Goal: Check status: Check status

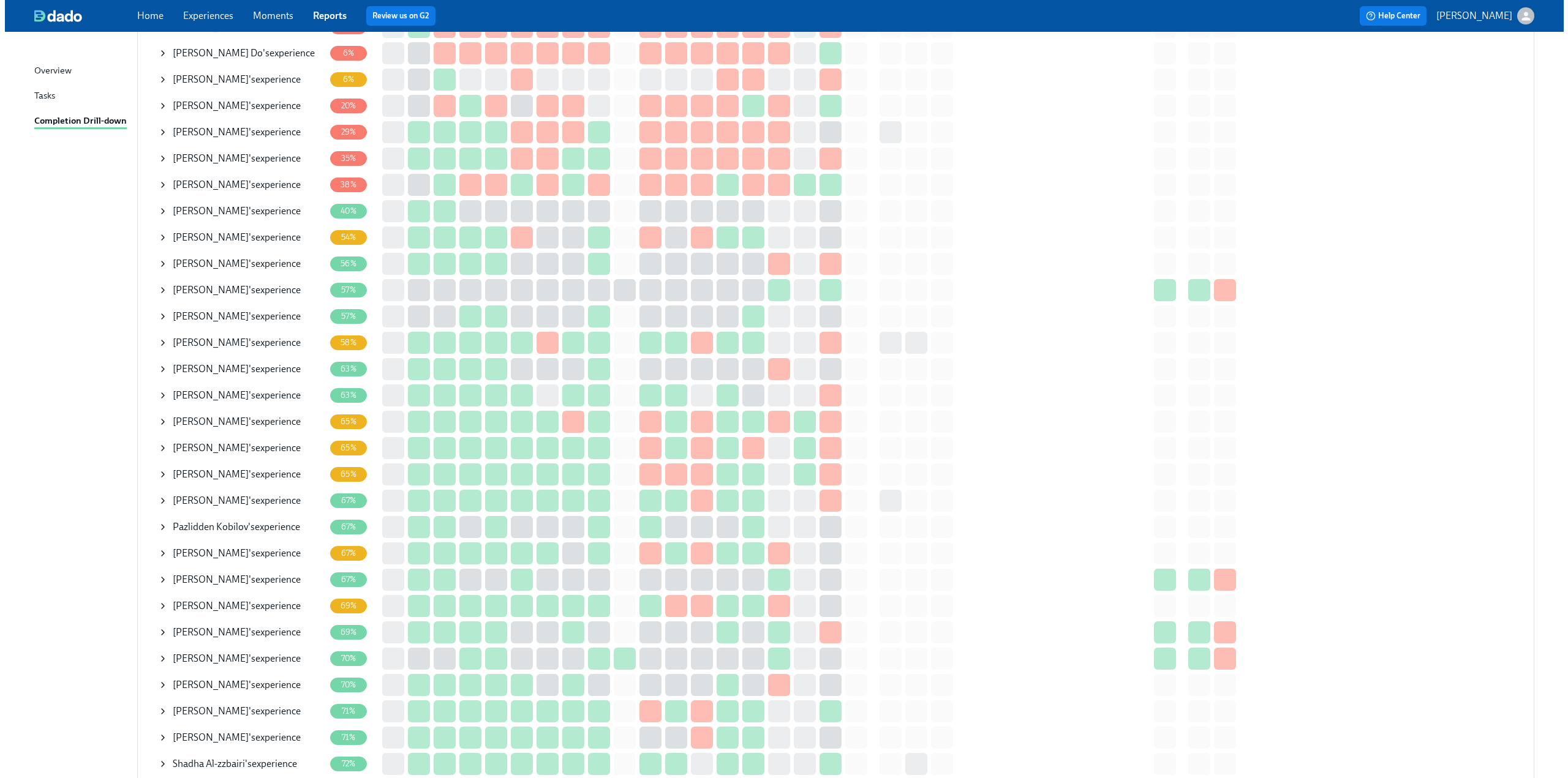
scroll to position [306, 0]
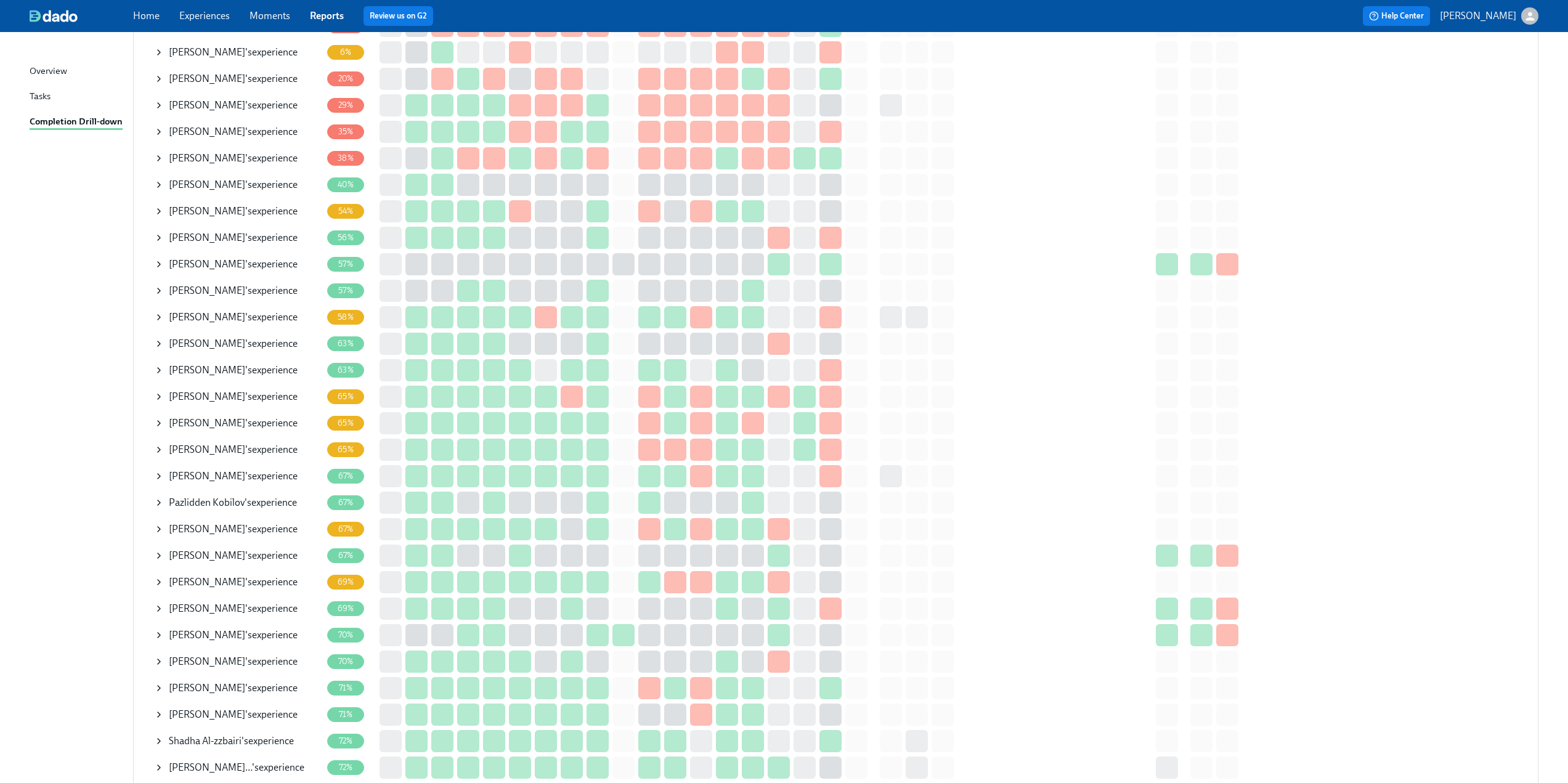
click at [157, 400] on icon at bounding box center [159, 397] width 10 height 10
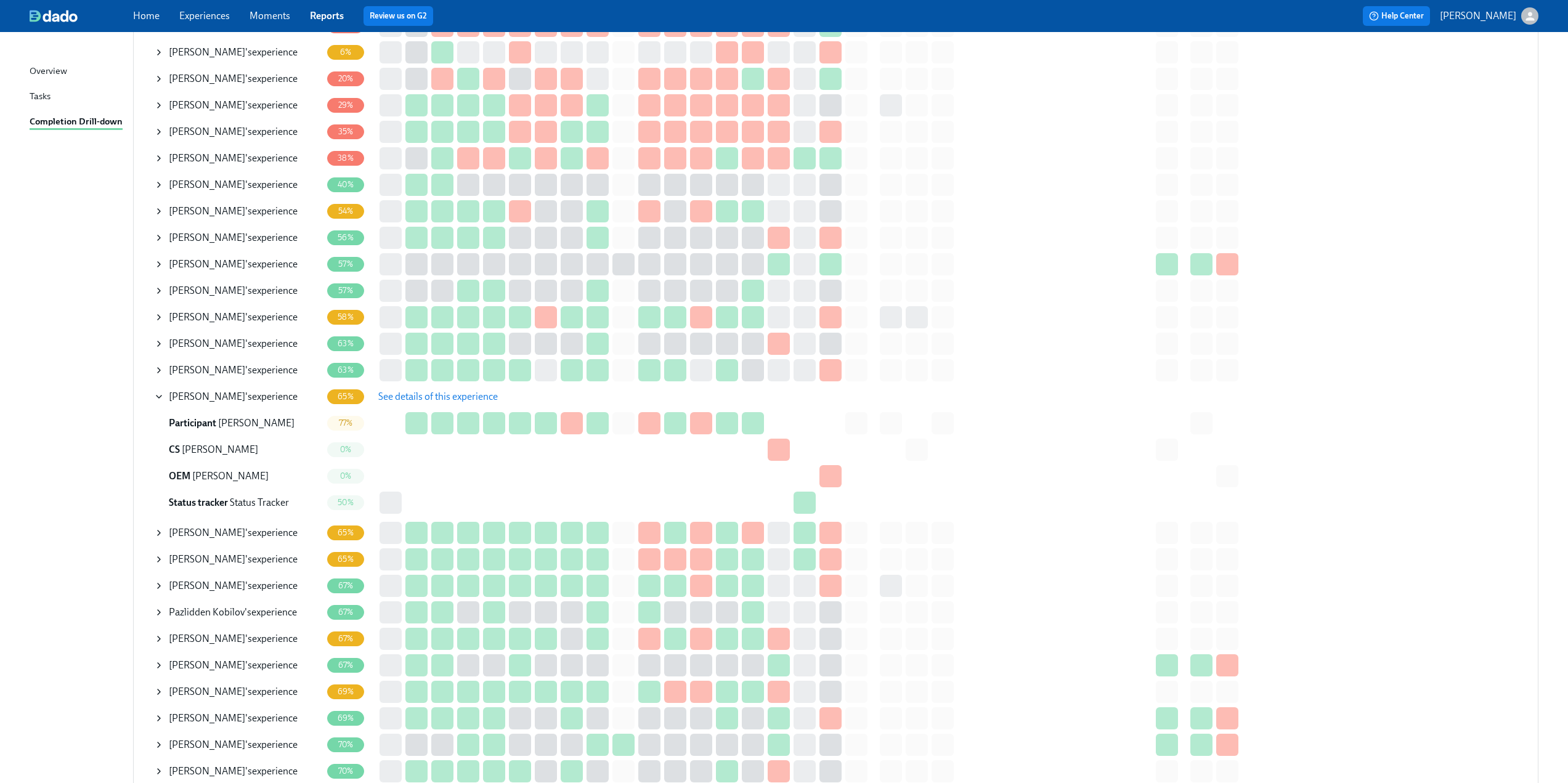
click at [445, 395] on span "See details of this experience" at bounding box center [438, 397] width 120 height 13
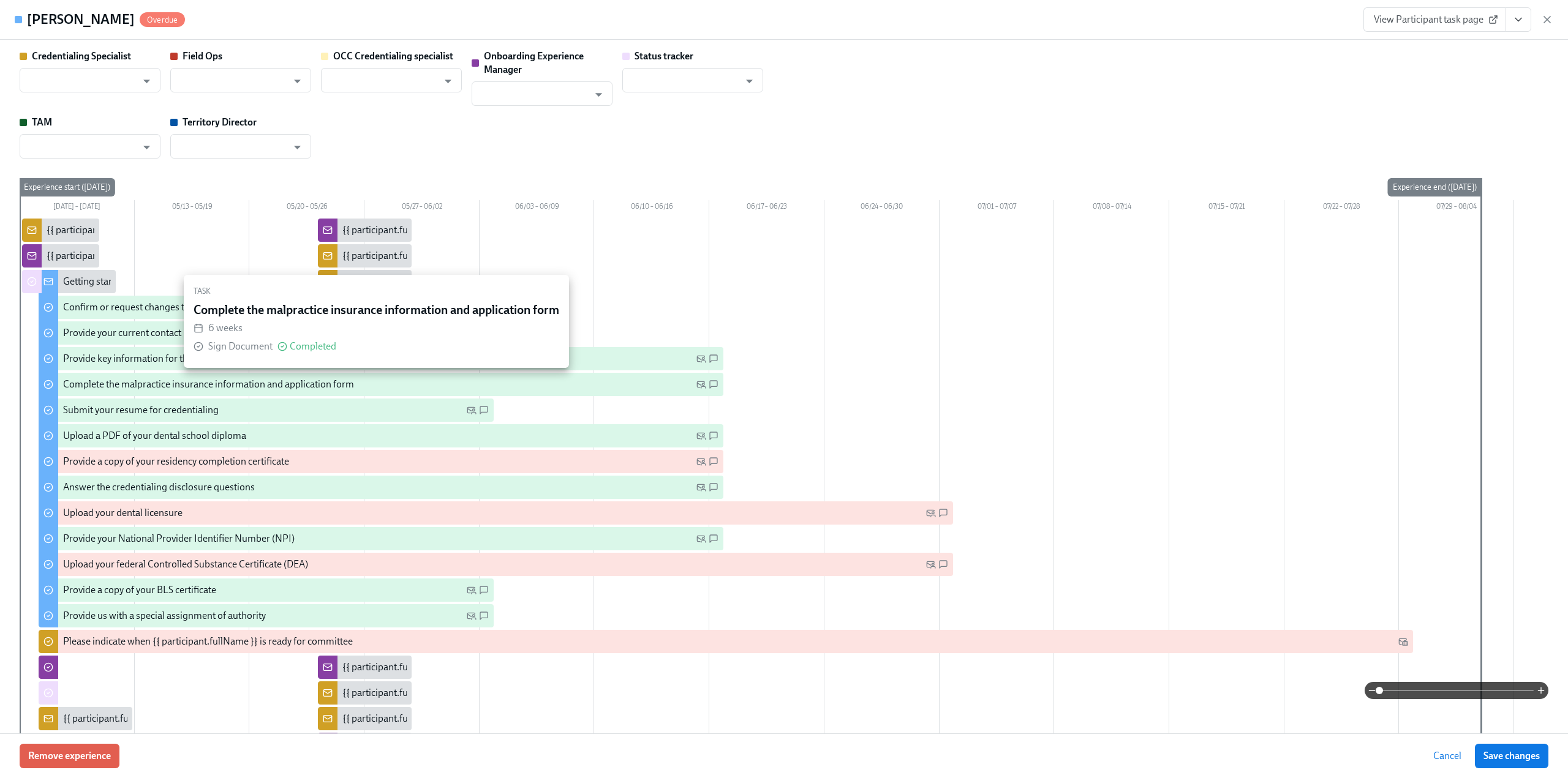
type input "[PERSON_NAME]"
type input "Megan Biggins"
type input "[PERSON_NAME]"
type input "Status Tracker"
type input "Barbara Cutts"
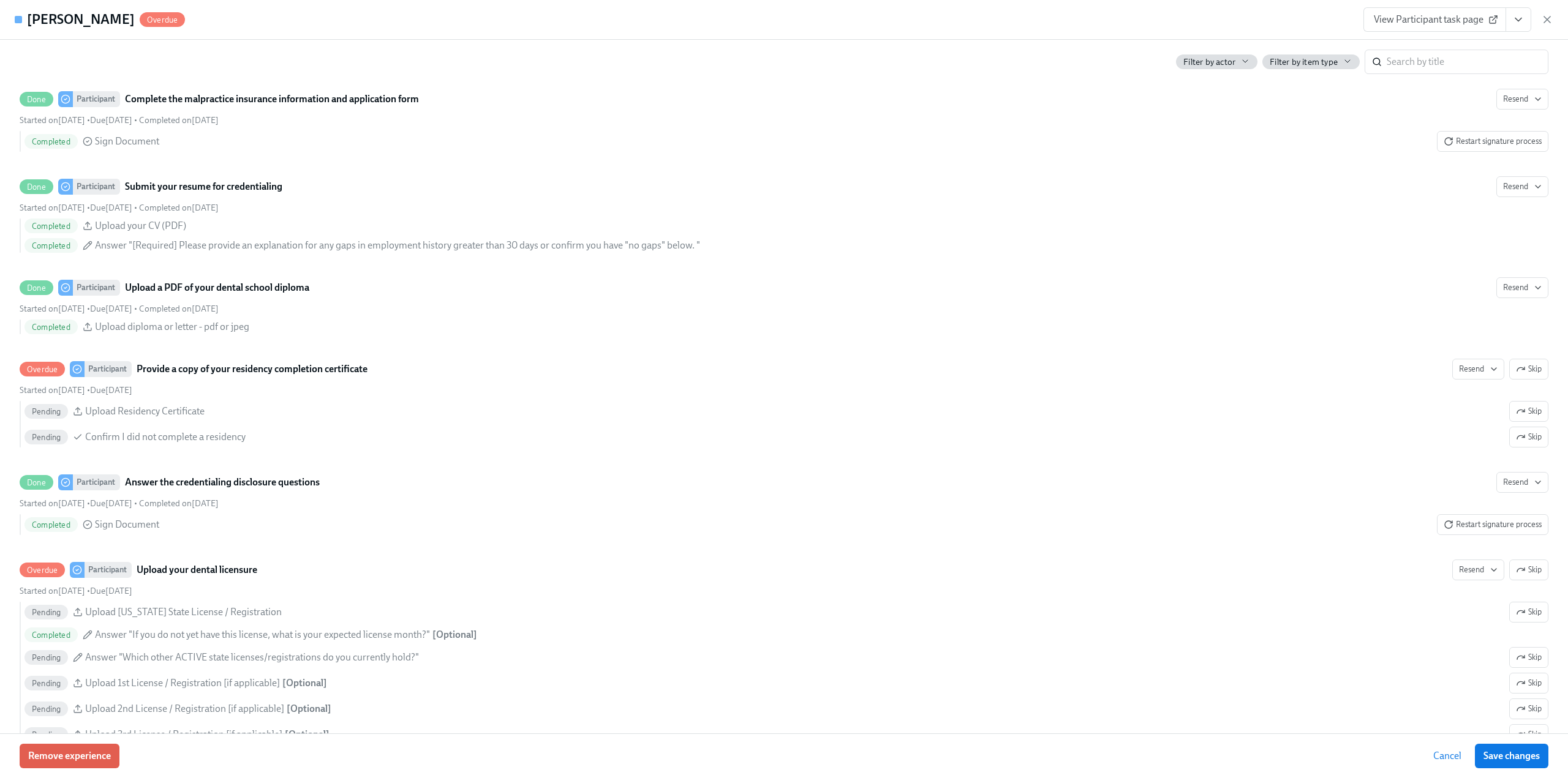
scroll to position [1653, 0]
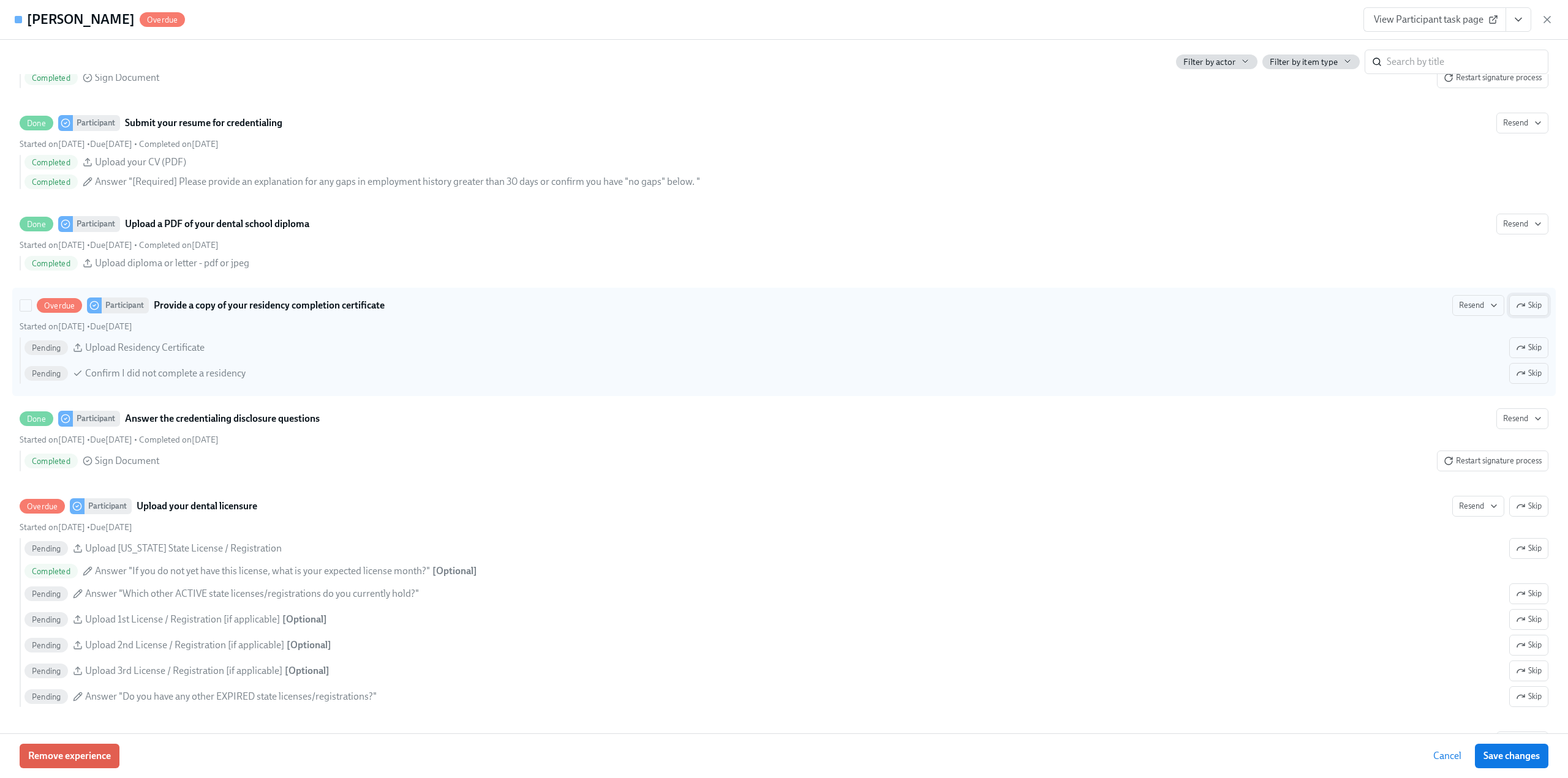
click at [1522, 308] on span "Skip" at bounding box center [1529, 306] width 26 height 12
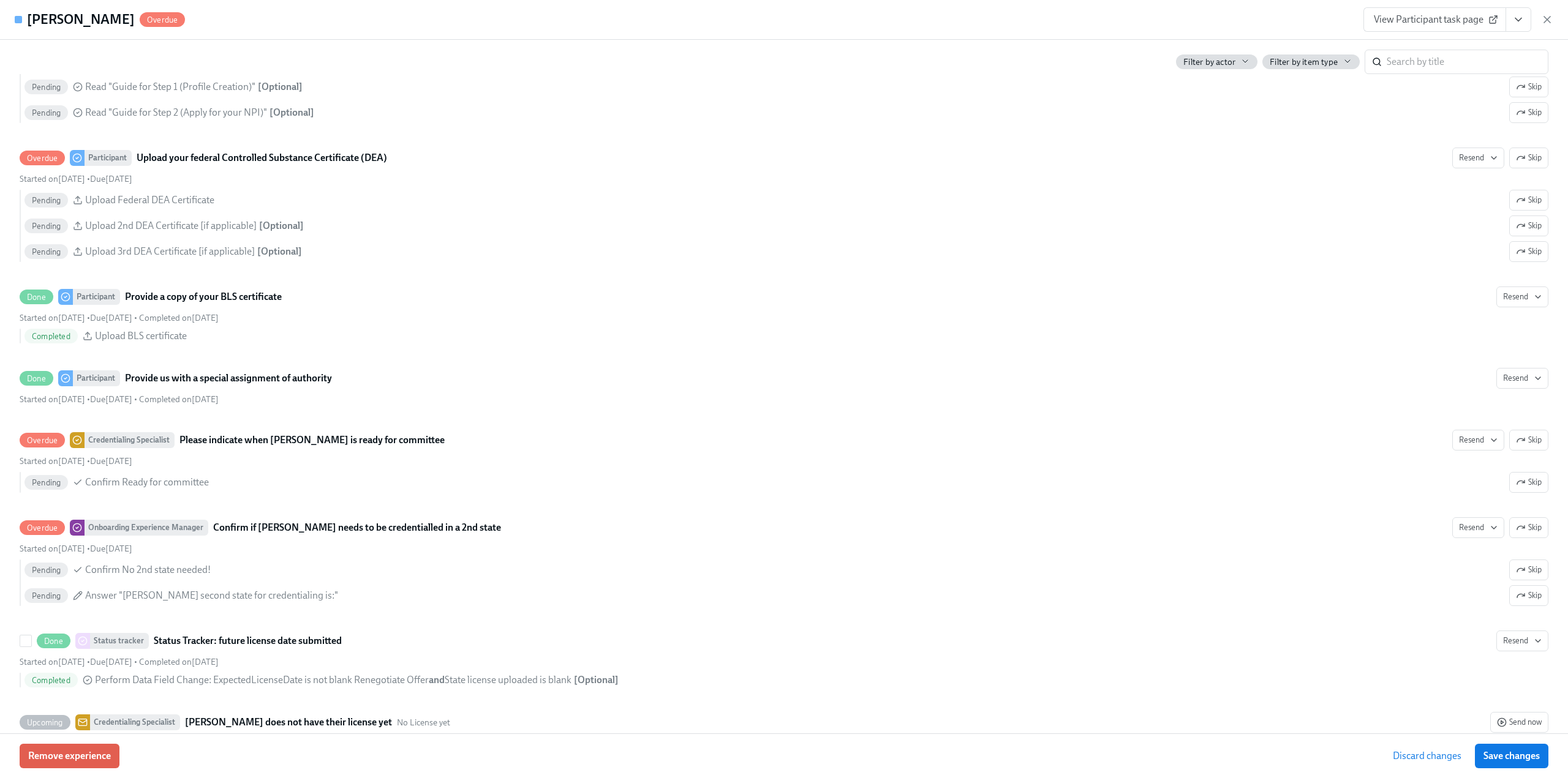
scroll to position [2449, 0]
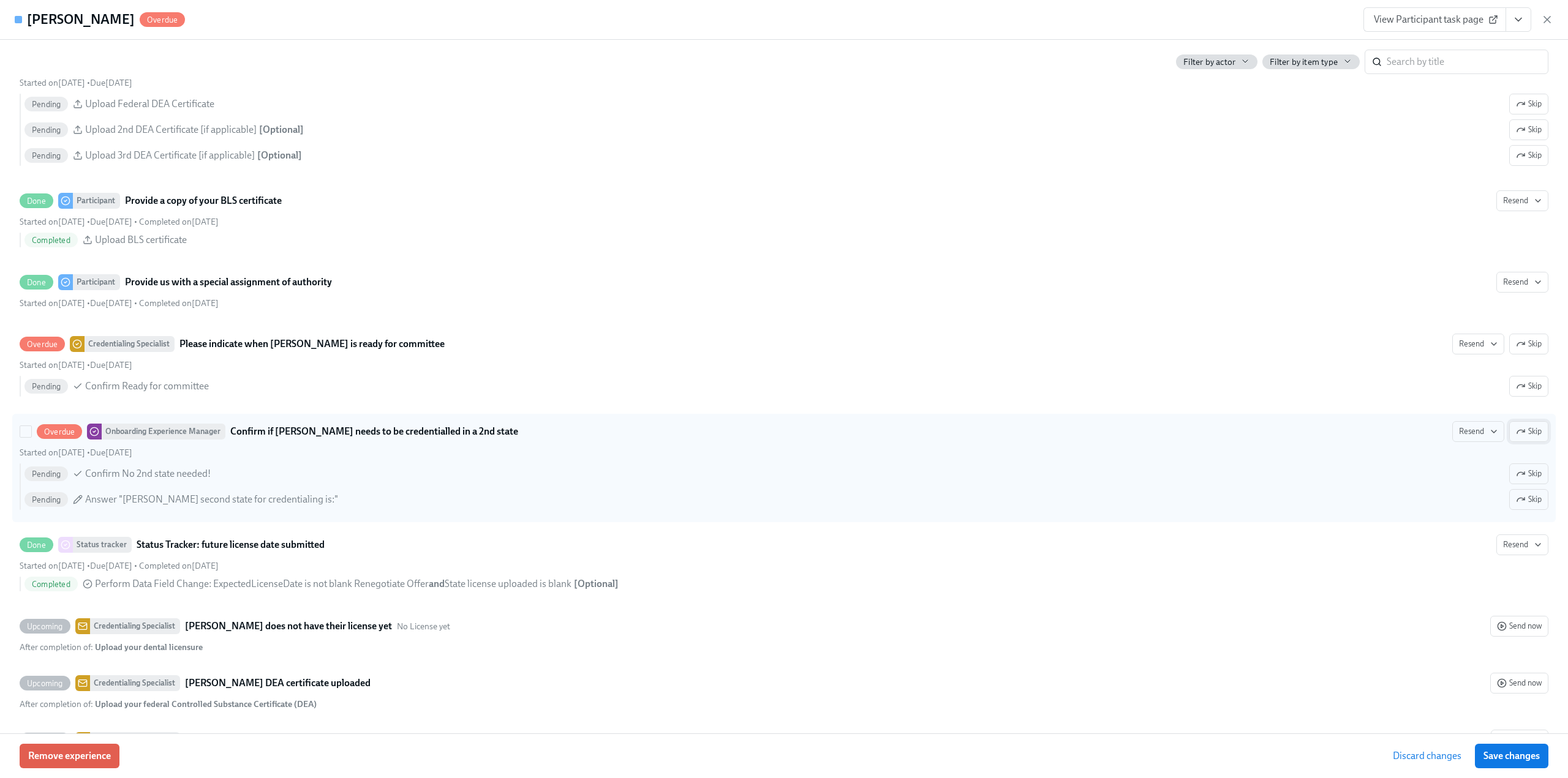
click at [1516, 435] on icon "button" at bounding box center [1521, 432] width 10 height 10
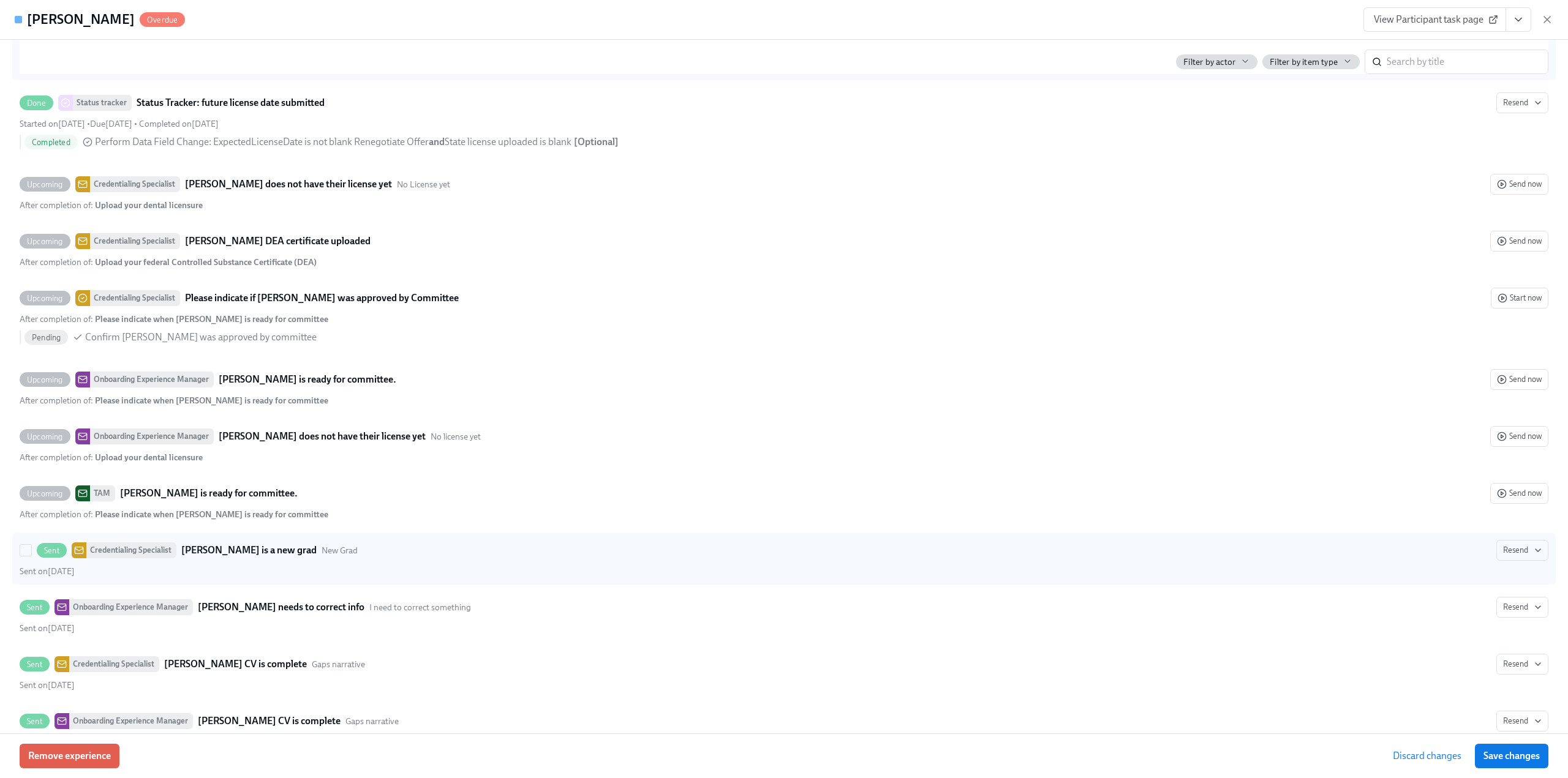
scroll to position [2878, 0]
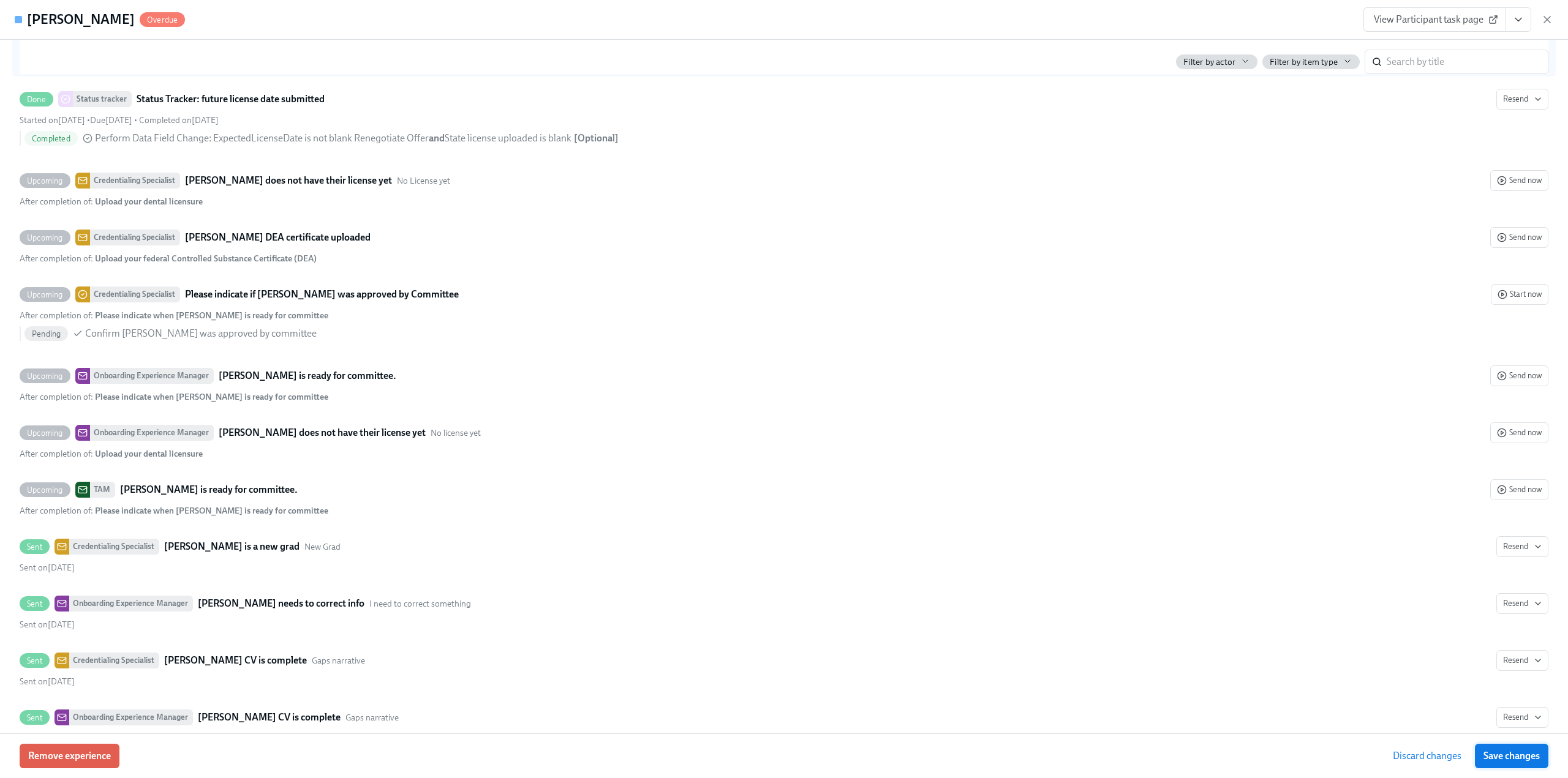
click at [1506, 763] on button "Save changes" at bounding box center [1512, 756] width 73 height 24
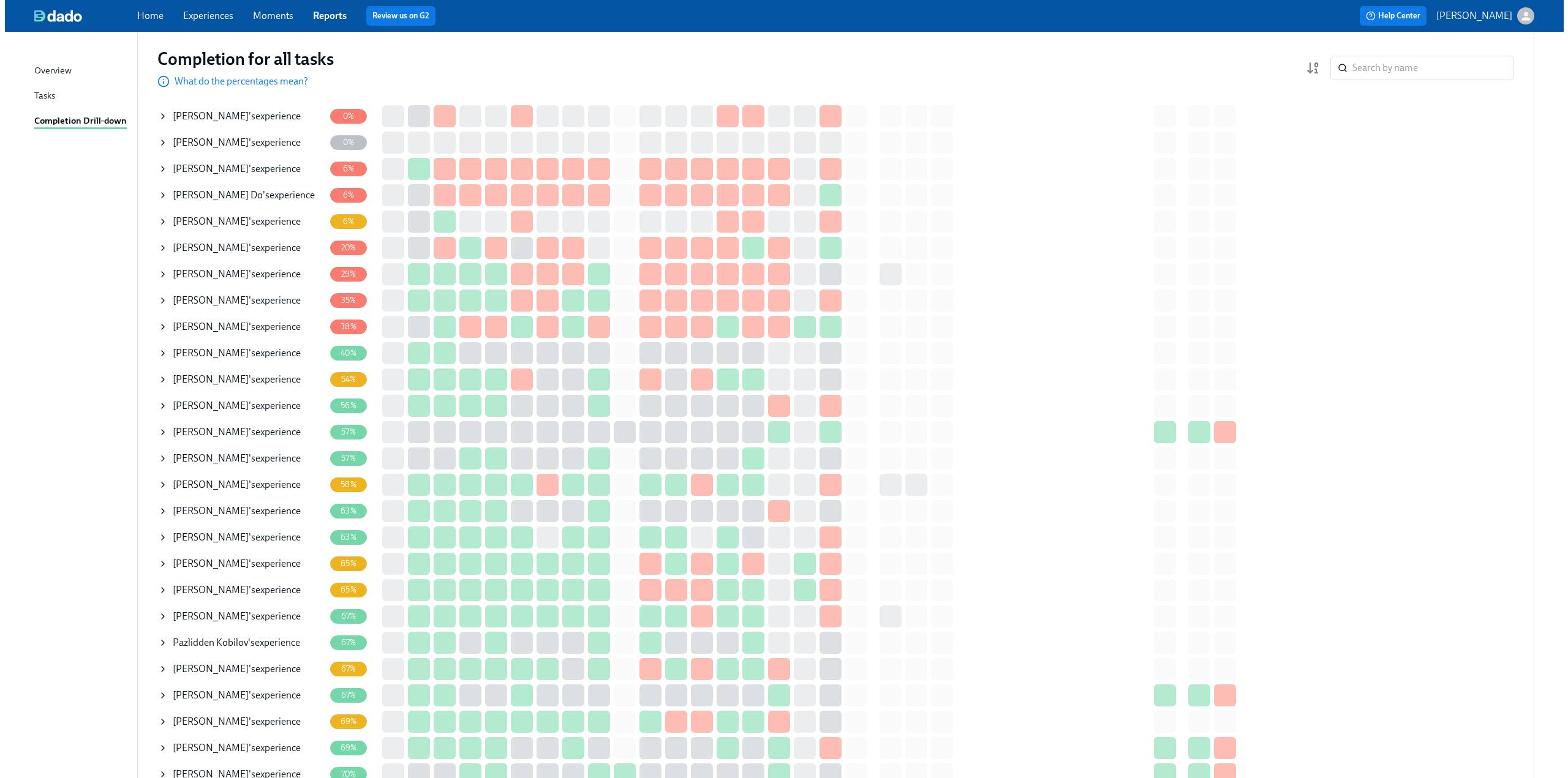
scroll to position [122, 0]
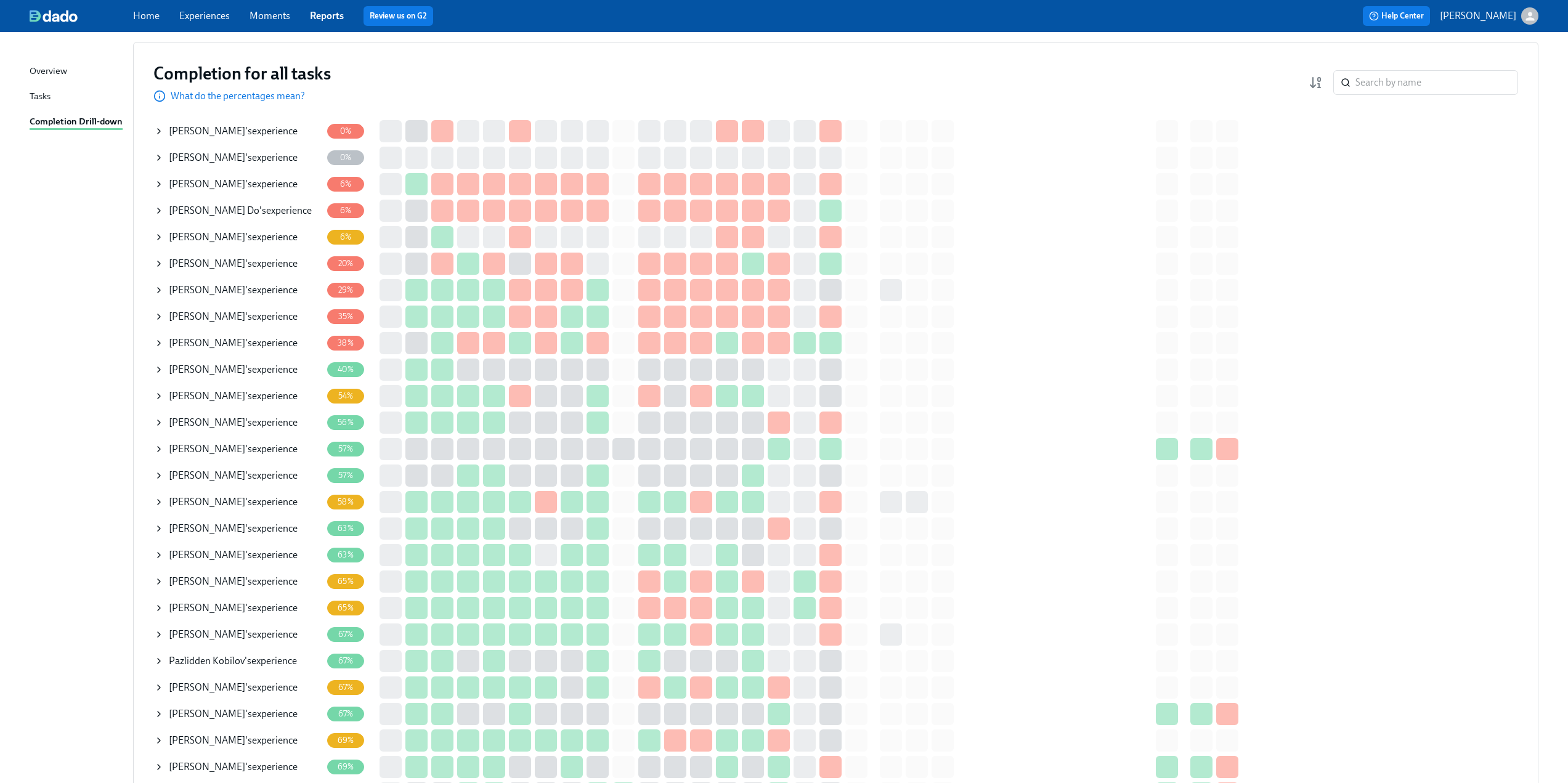
click at [153, 422] on td "[PERSON_NAME] 's experience" at bounding box center [239, 422] width 173 height 26
click at [155, 422] on icon at bounding box center [159, 422] width 10 height 10
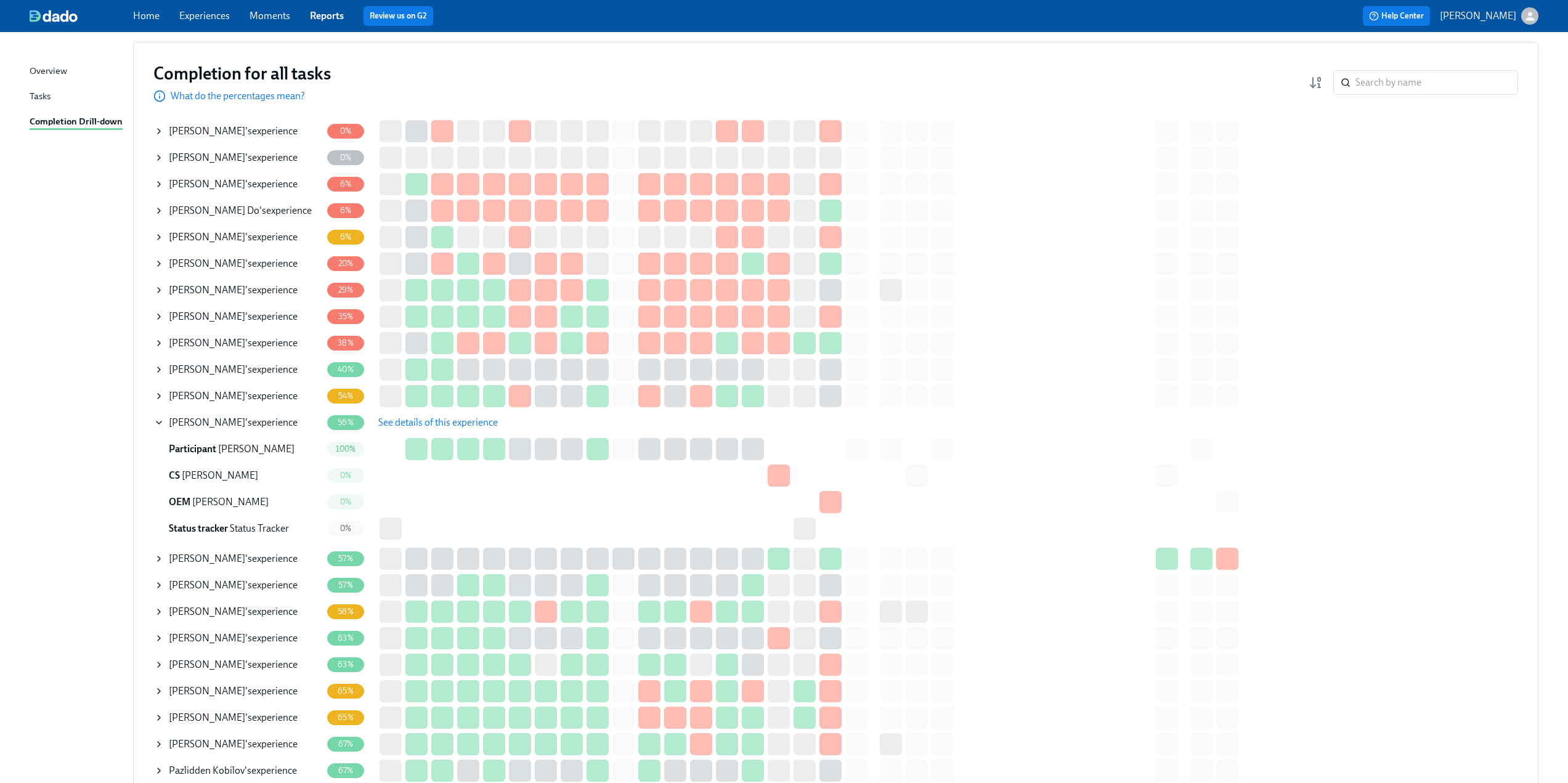
click at [393, 428] on span "See details of this experience" at bounding box center [438, 422] width 120 height 13
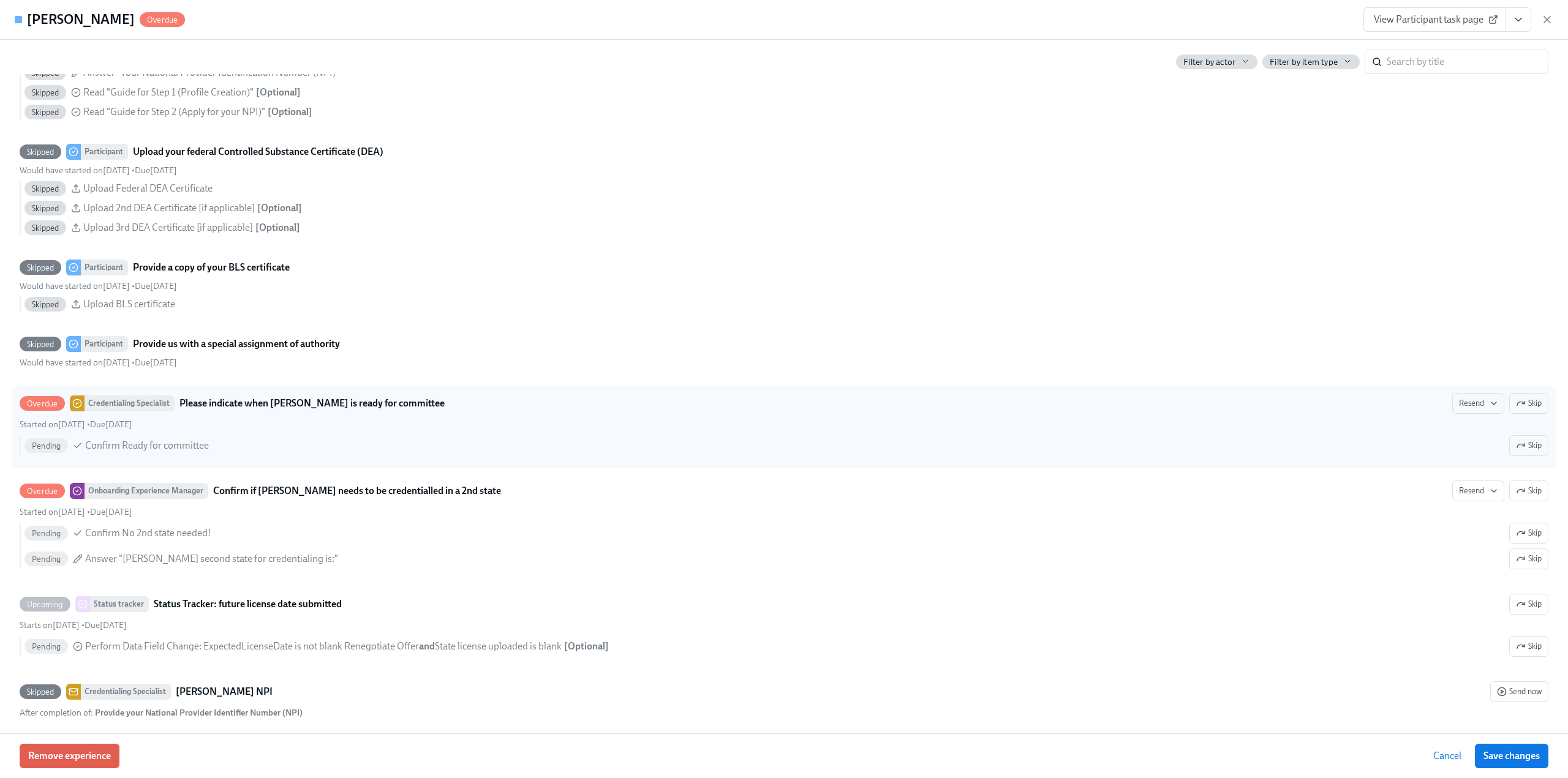
scroll to position [2266, 0]
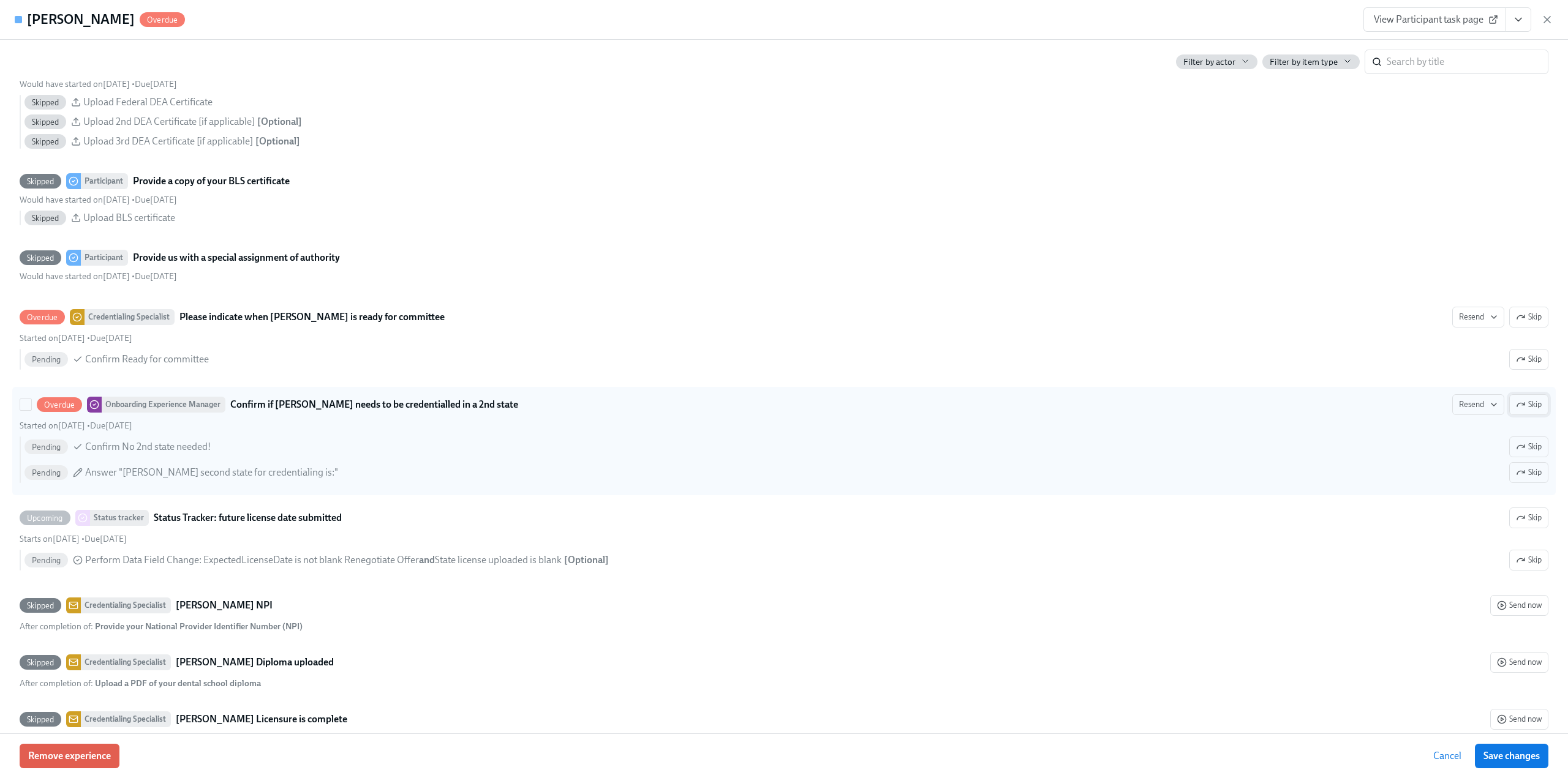
click at [1516, 407] on icon "button" at bounding box center [1521, 405] width 10 height 10
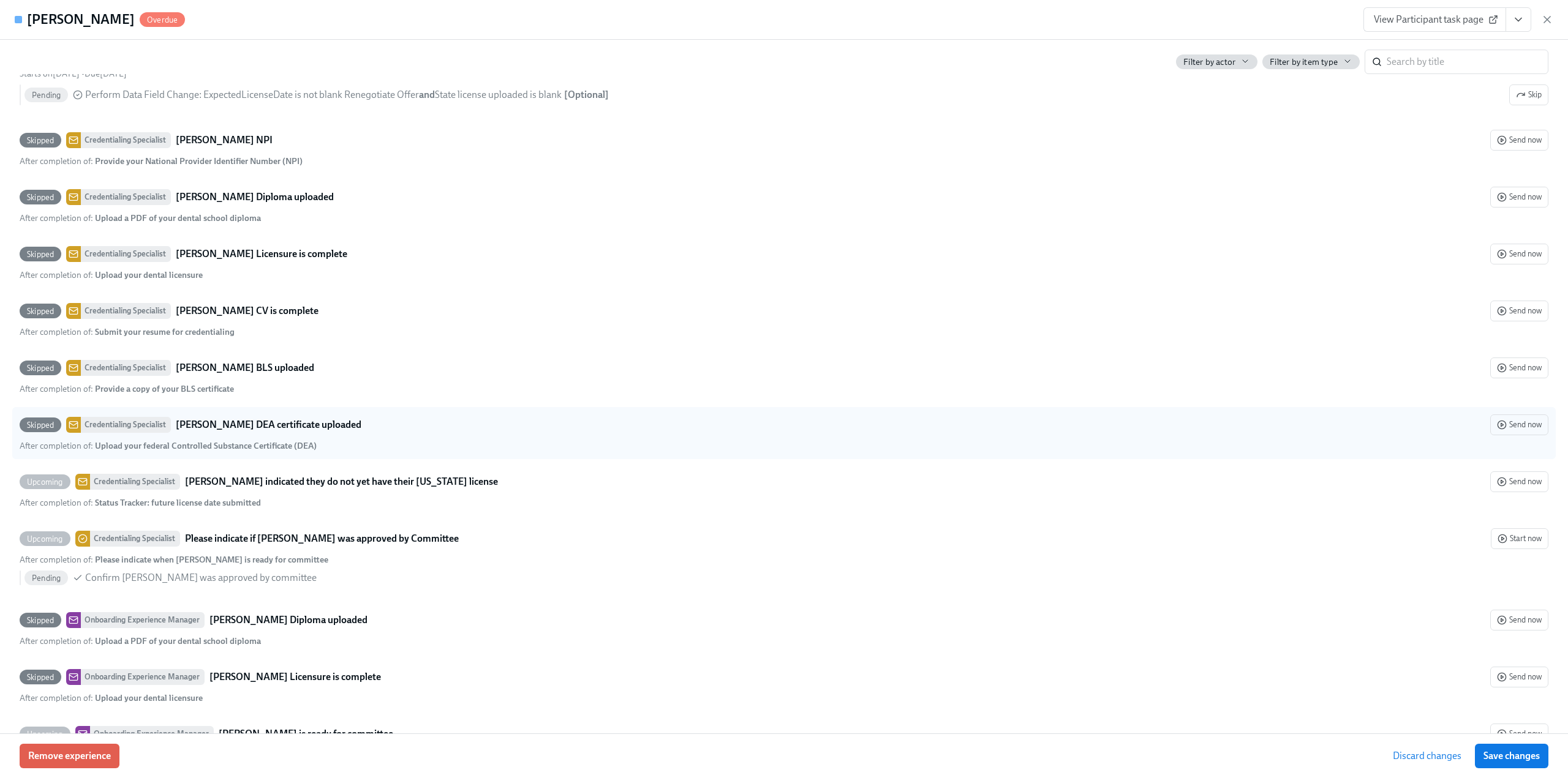
scroll to position [2939, 0]
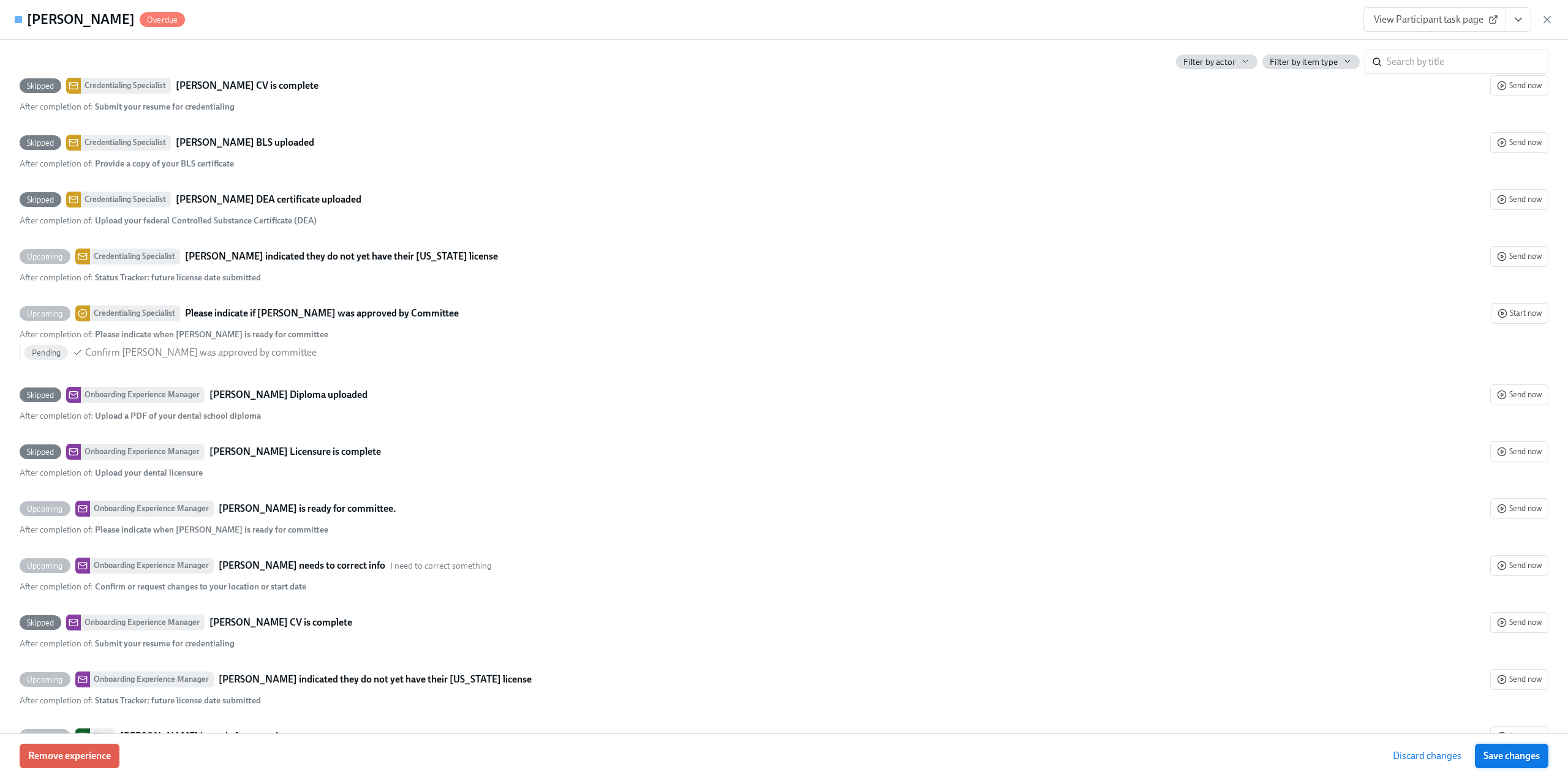
click at [1506, 752] on span "Save changes" at bounding box center [1511, 757] width 56 height 12
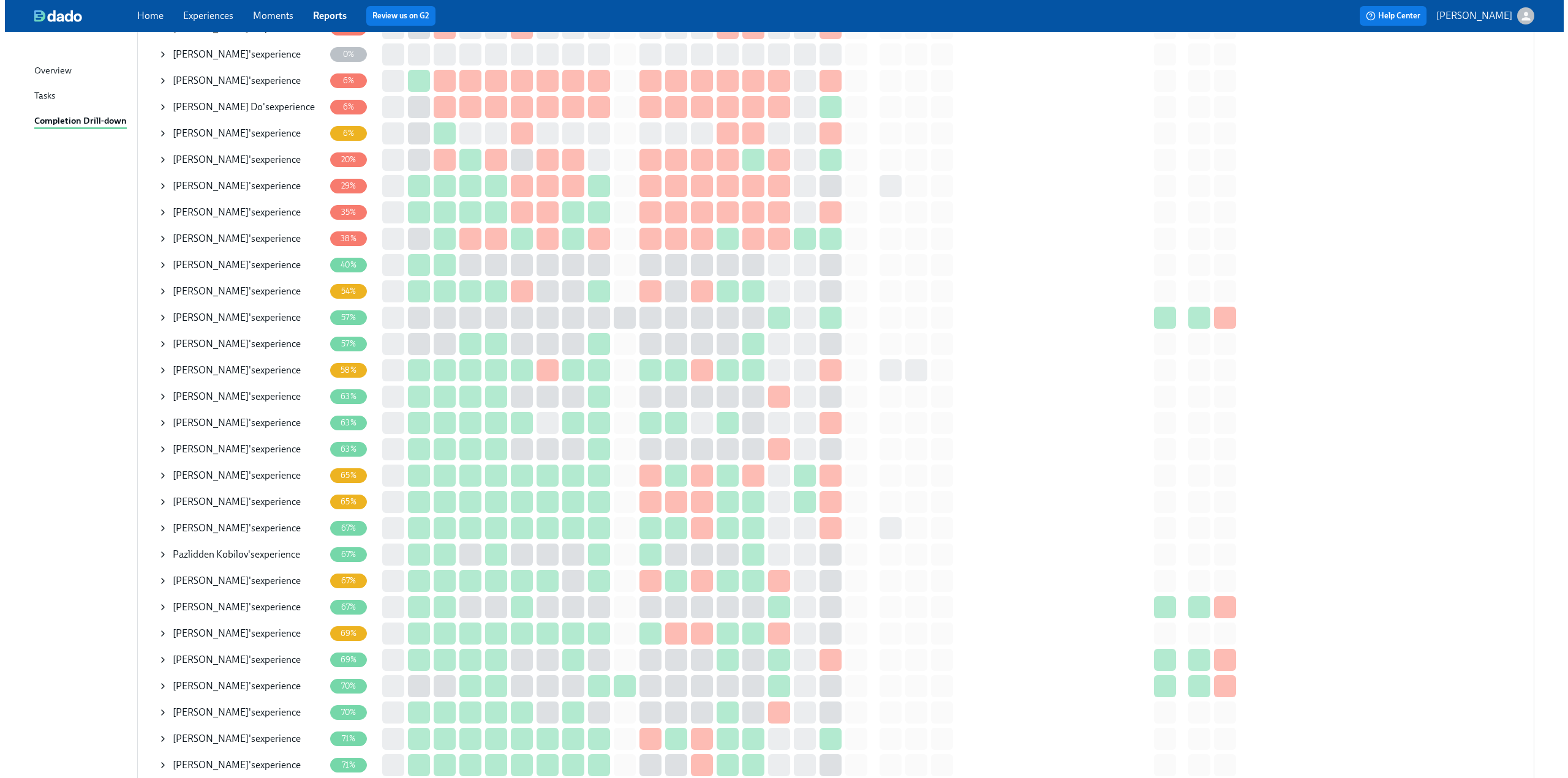
scroll to position [245, 0]
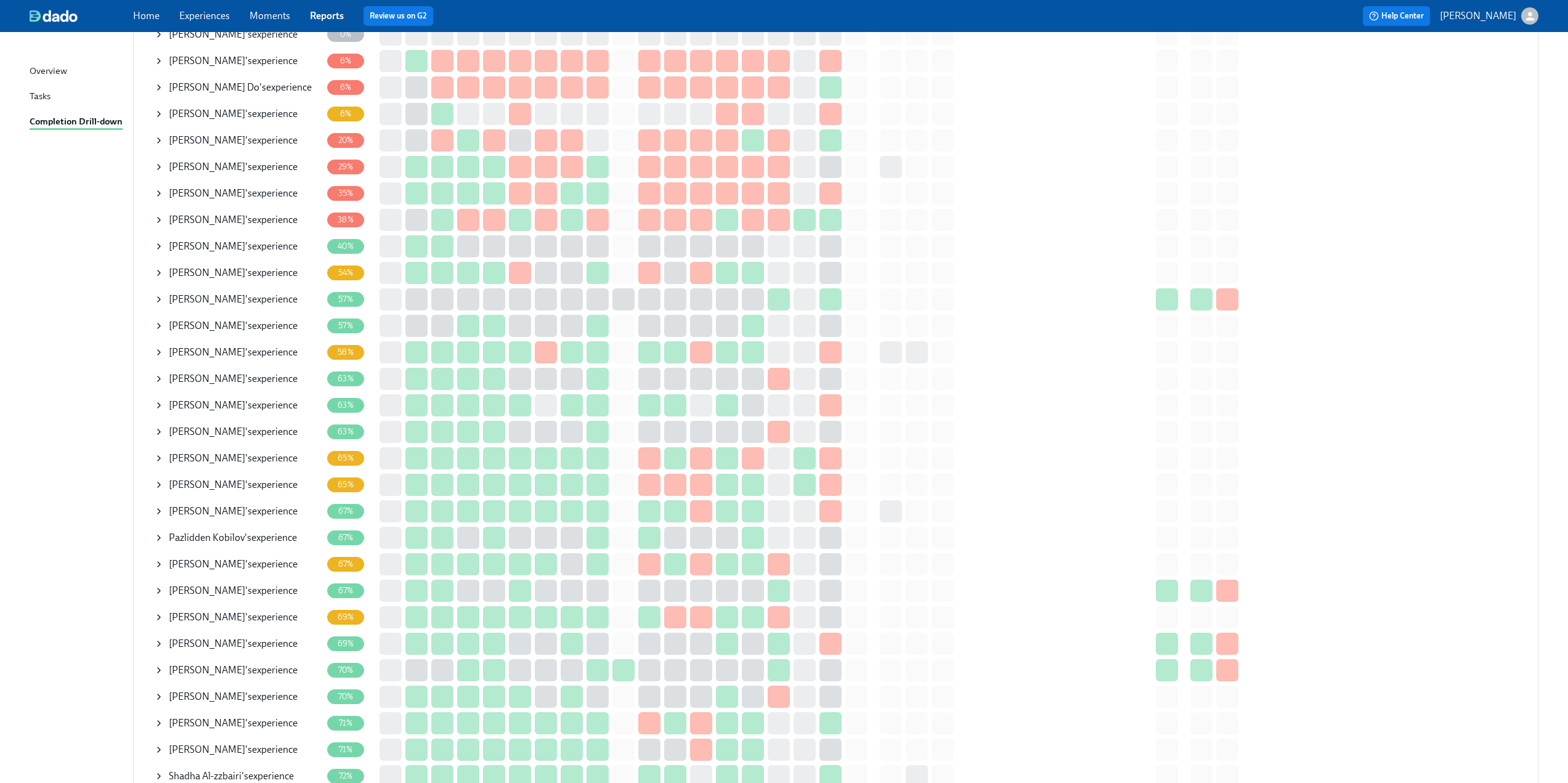
click at [159, 352] on icon at bounding box center [159, 352] width 10 height 10
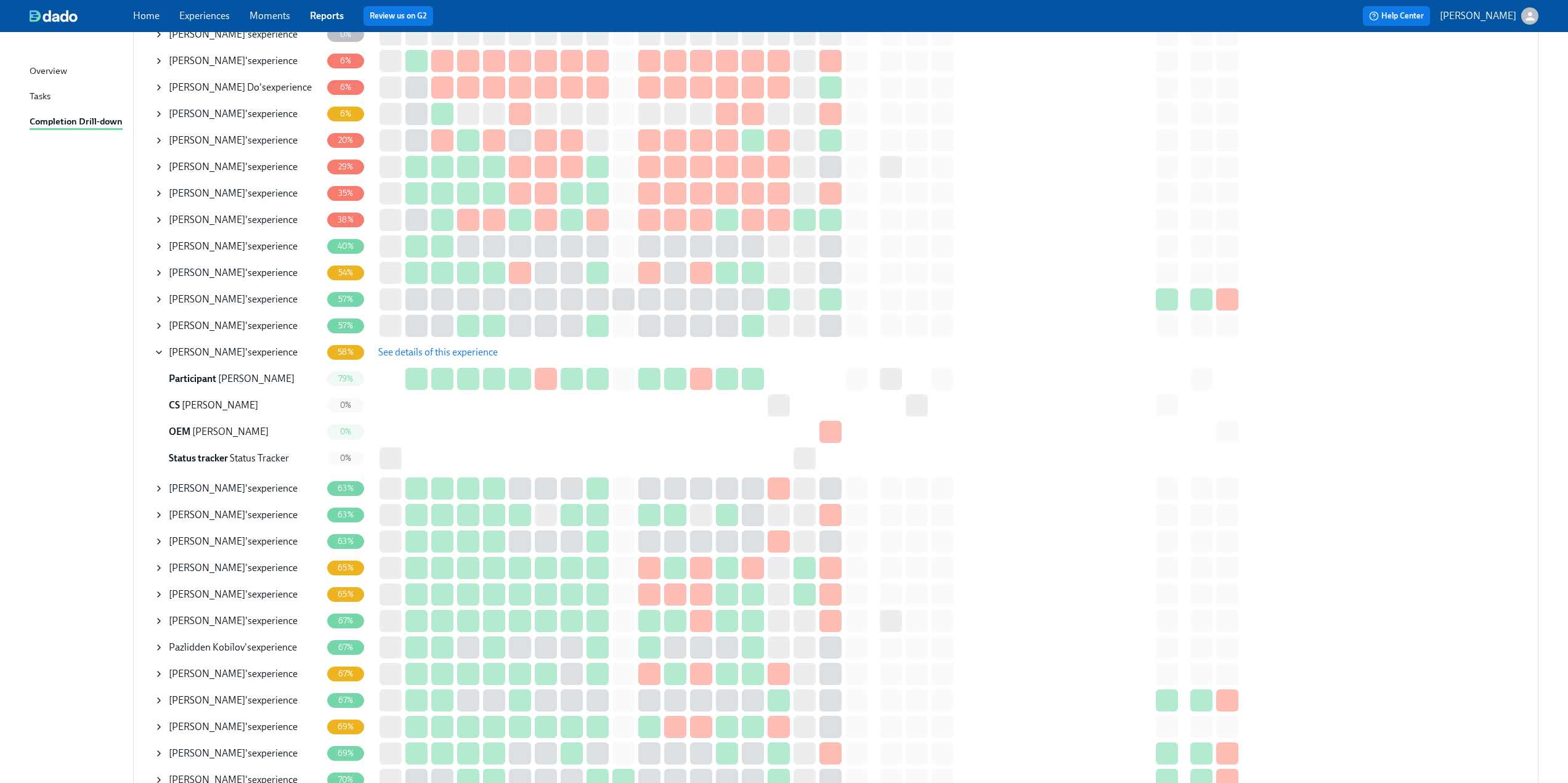
click at [491, 352] on span "See details of this experience" at bounding box center [438, 353] width 120 height 13
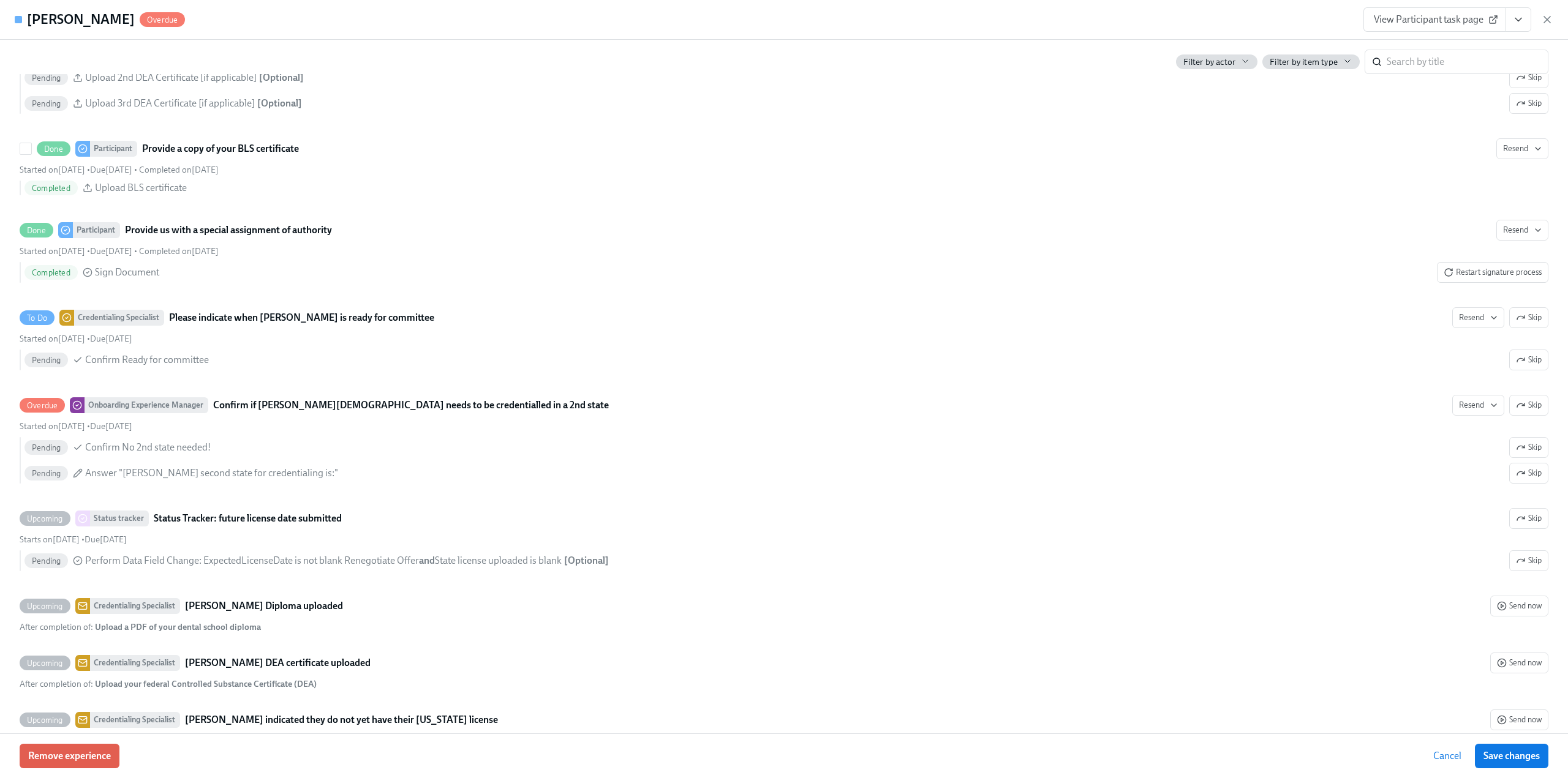
scroll to position [2694, 0]
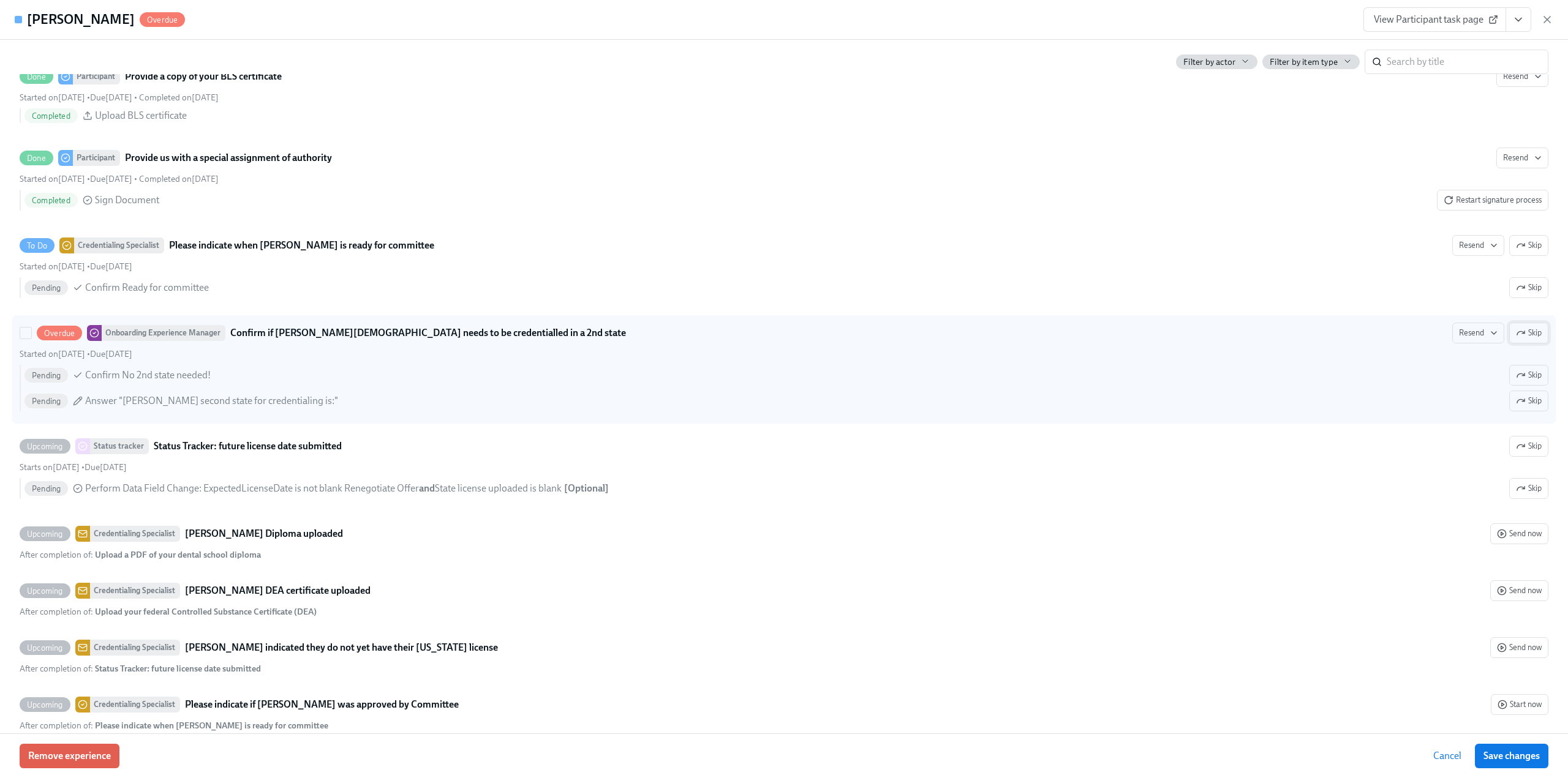
click at [1517, 344] on button "Skip" at bounding box center [1529, 333] width 39 height 21
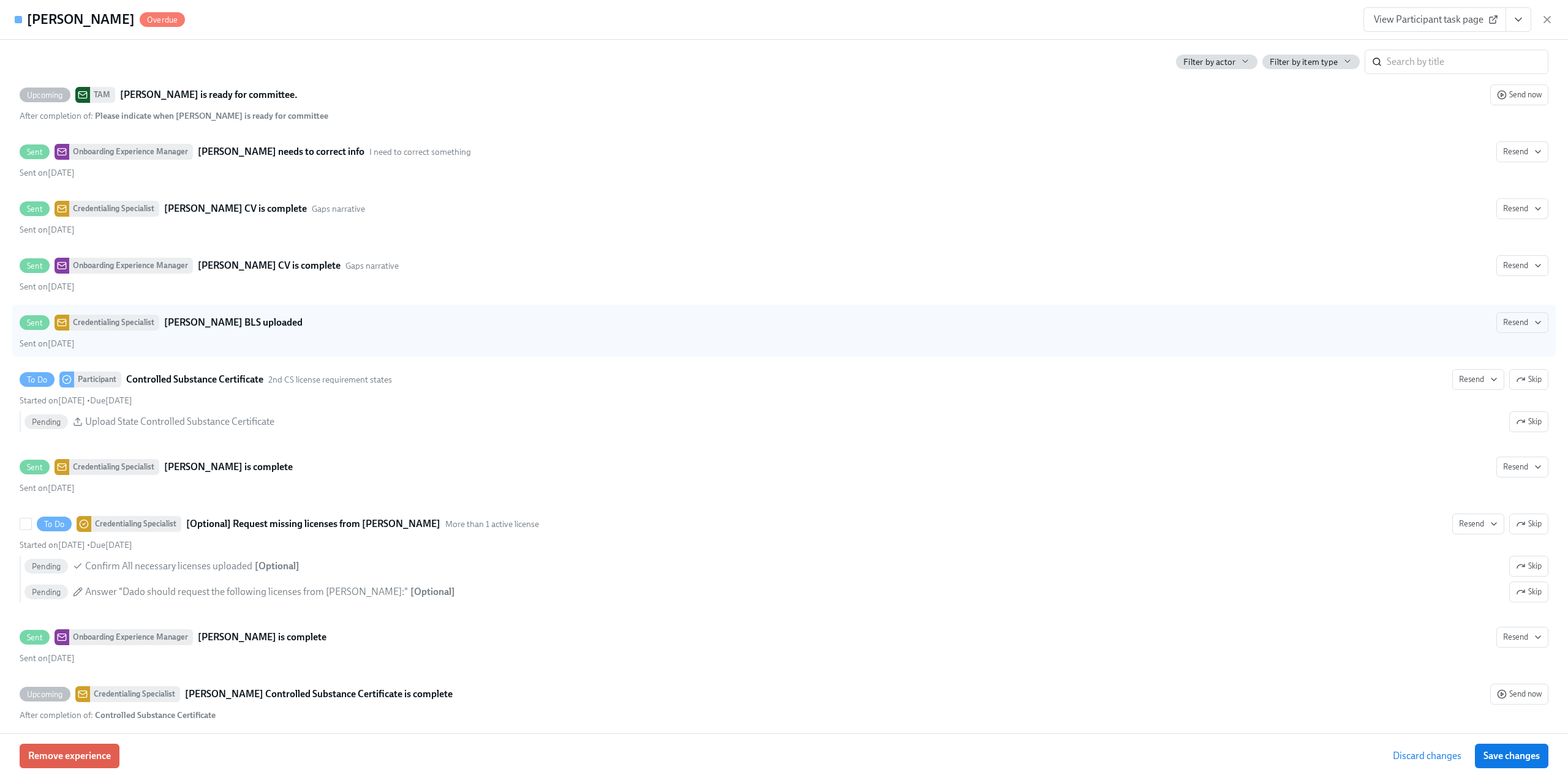
scroll to position [3551, 0]
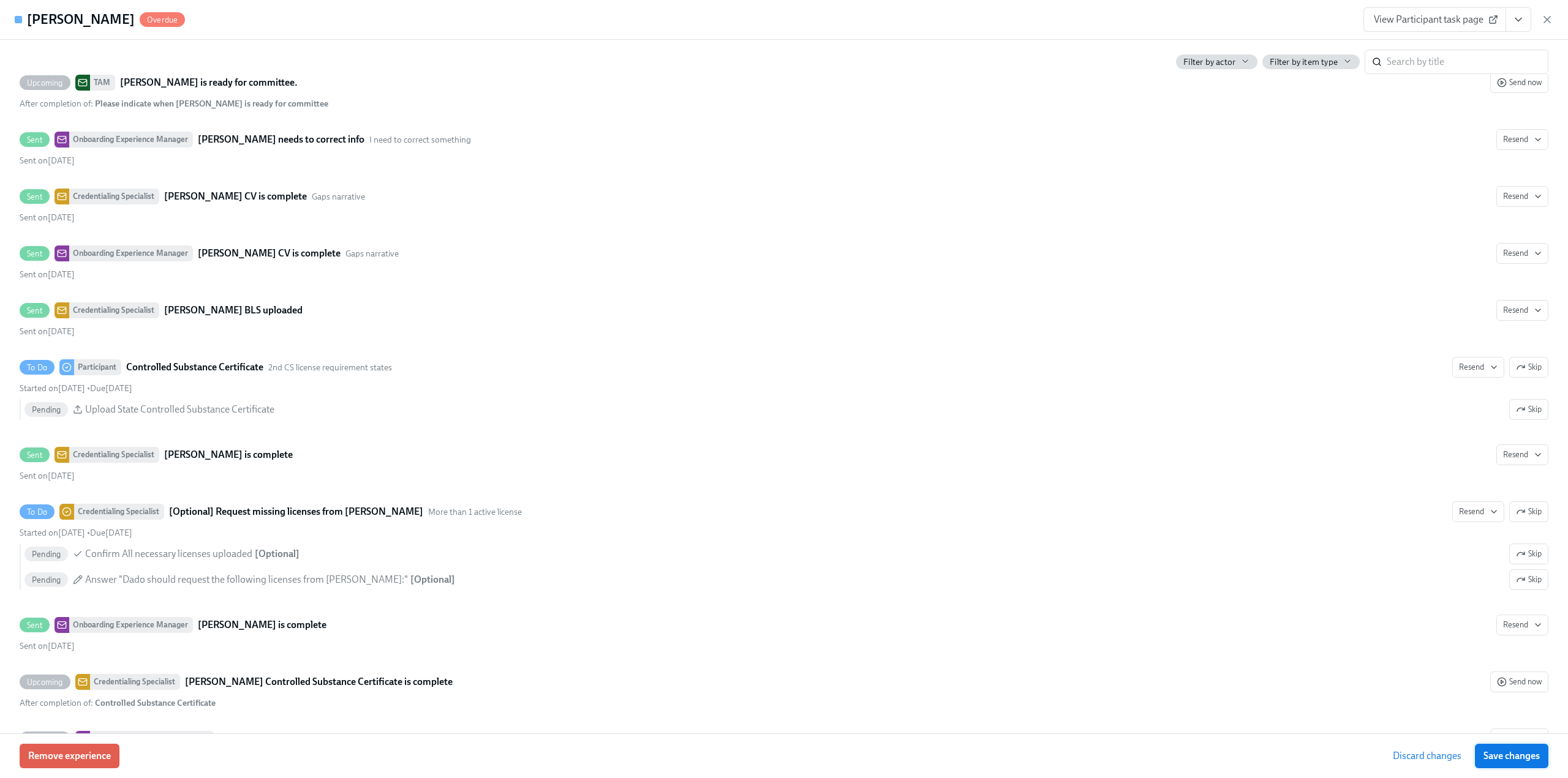
click at [1517, 759] on span "Save changes" at bounding box center [1511, 757] width 56 height 12
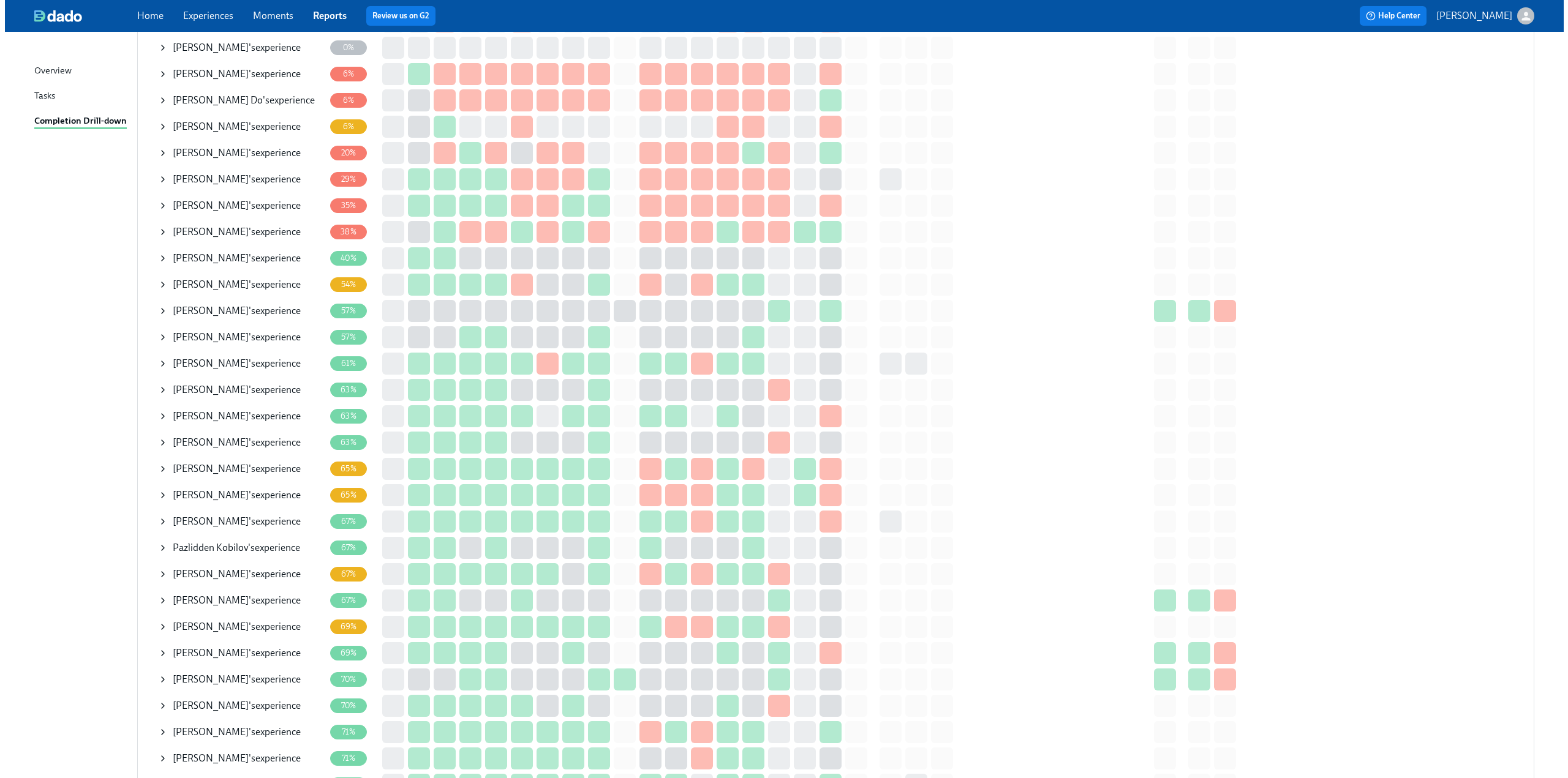
scroll to position [245, 0]
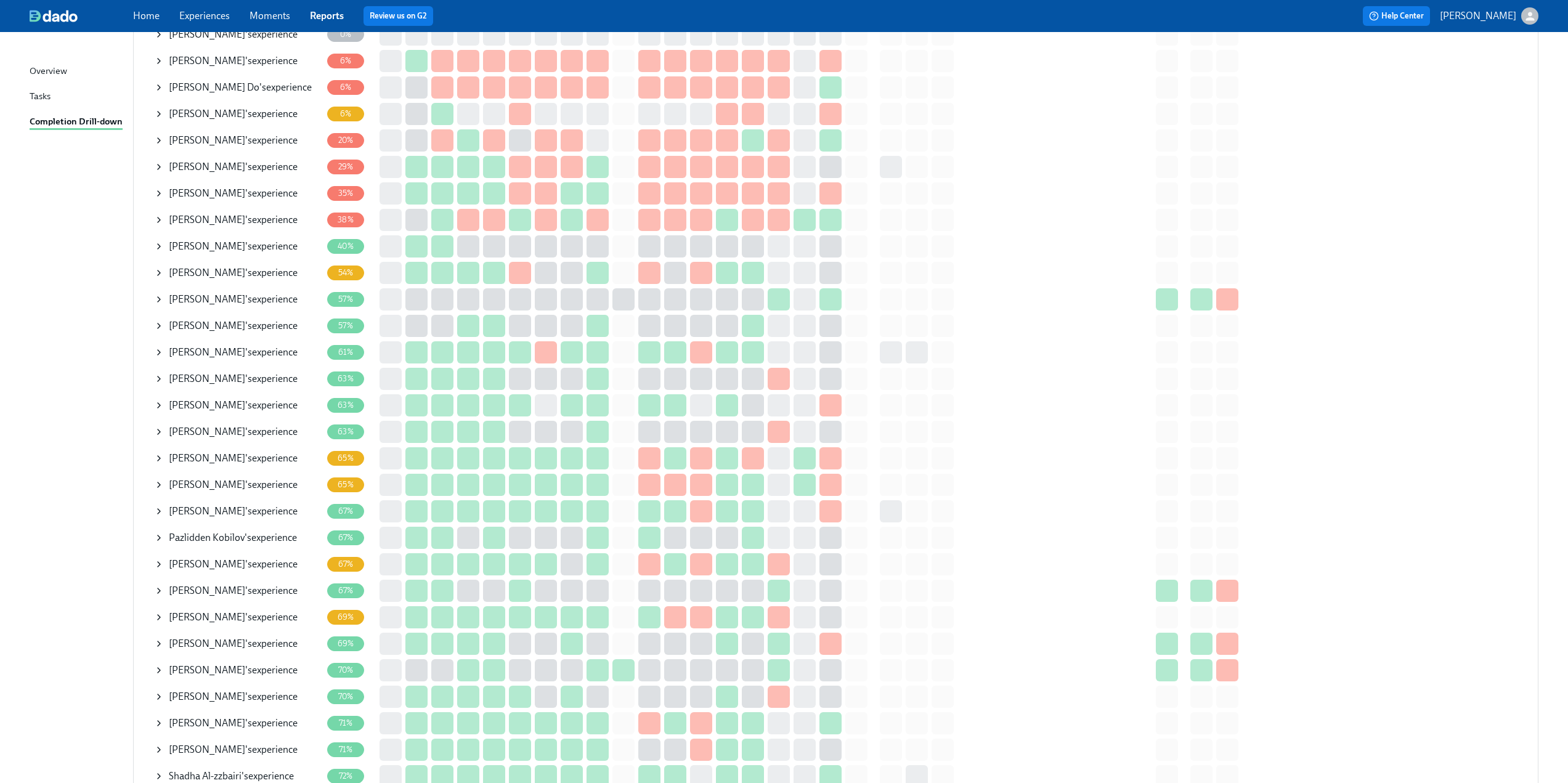
click at [159, 404] on icon at bounding box center [159, 405] width 10 height 10
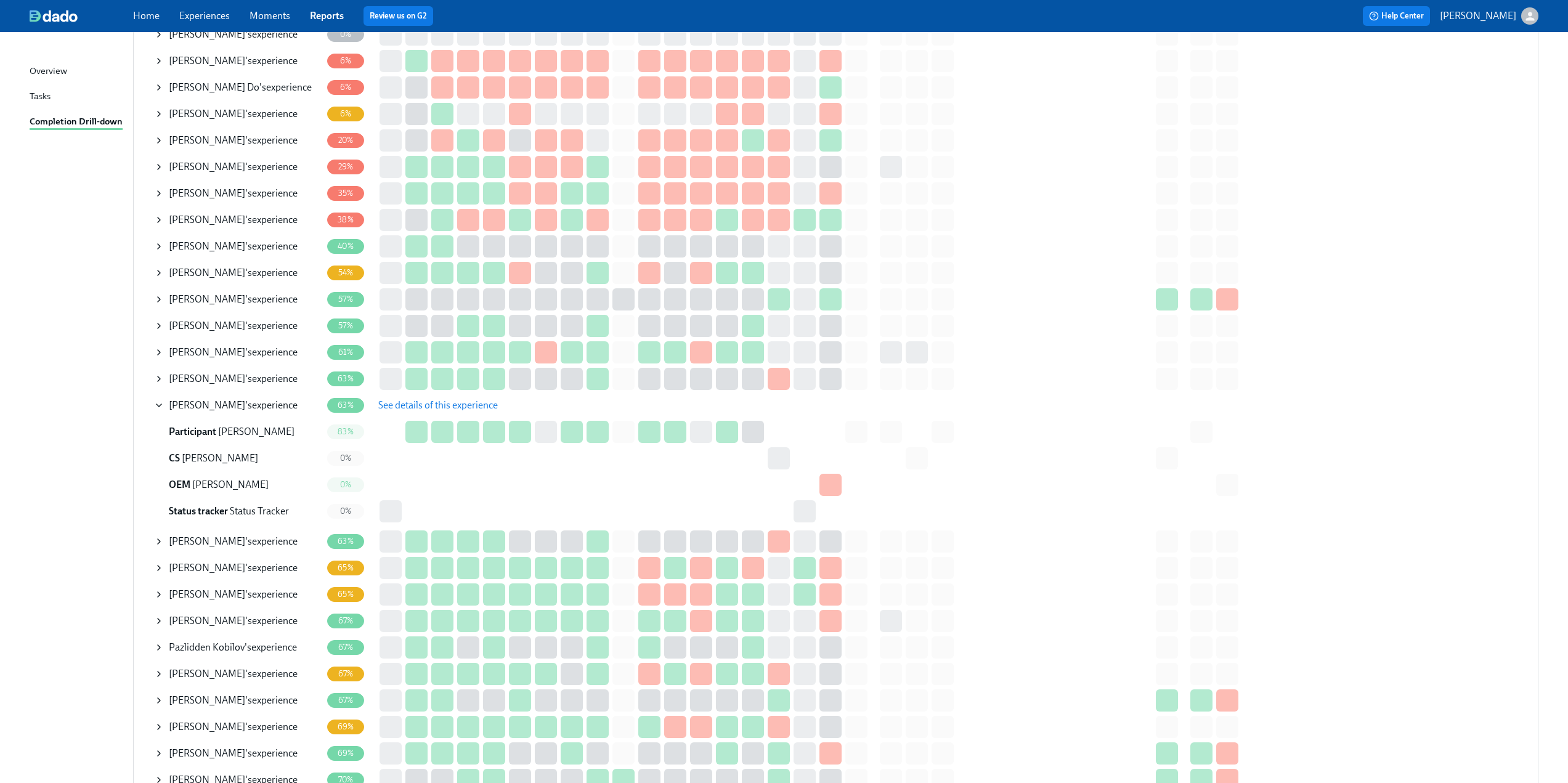
click at [430, 405] on span "See details of this experience" at bounding box center [438, 406] width 120 height 13
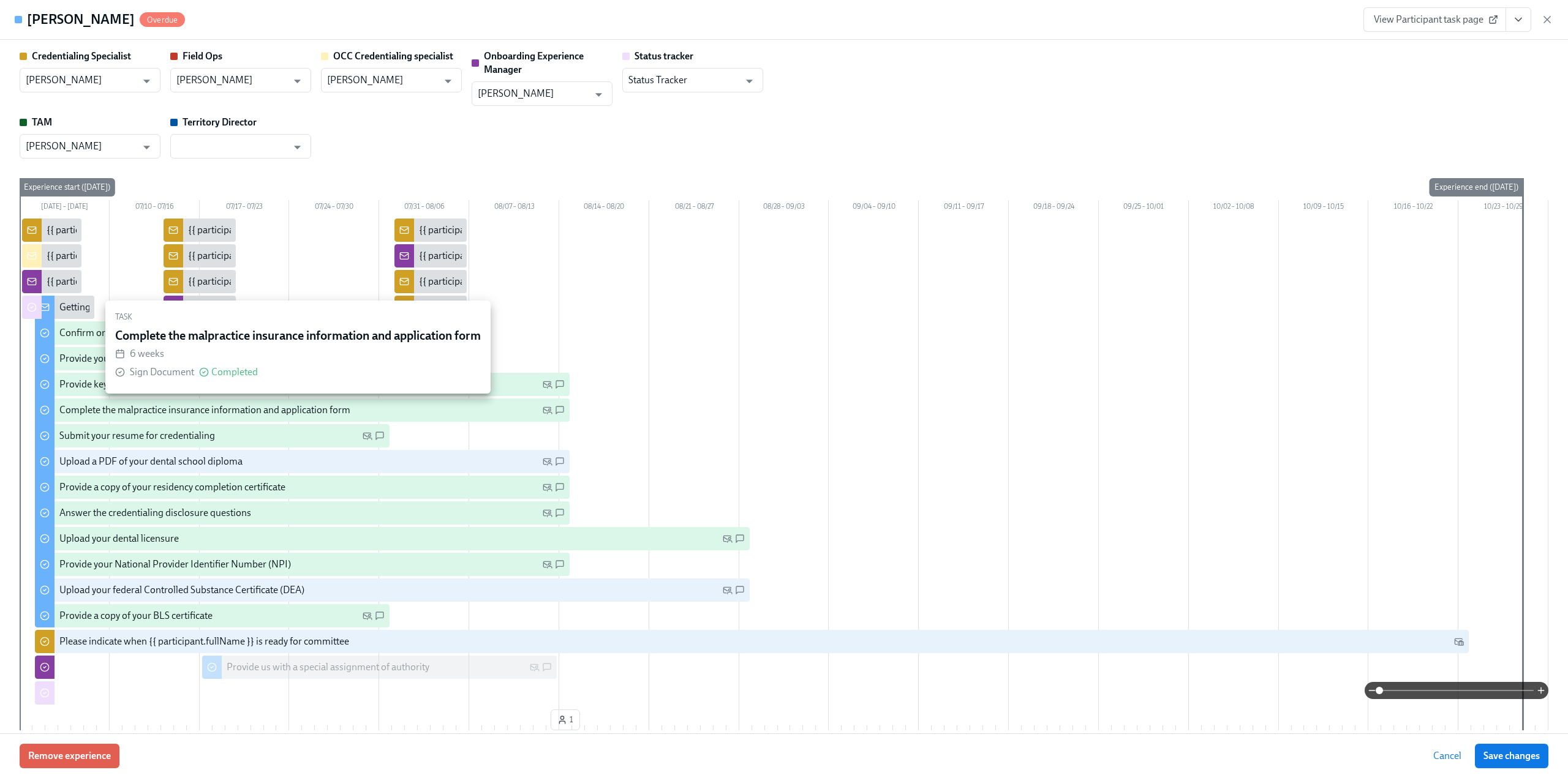
type input "[PERSON_NAME]"
type input "Nicole Bailie"
type input "Christine Cardamone"
type input "[PERSON_NAME]"
type input "Status Tracker"
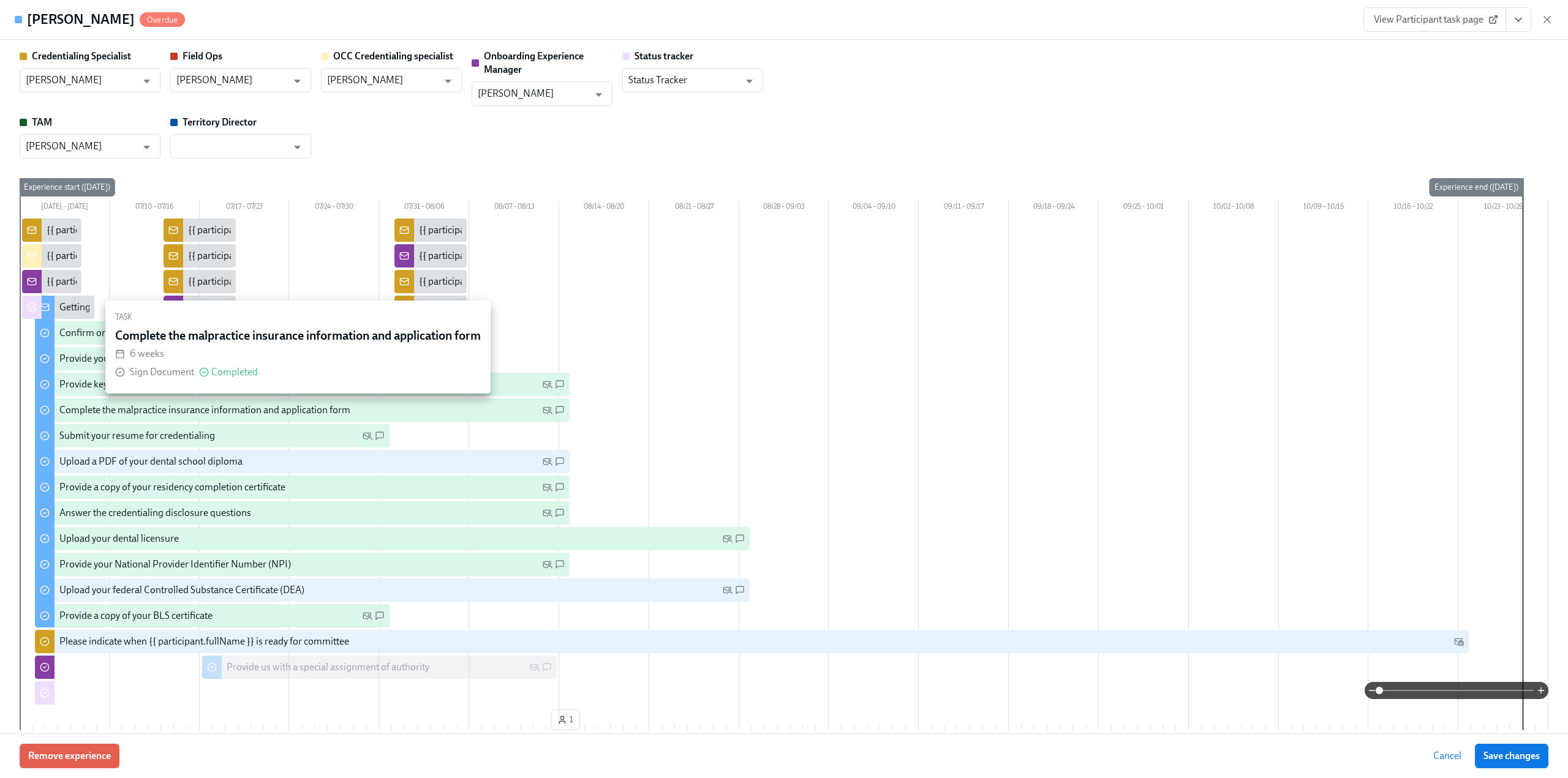
type input "Barbara Cutts"
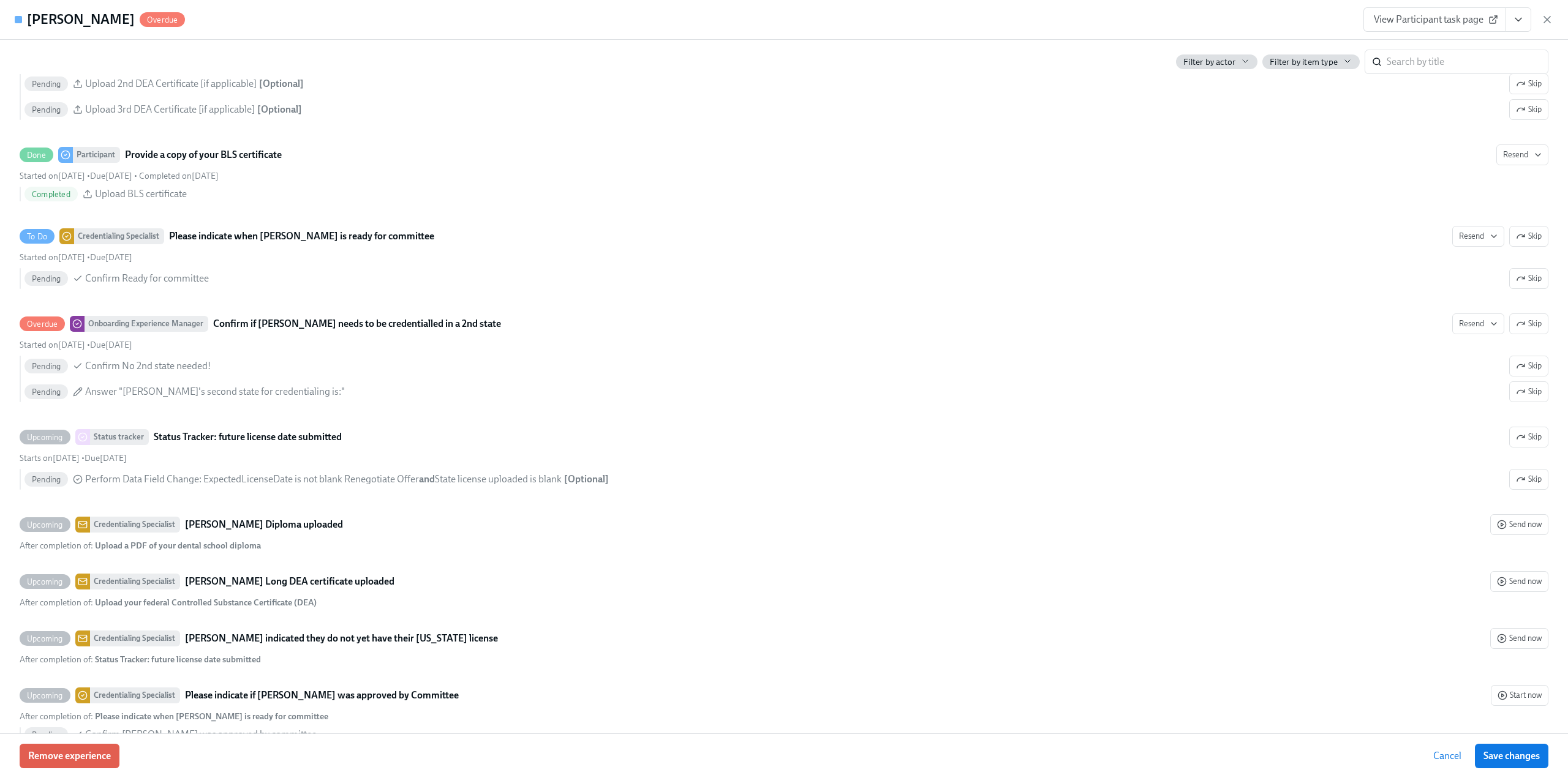
scroll to position [2571, 0]
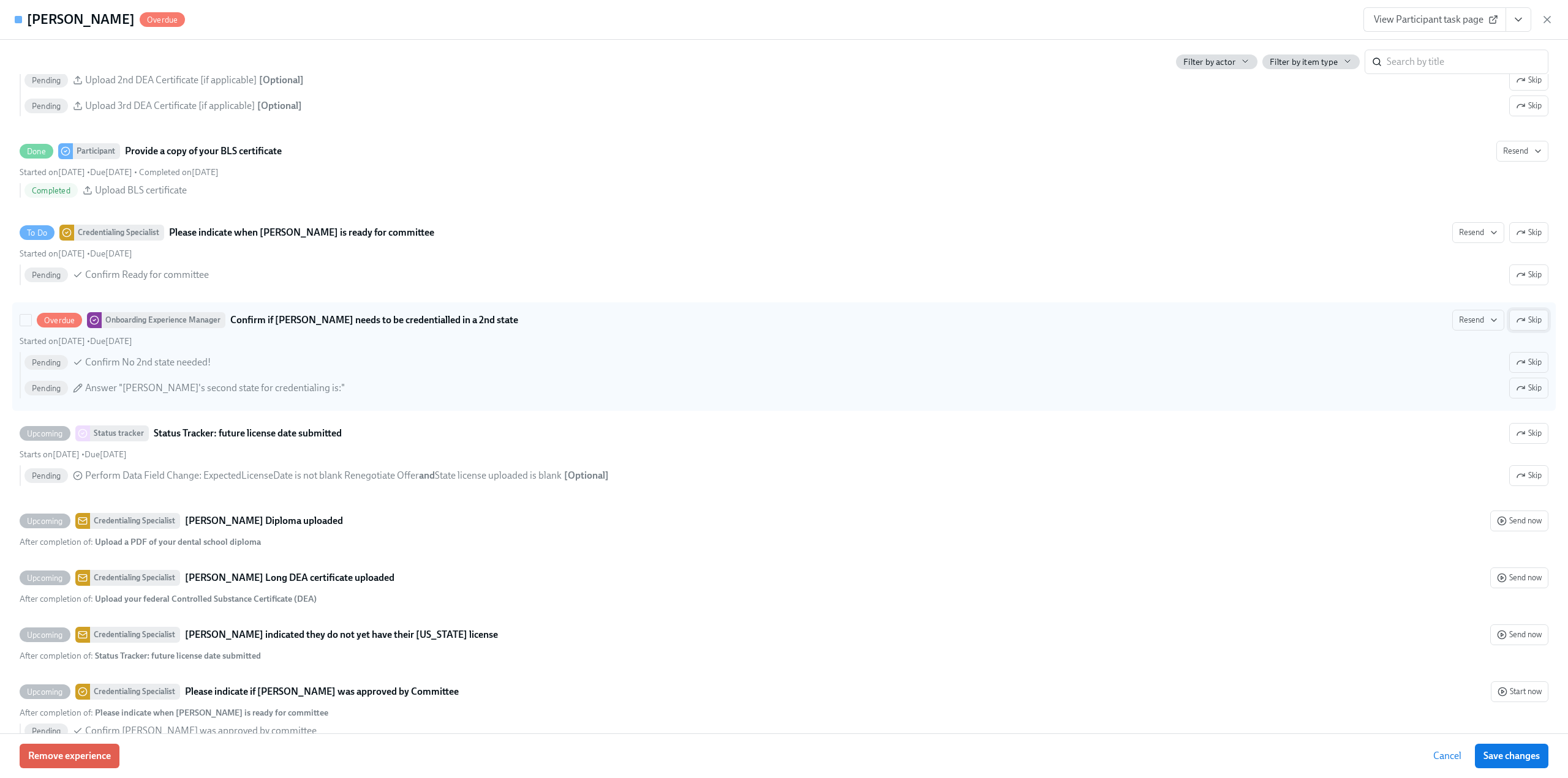
click at [1526, 323] on span "Skip" at bounding box center [1529, 320] width 26 height 12
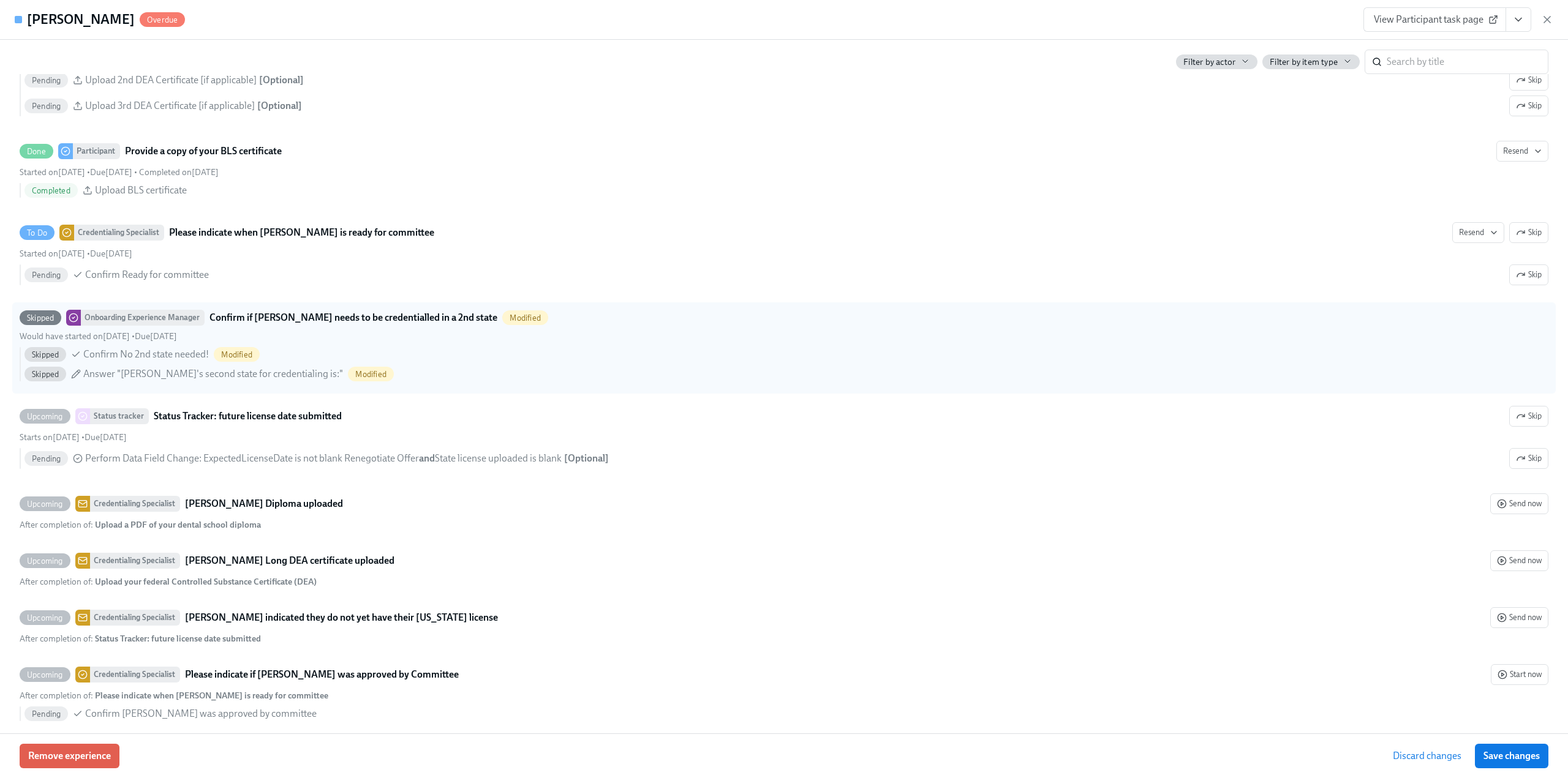
click at [1490, 752] on span "Save changes" at bounding box center [1511, 757] width 56 height 12
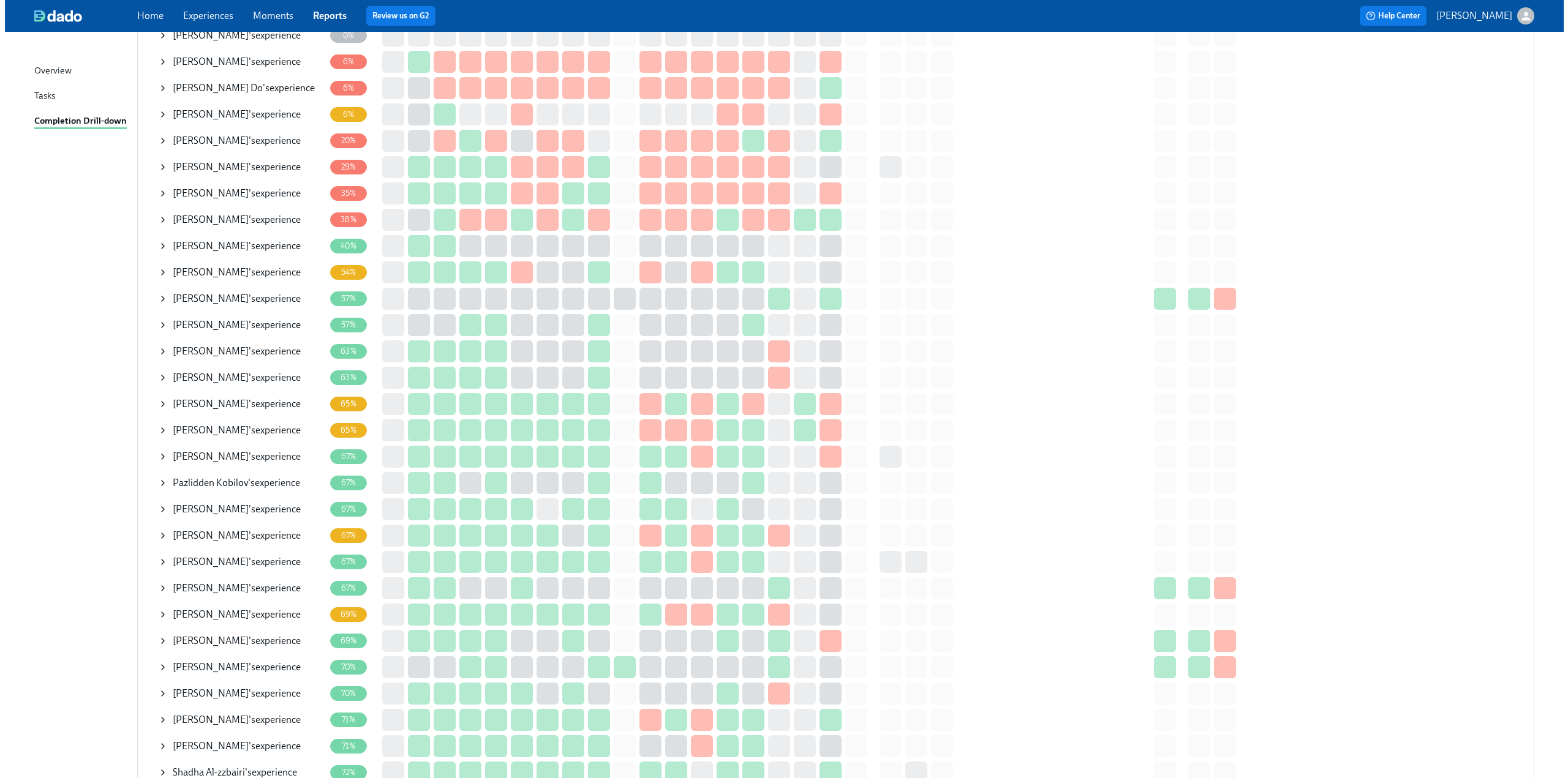
scroll to position [245, 0]
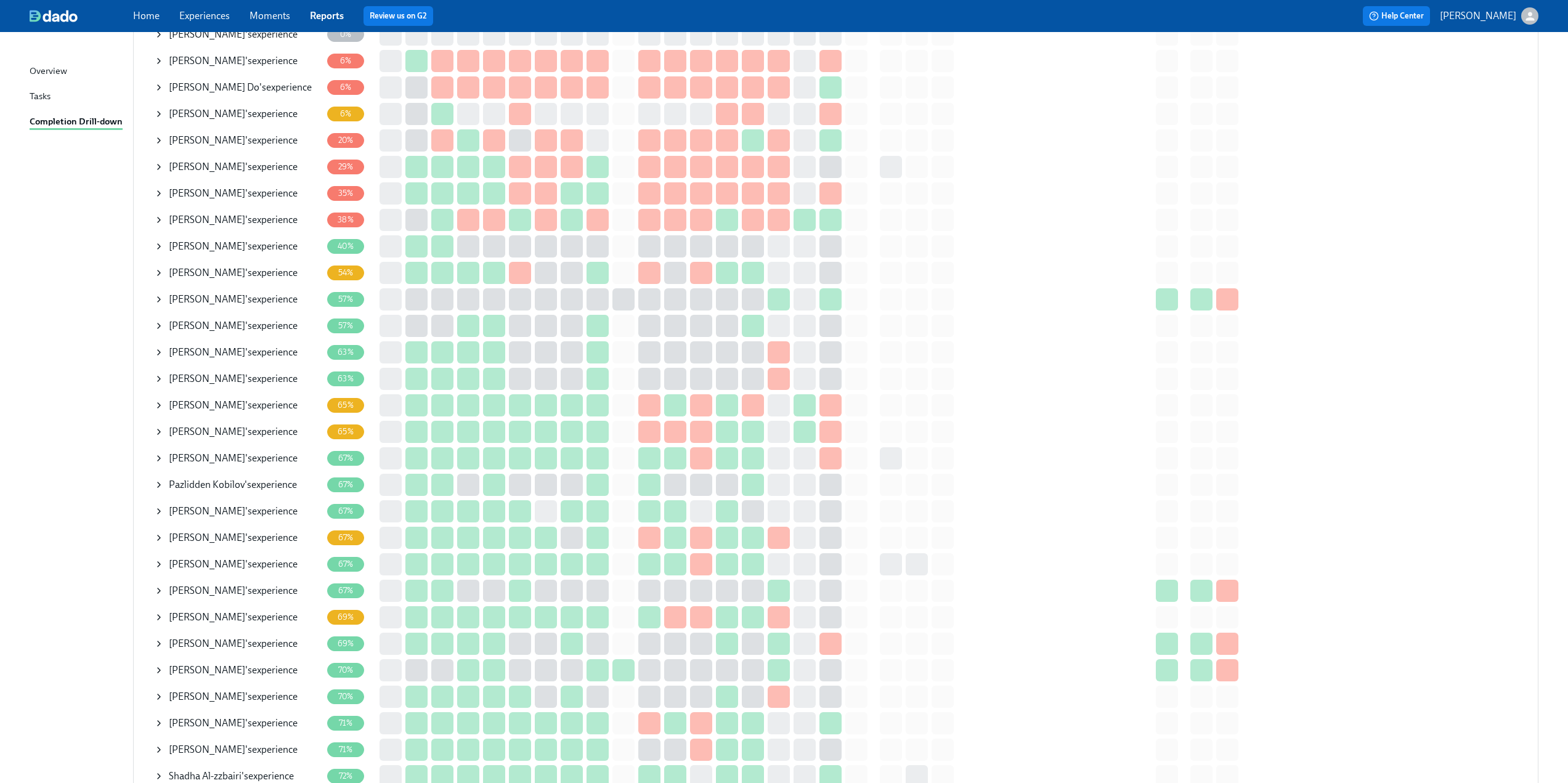
click at [155, 401] on icon at bounding box center [159, 405] width 10 height 10
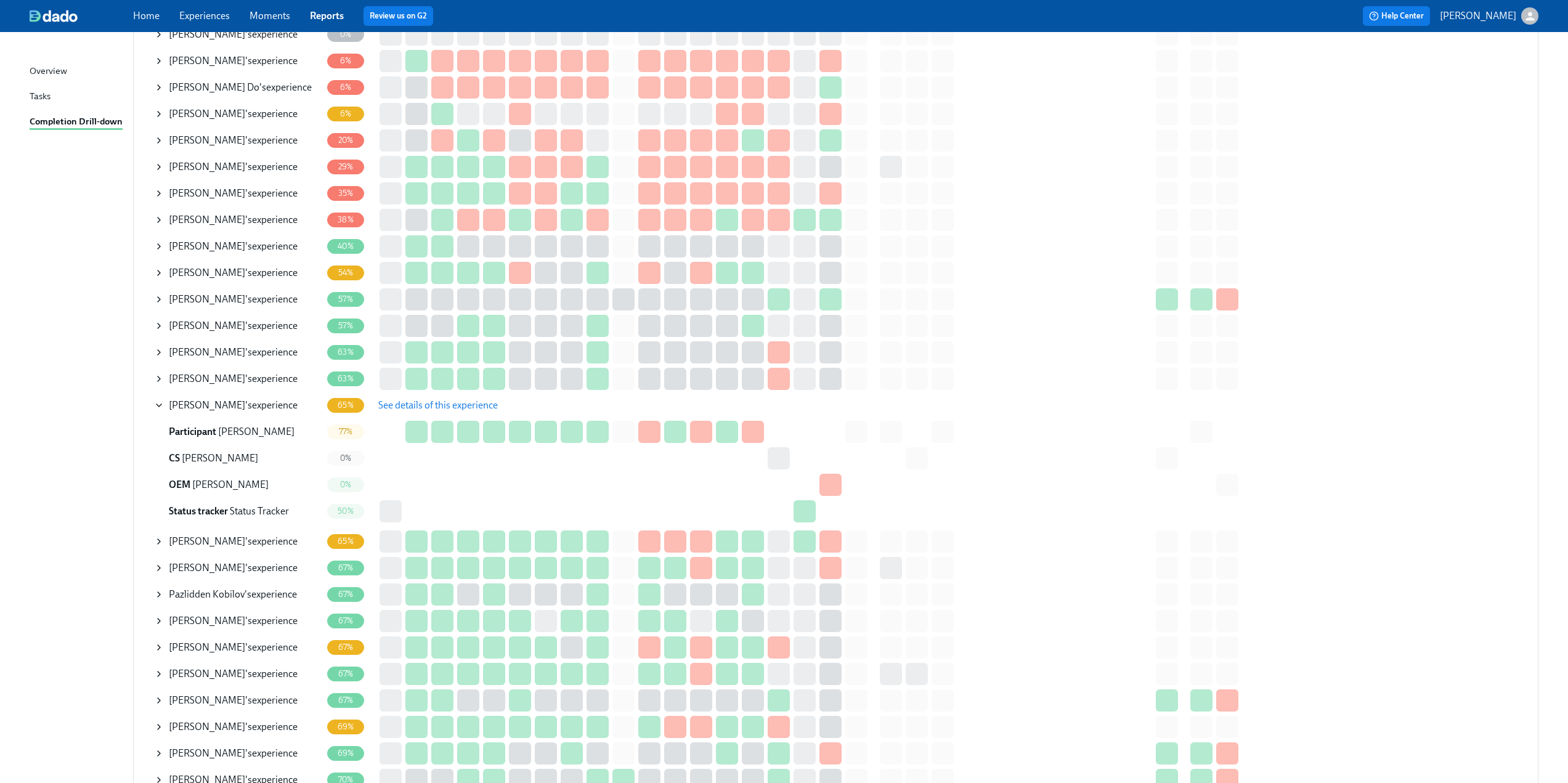
click at [390, 401] on span "See details of this experience" at bounding box center [438, 406] width 120 height 13
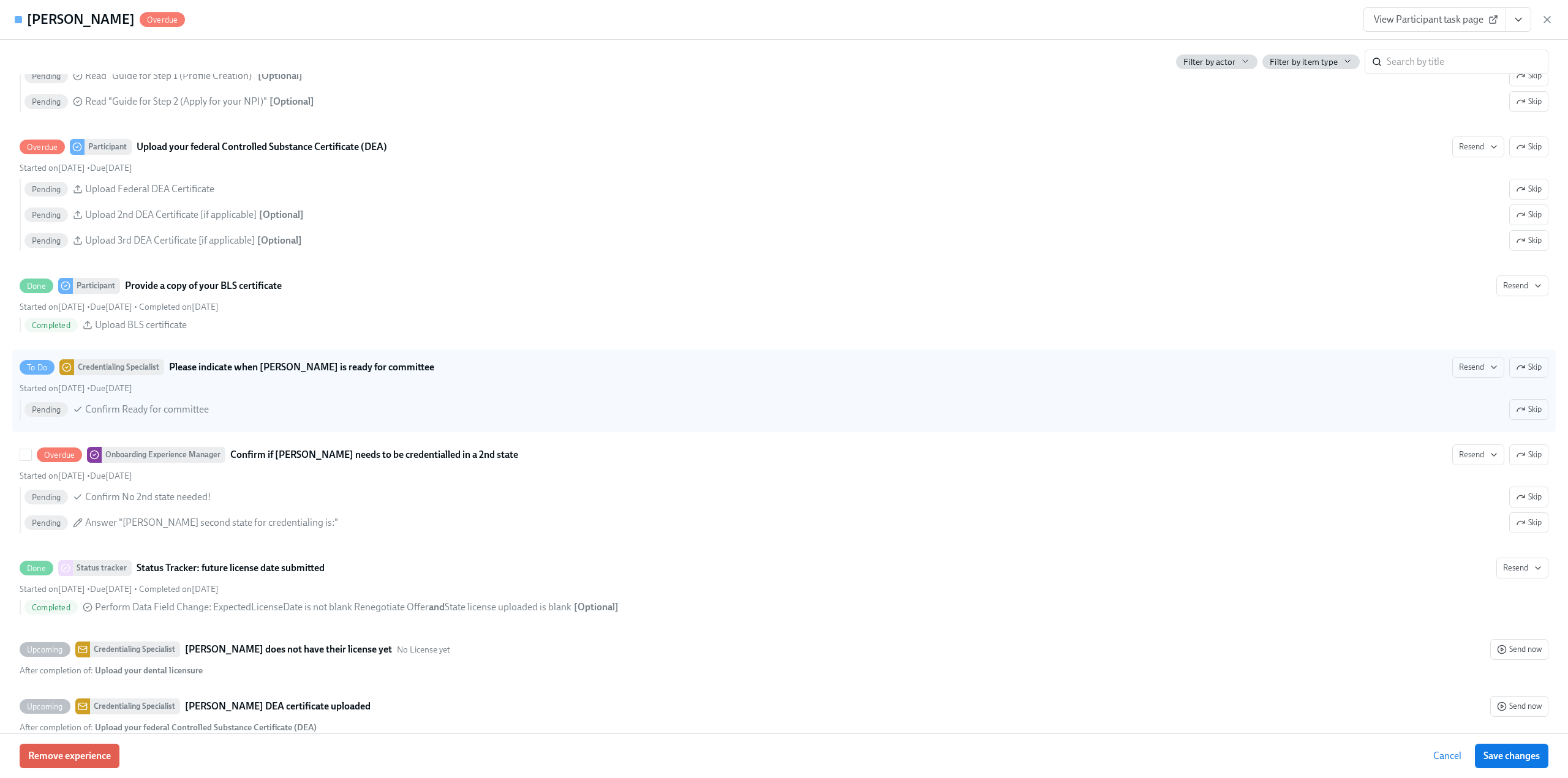
scroll to position [2388, 0]
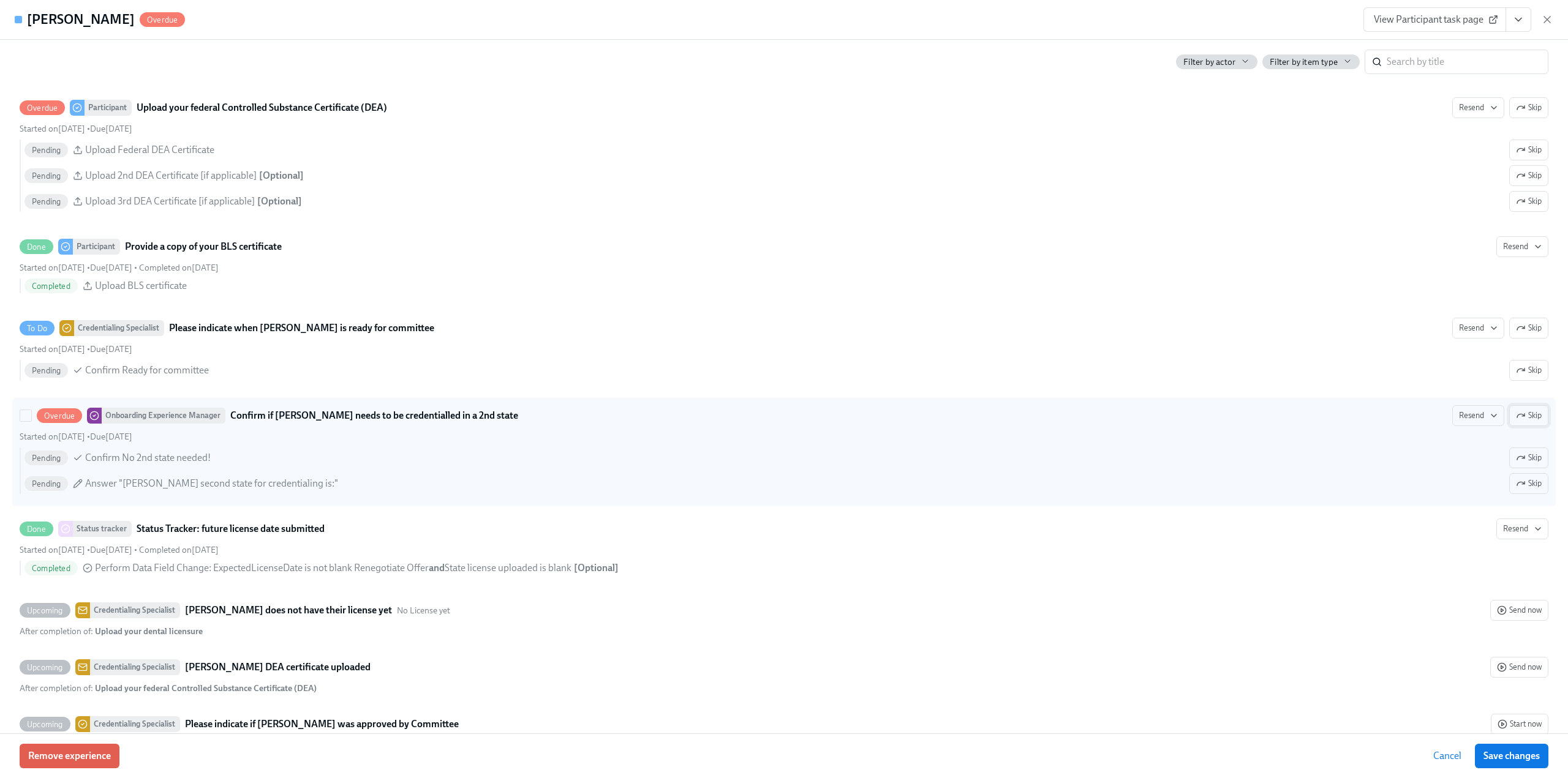
click at [1517, 418] on span "Skip" at bounding box center [1529, 416] width 26 height 12
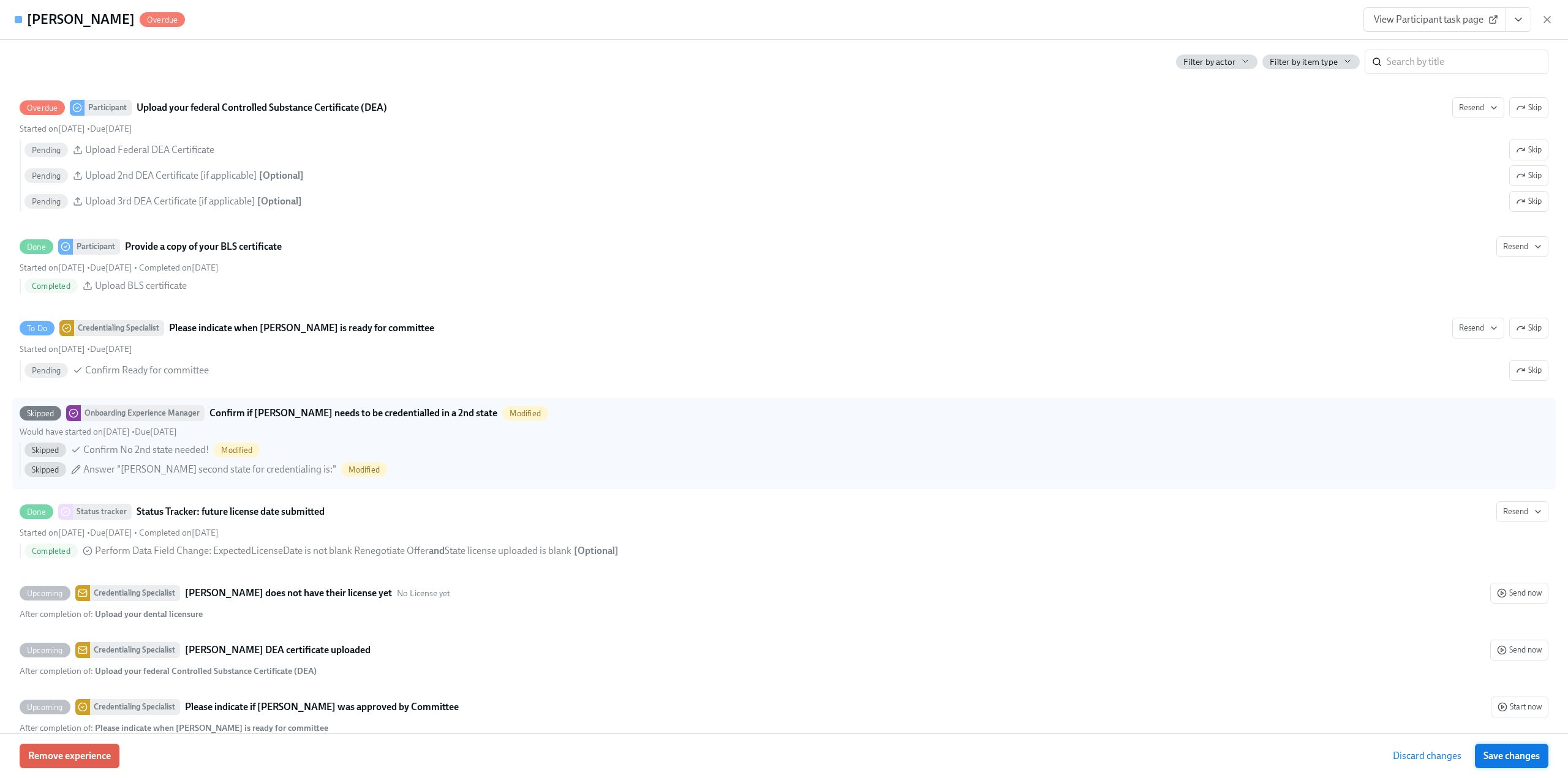
click at [1505, 762] on button "Save changes" at bounding box center [1512, 756] width 73 height 24
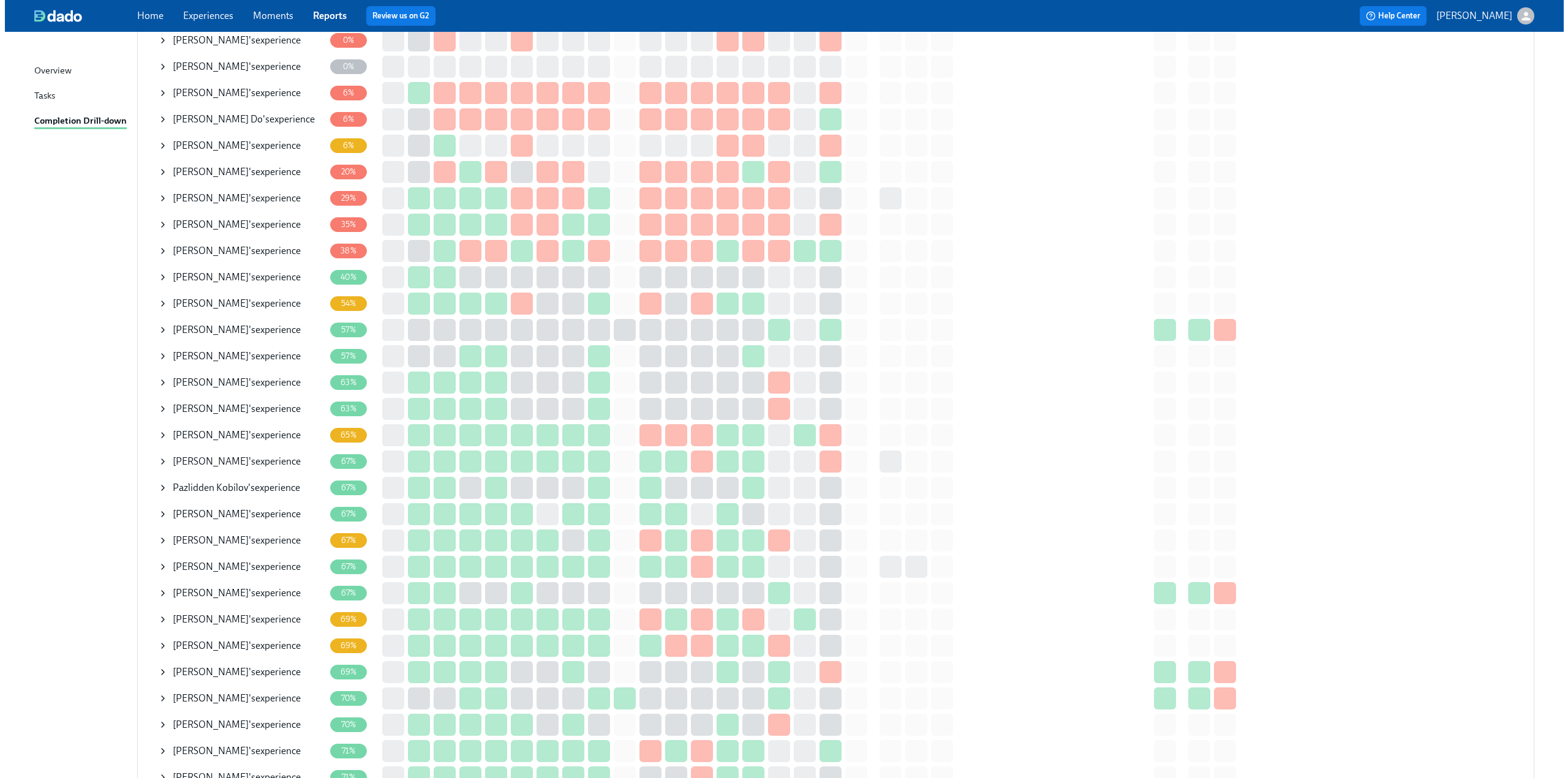
scroll to position [245, 0]
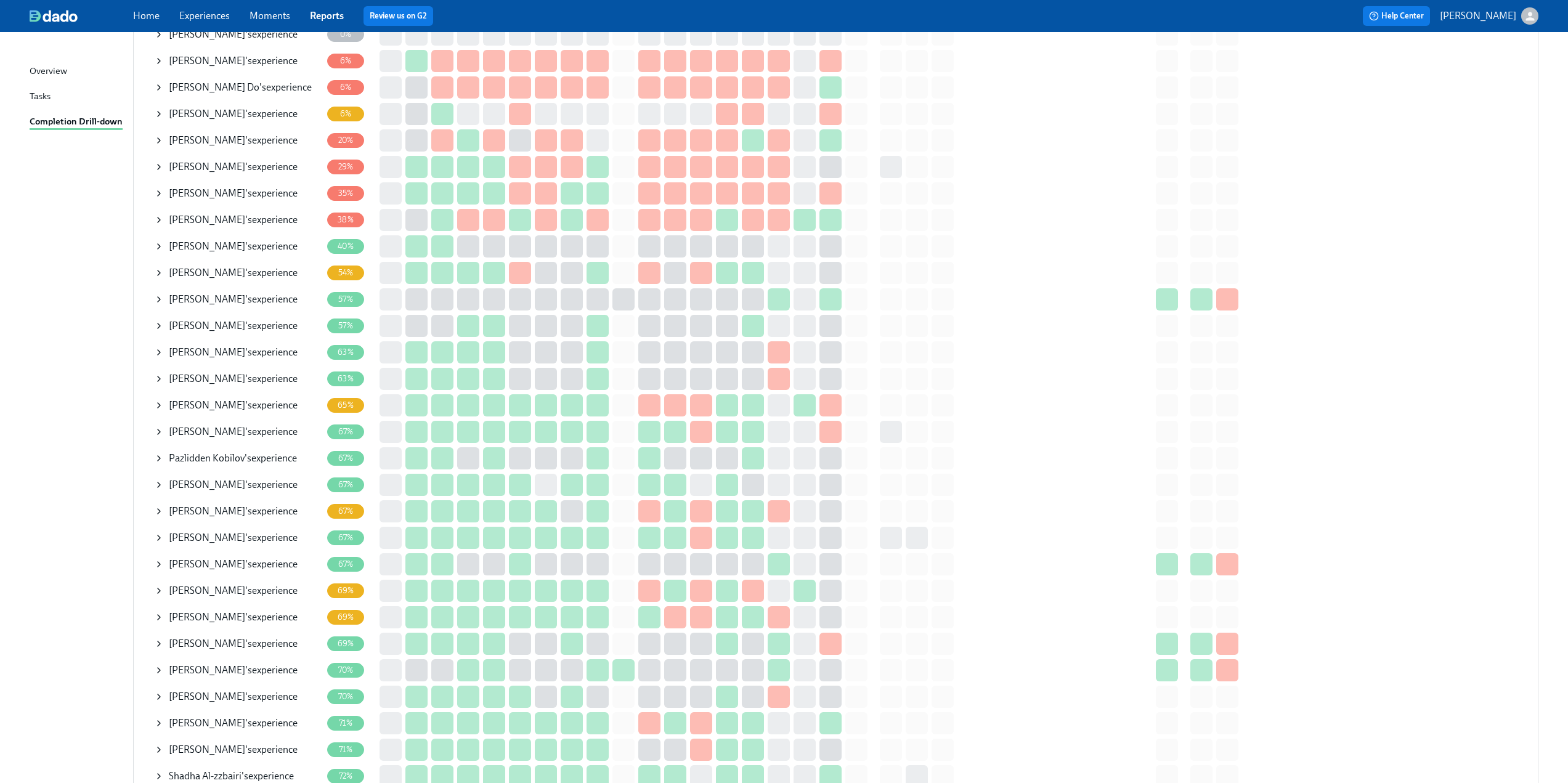
click at [161, 407] on icon at bounding box center [159, 405] width 10 height 10
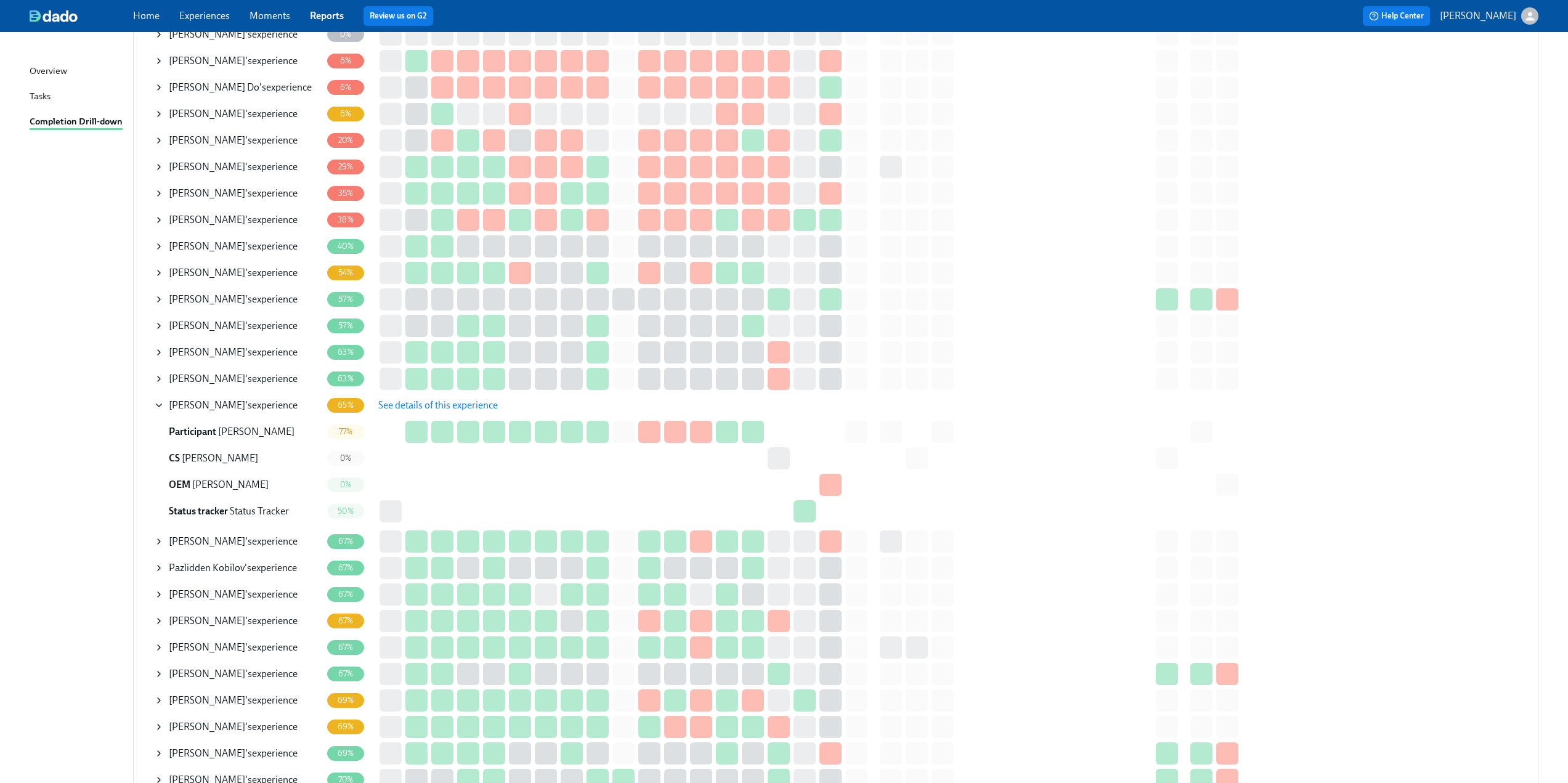
click at [426, 403] on span "See details of this experience" at bounding box center [438, 406] width 120 height 13
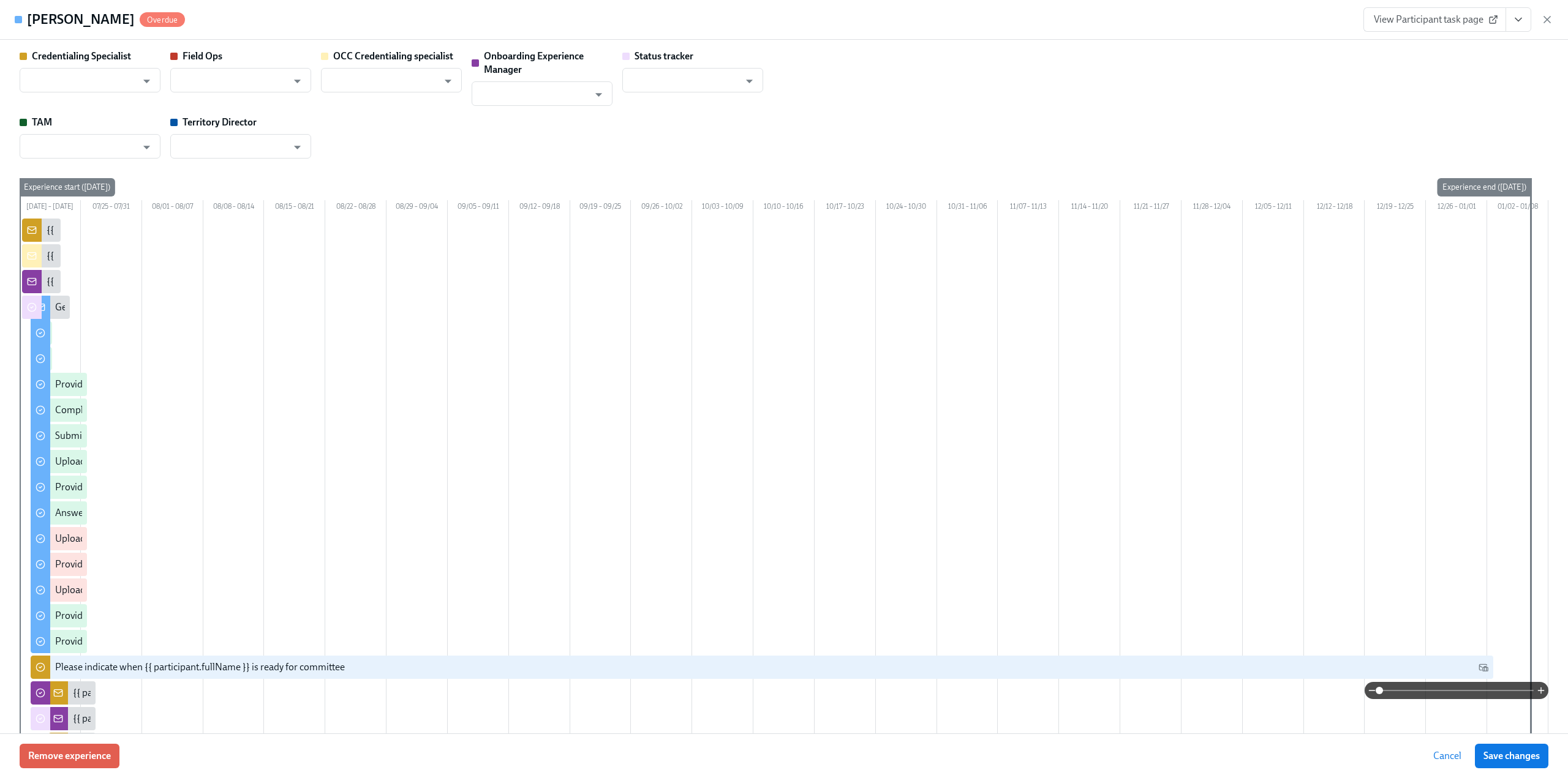
type input "[PERSON_NAME]"
type input "Status Tracker"
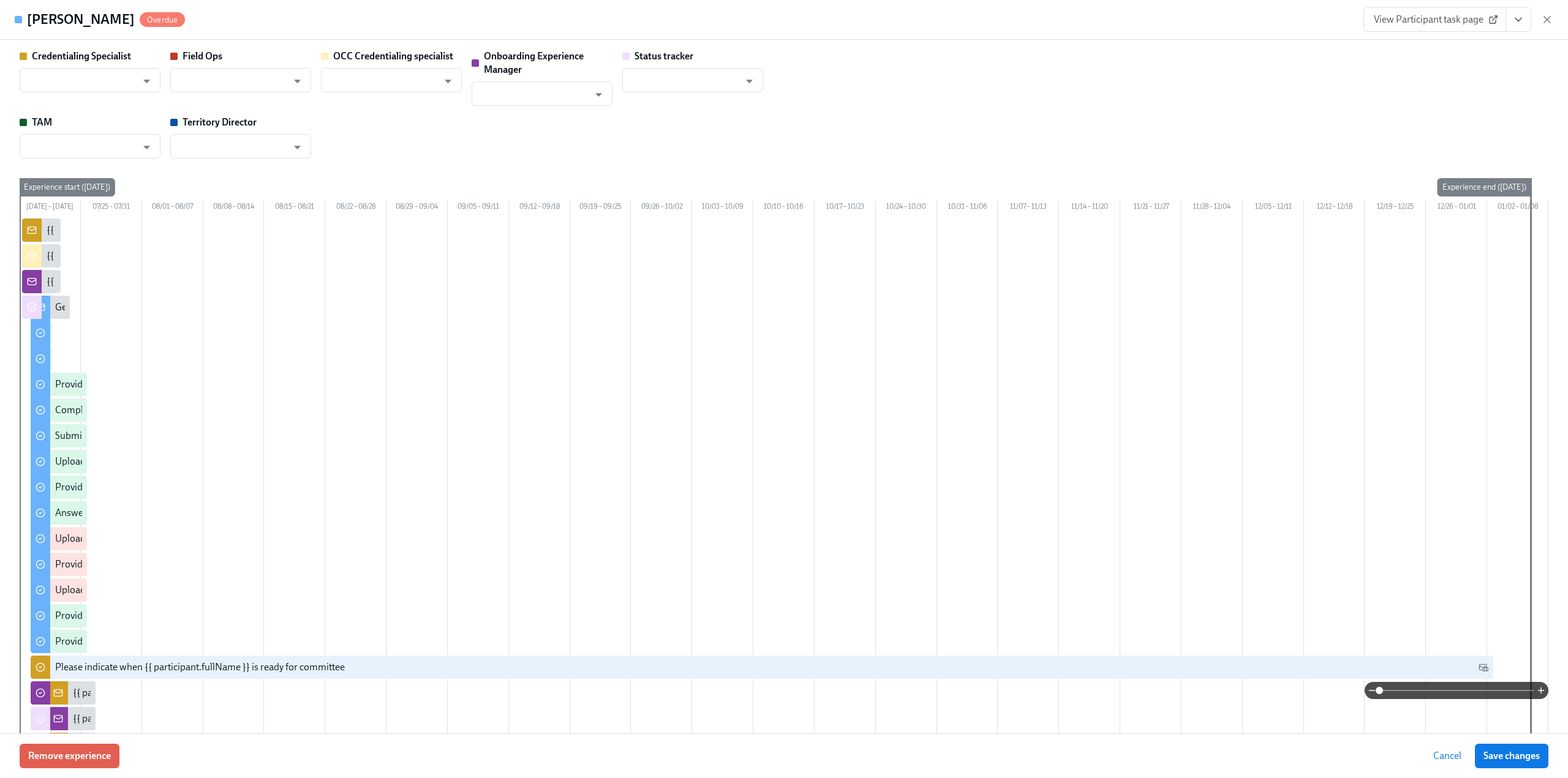
type input "[PERSON_NAME]"
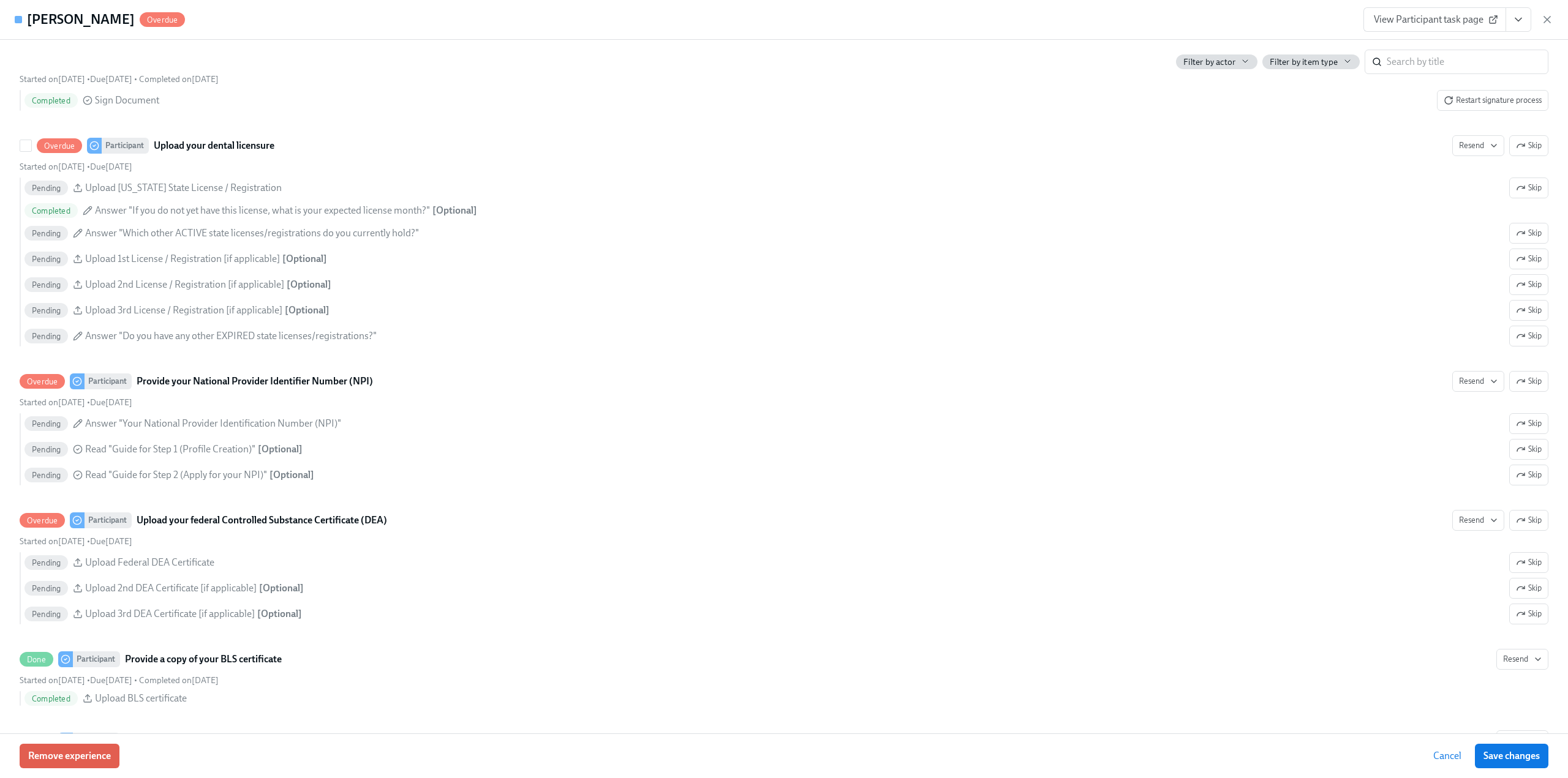
scroll to position [2266, 0]
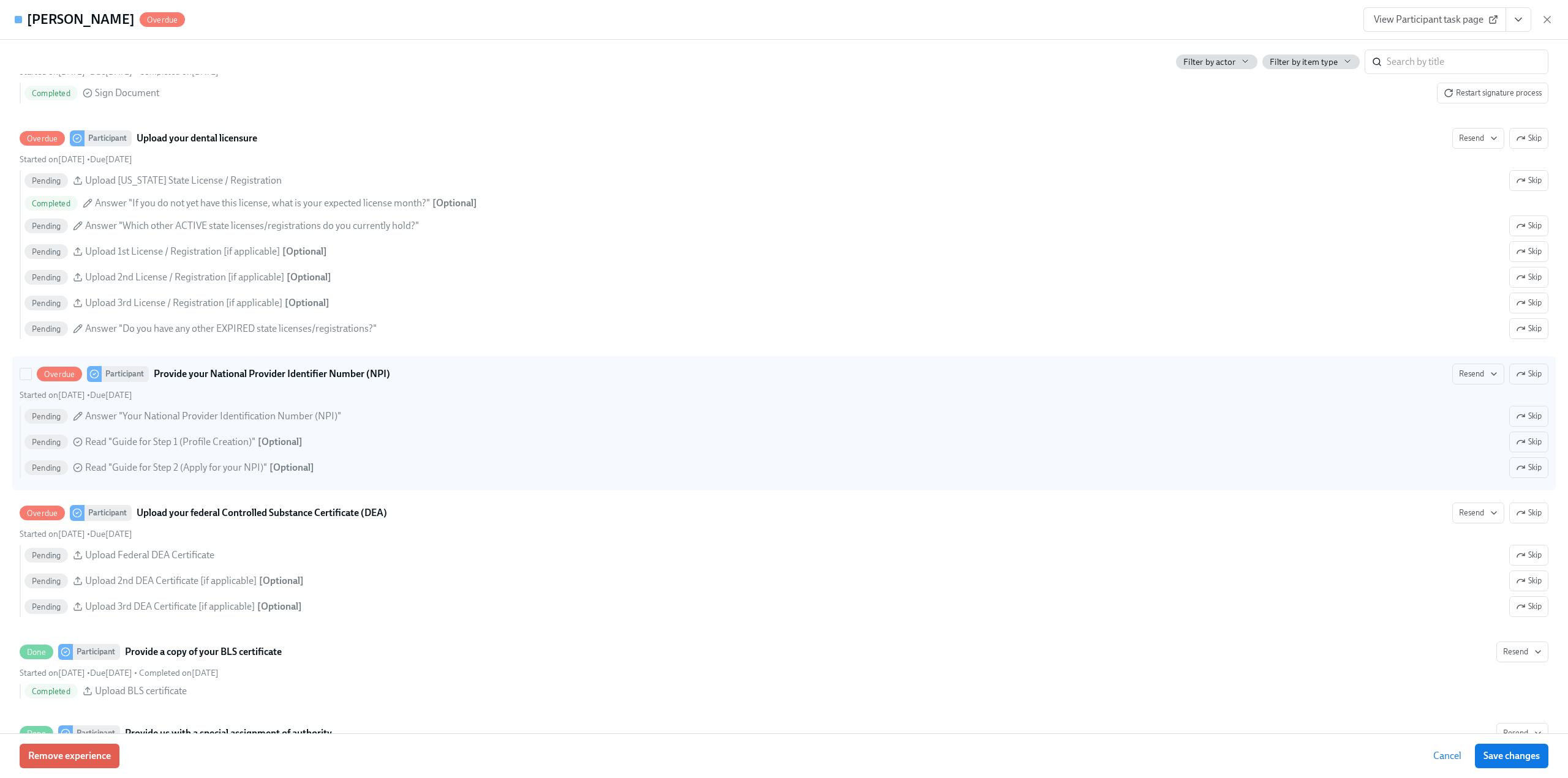
drag, startPoint x: 1520, startPoint y: 372, endPoint x: 942, endPoint y: 441, distance: 582.1
click at [1520, 371] on span "Skip" at bounding box center [1529, 374] width 26 height 12
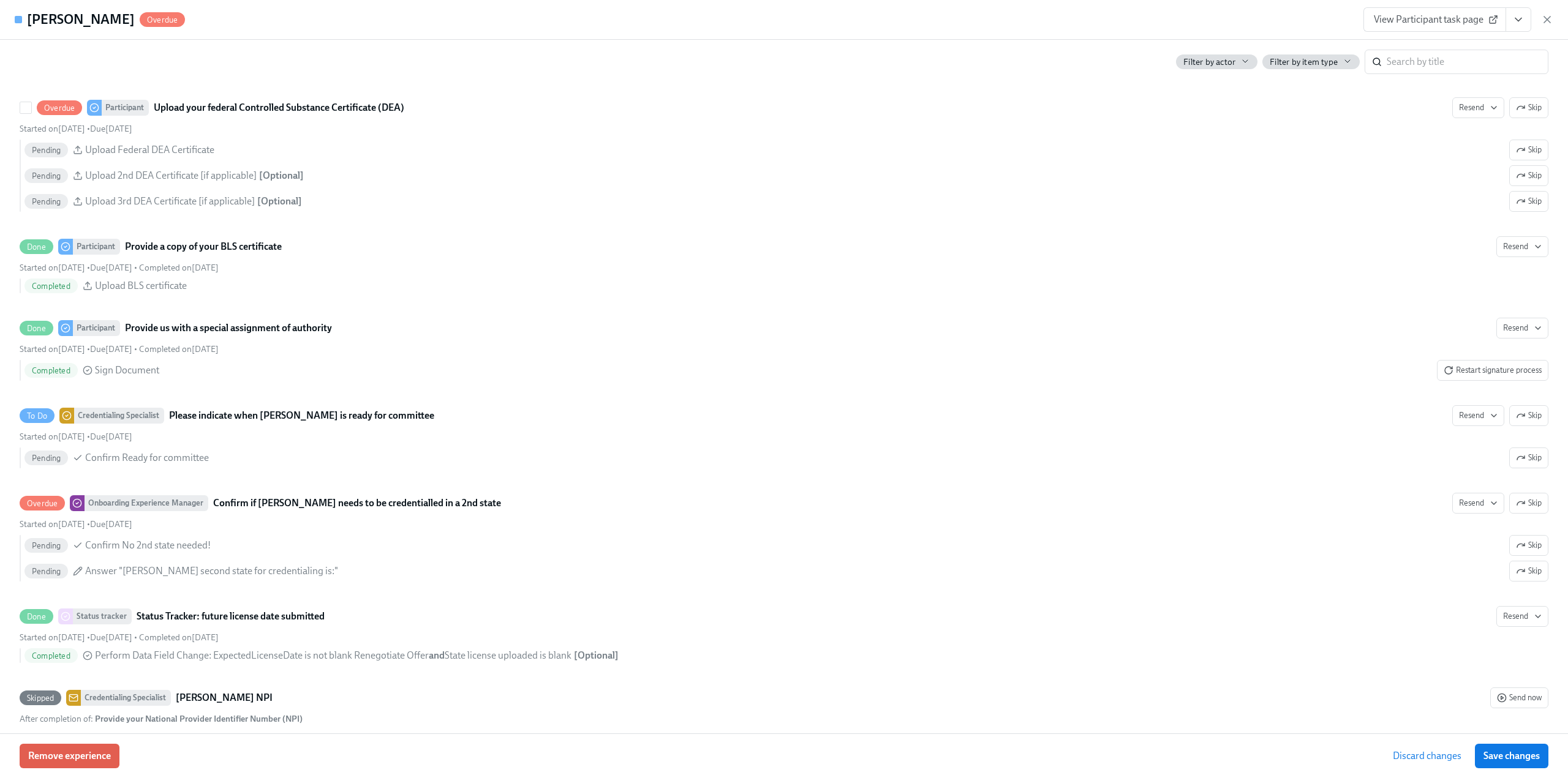
scroll to position [2817, 0]
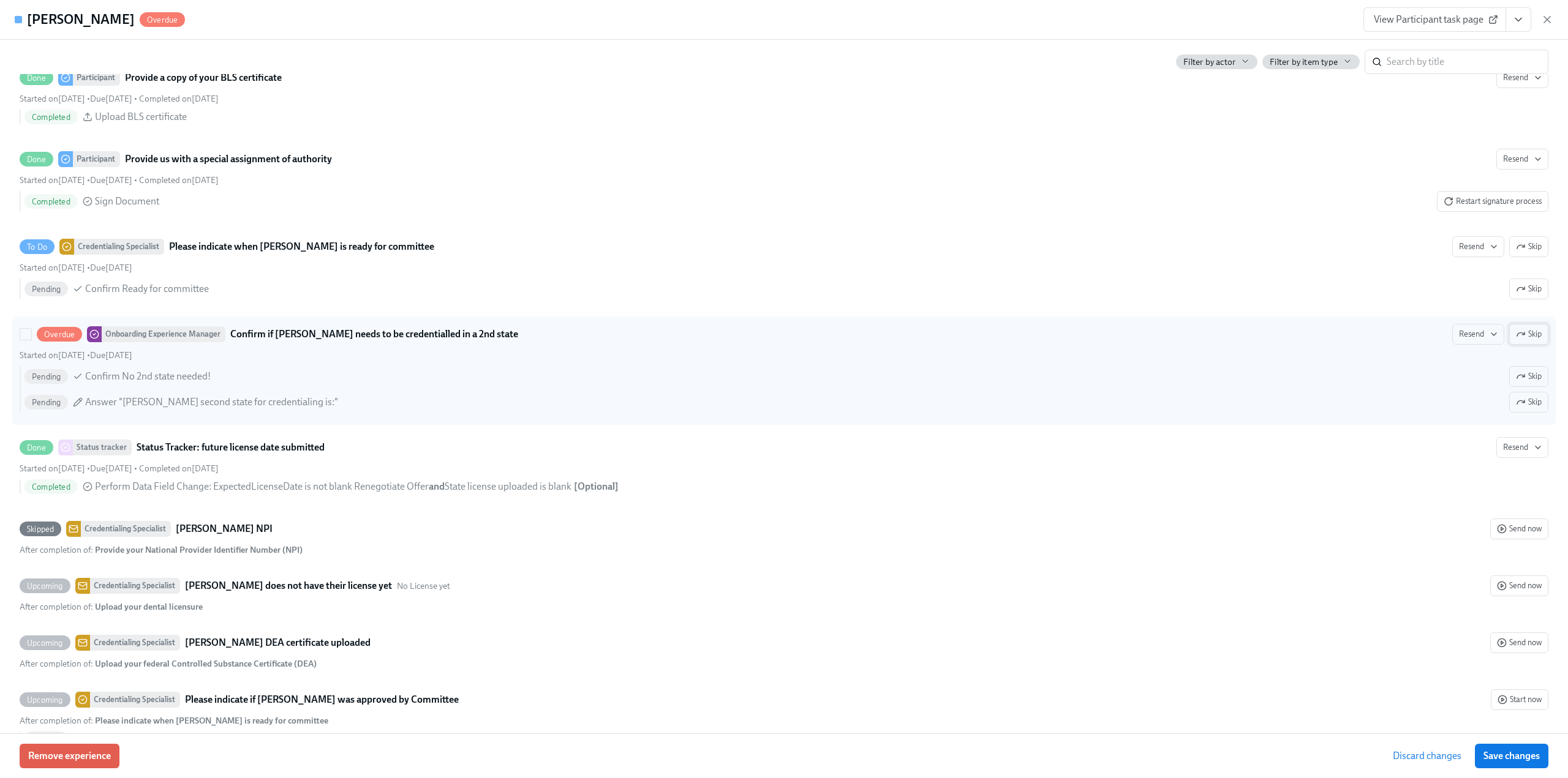
click at [1516, 337] on icon "button" at bounding box center [1521, 334] width 10 height 10
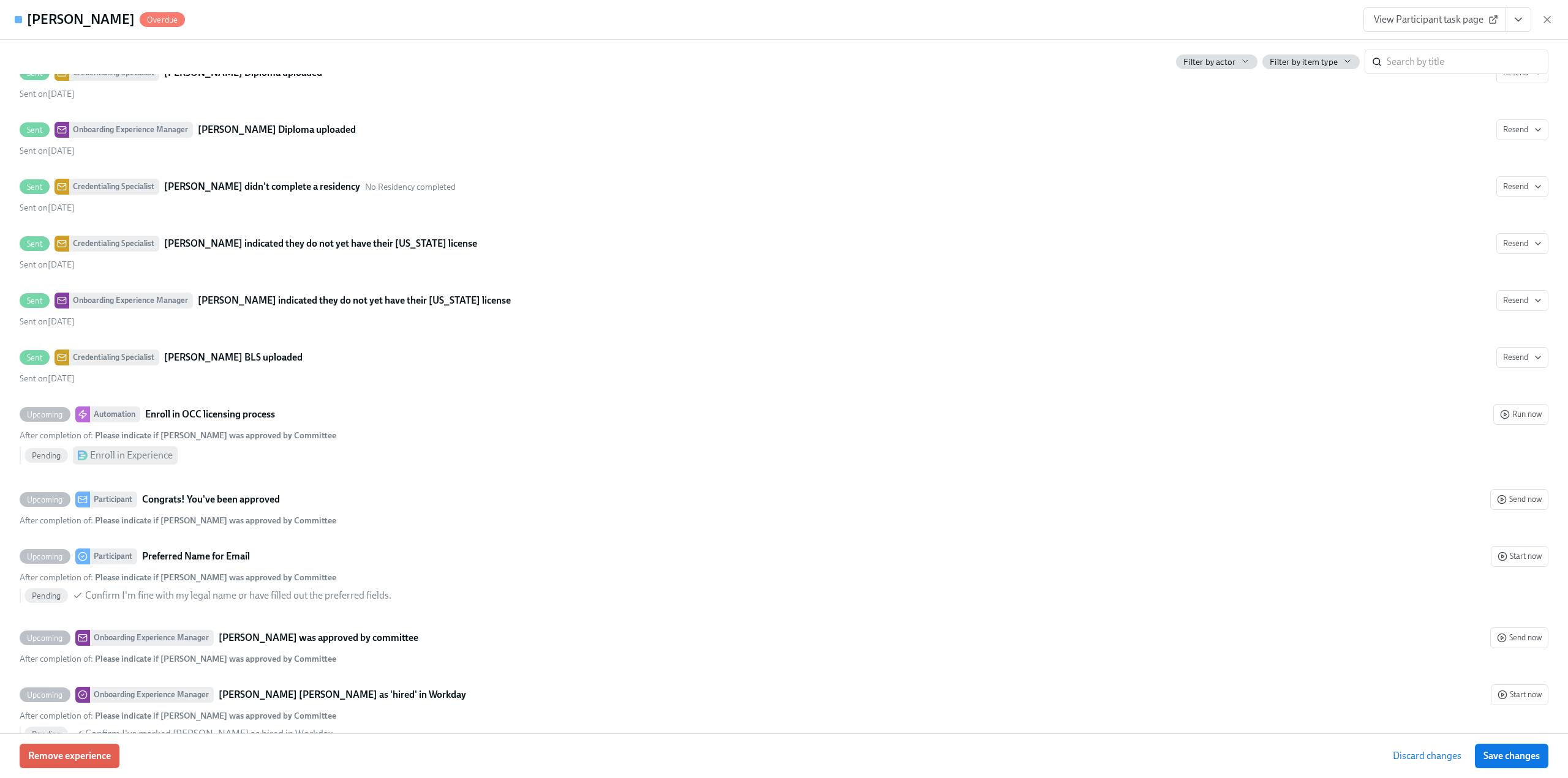
scroll to position [3980, 0]
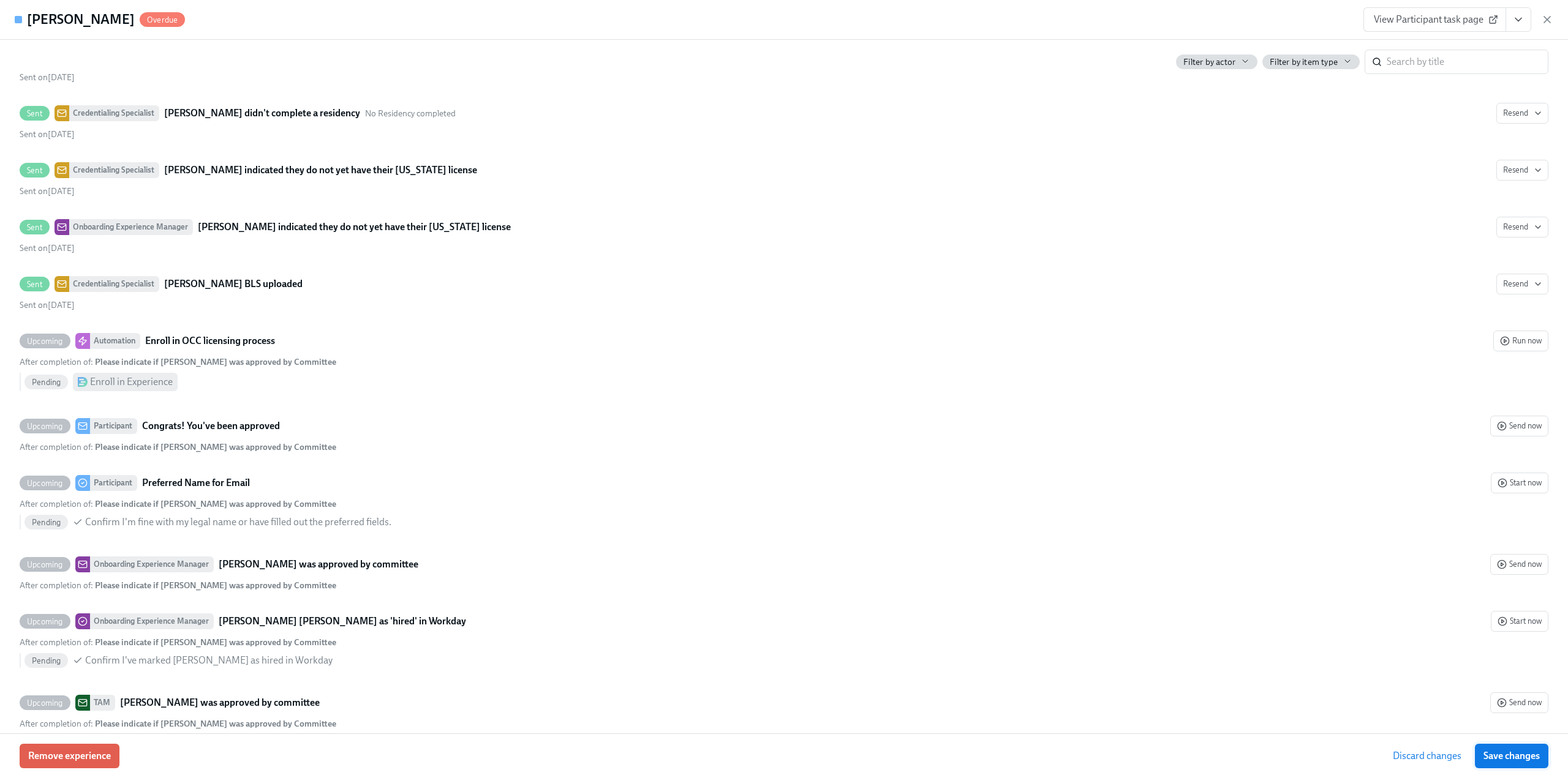
click at [1509, 757] on span "Save changes" at bounding box center [1511, 757] width 56 height 12
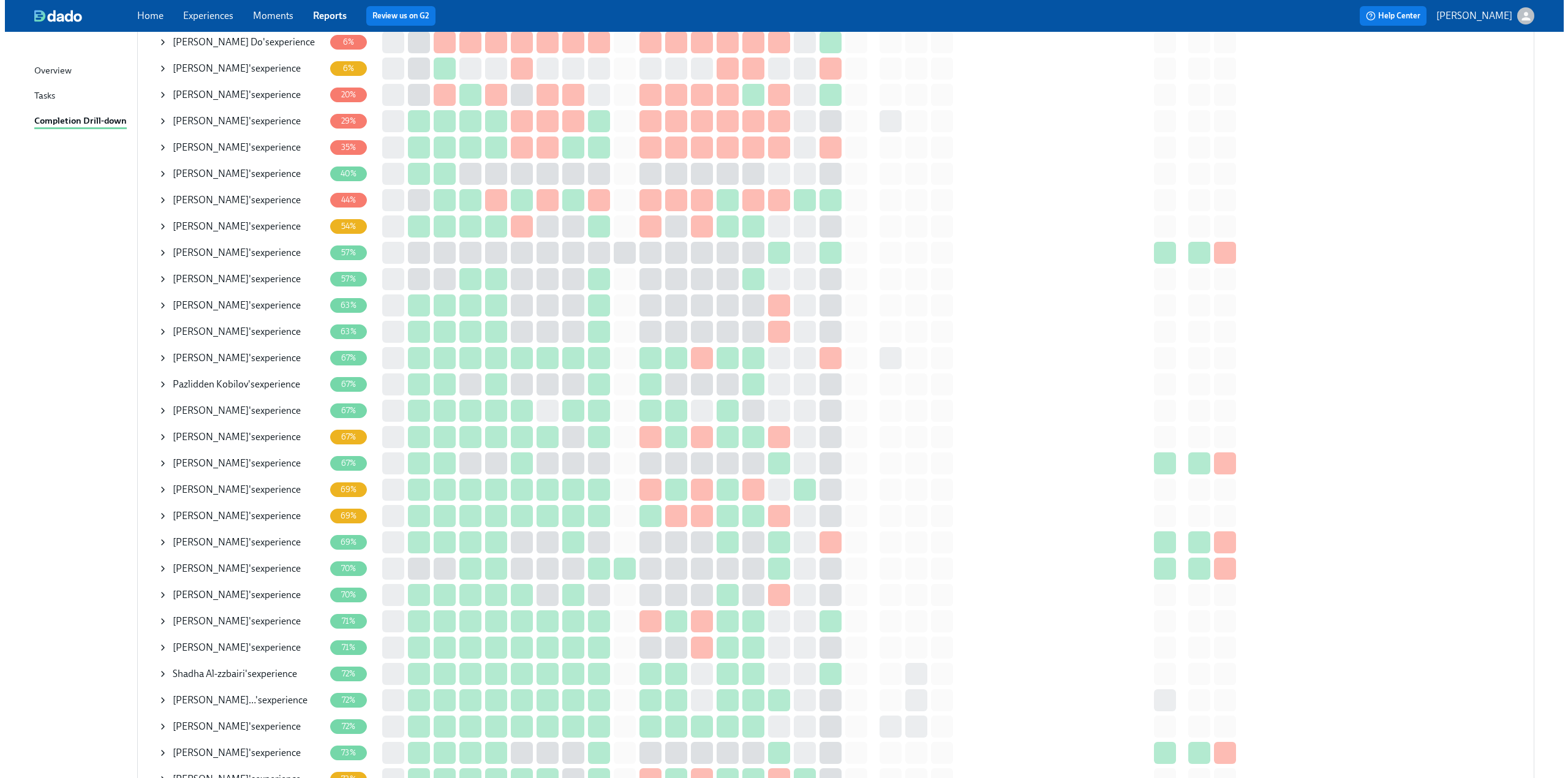
scroll to position [306, 0]
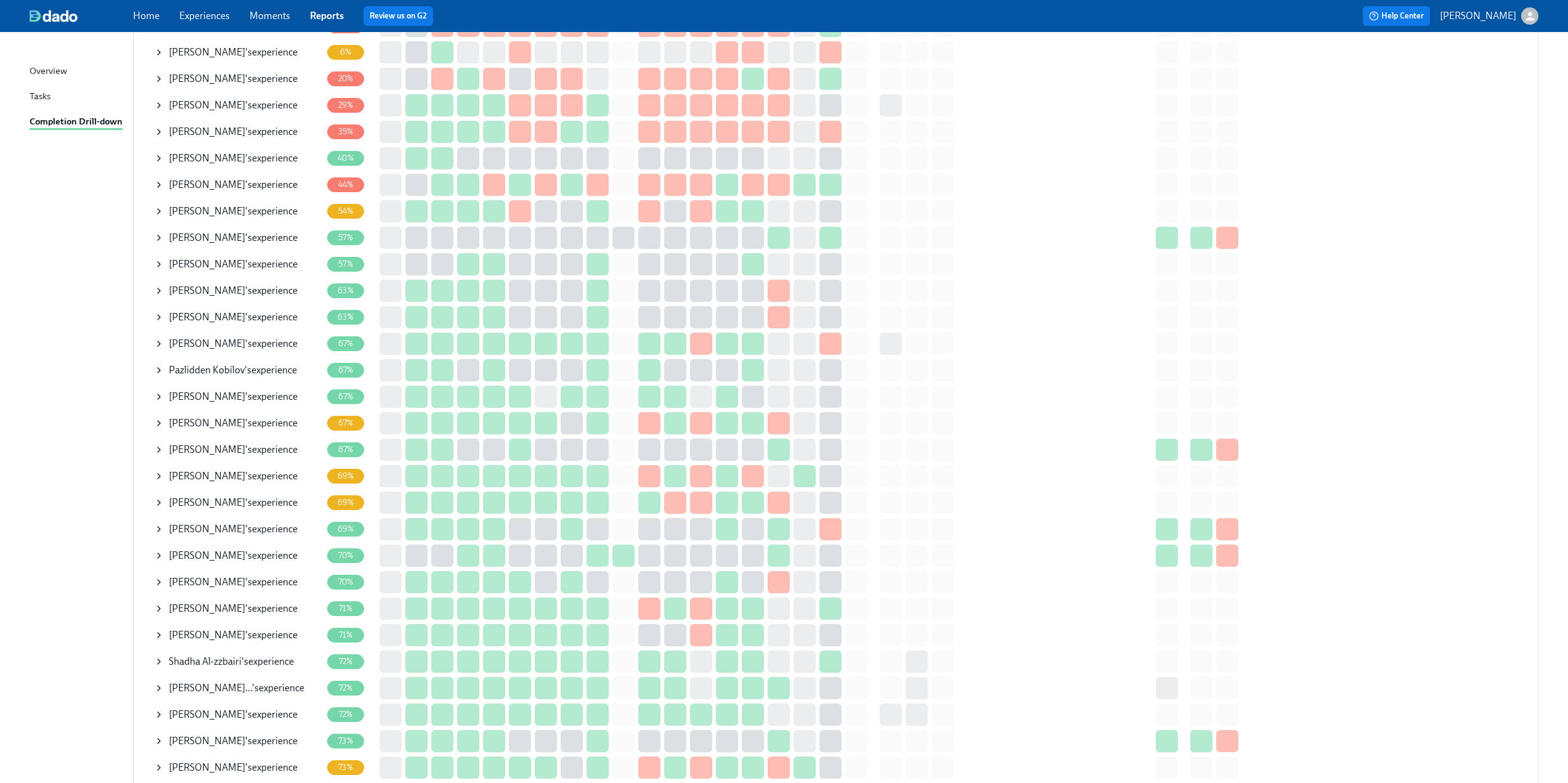
click at [159, 346] on icon at bounding box center [159, 344] width 10 height 10
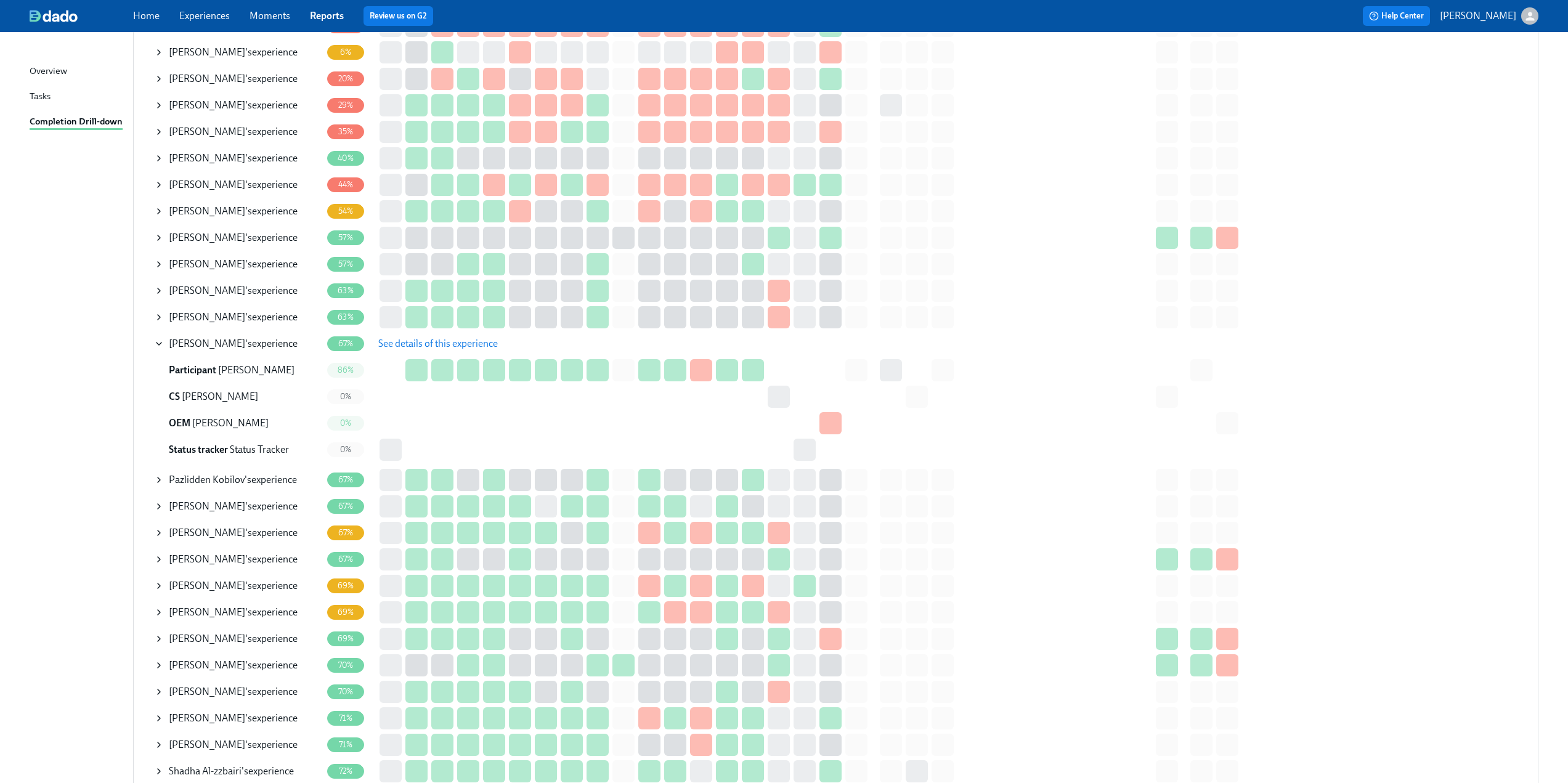
click at [452, 349] on span "See details of this experience" at bounding box center [438, 344] width 120 height 13
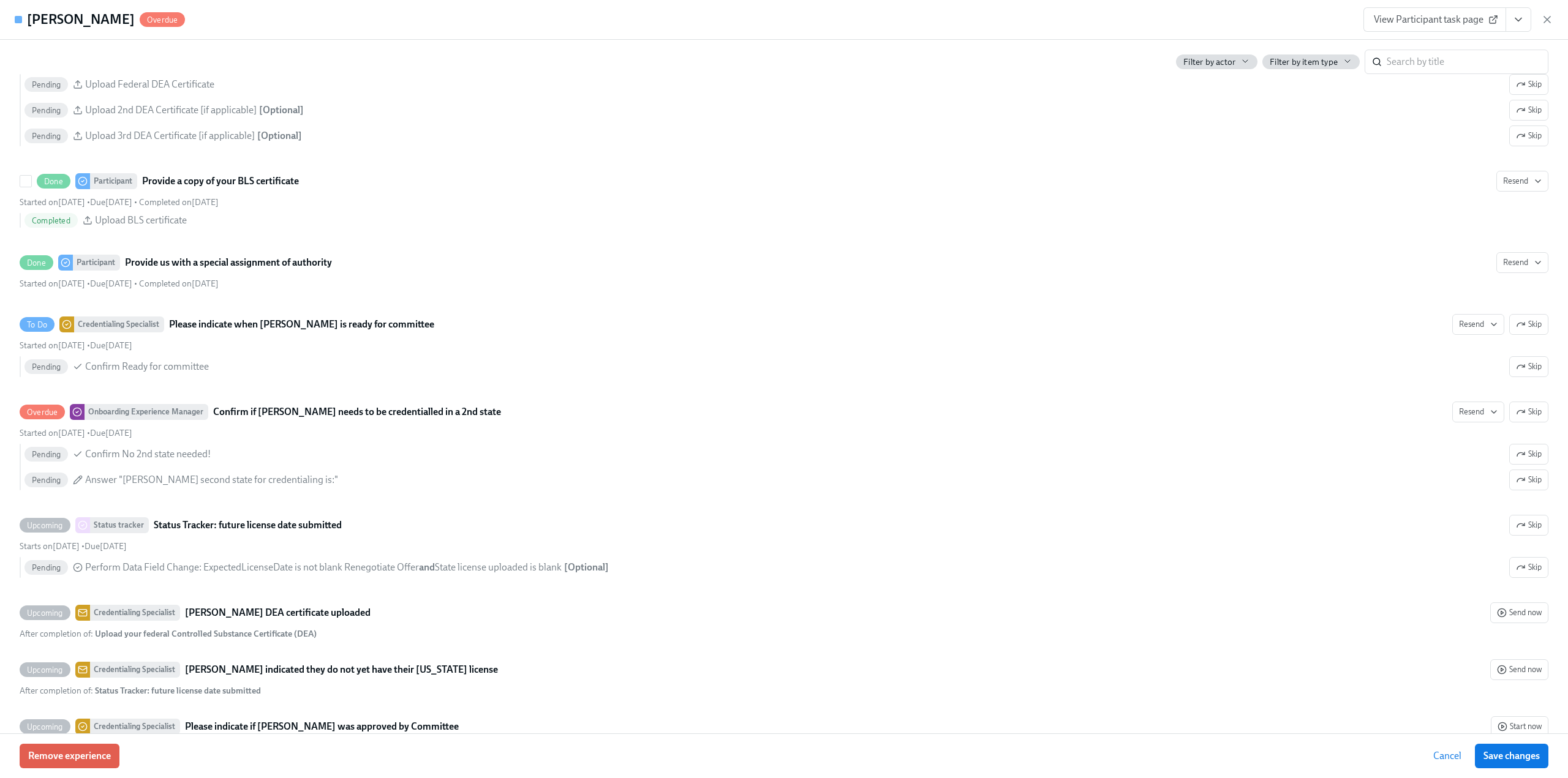
scroll to position [2388, 0]
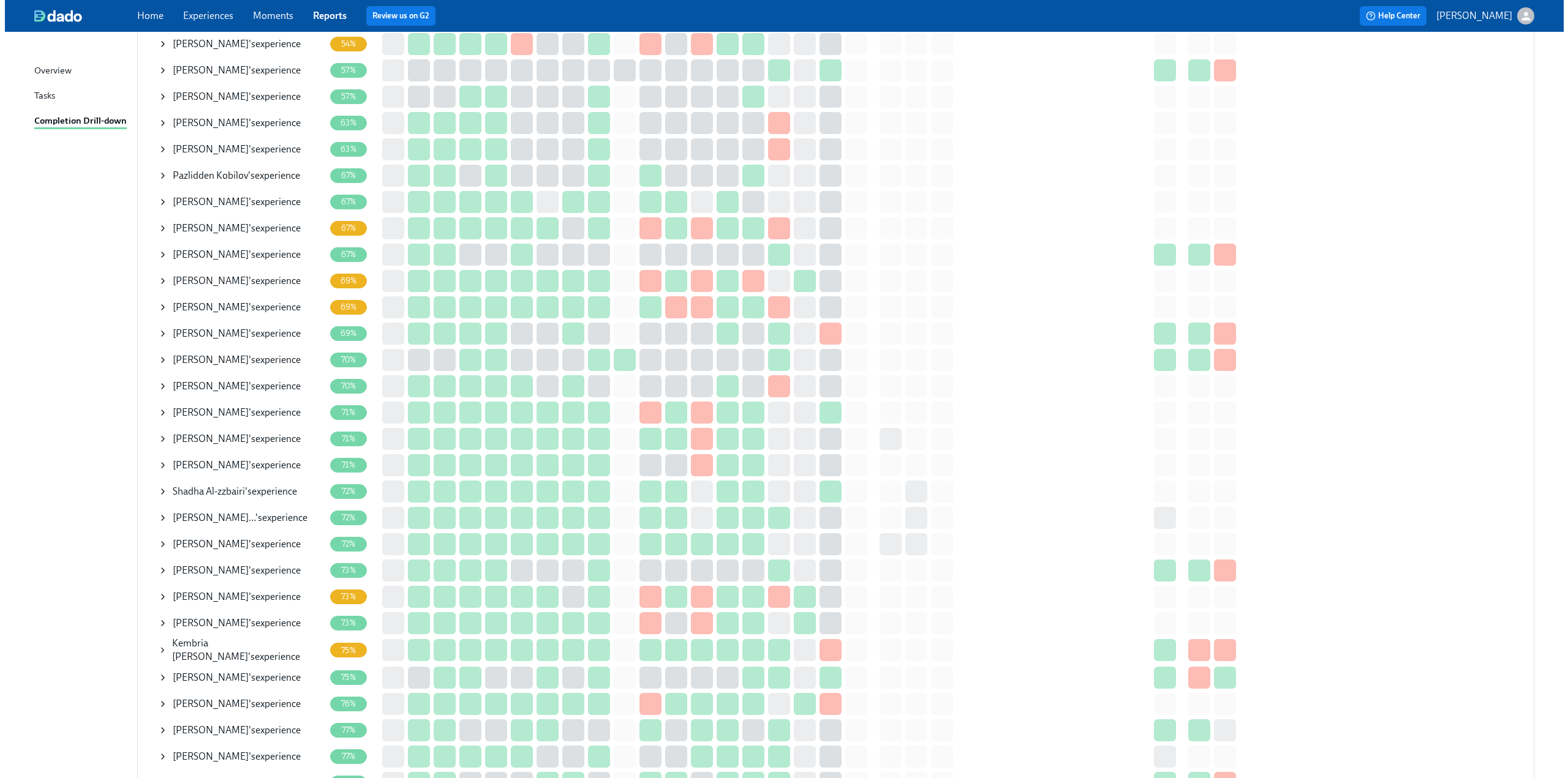
scroll to position [490, 0]
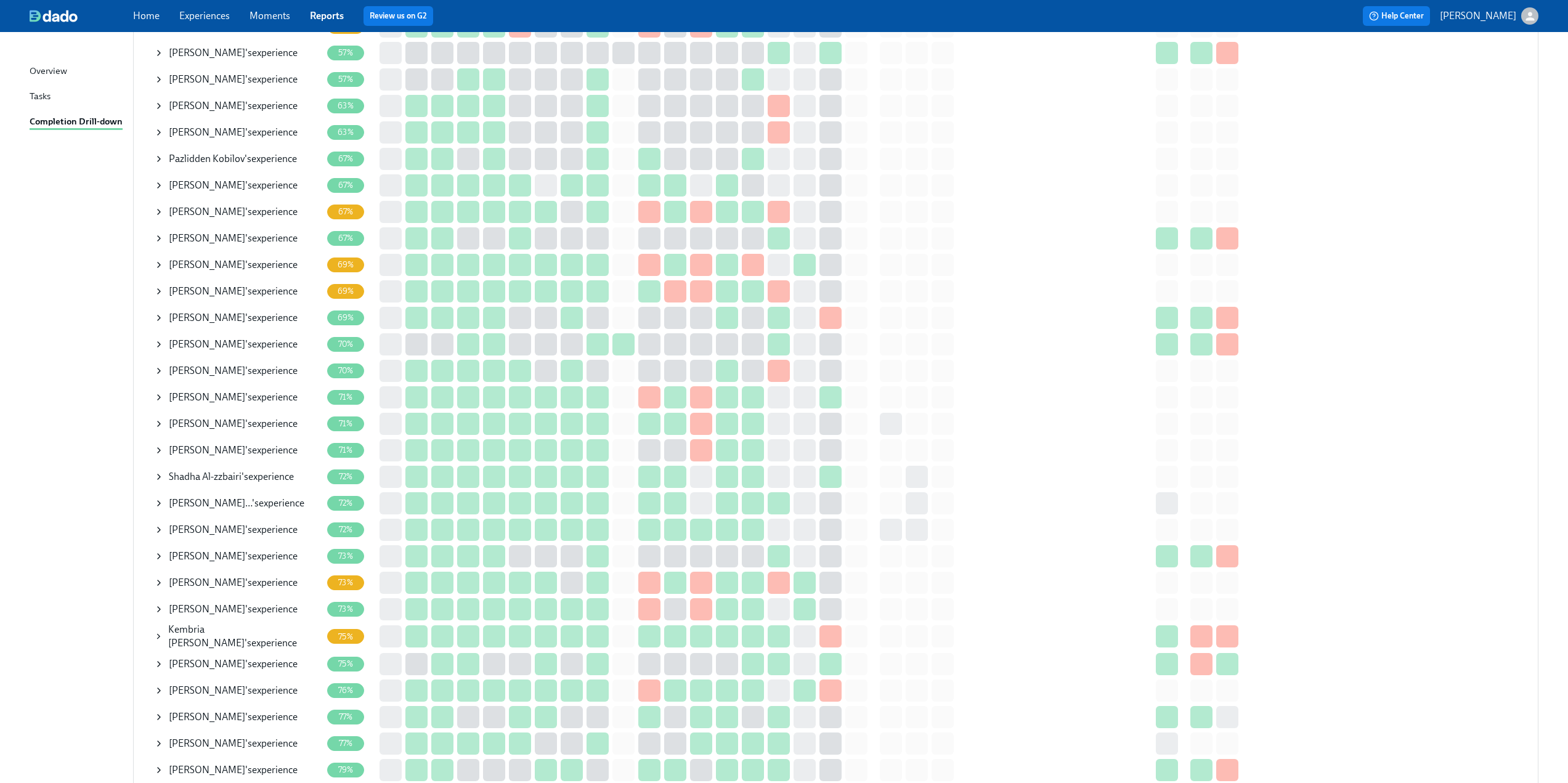
click at [161, 266] on icon at bounding box center [159, 265] width 10 height 10
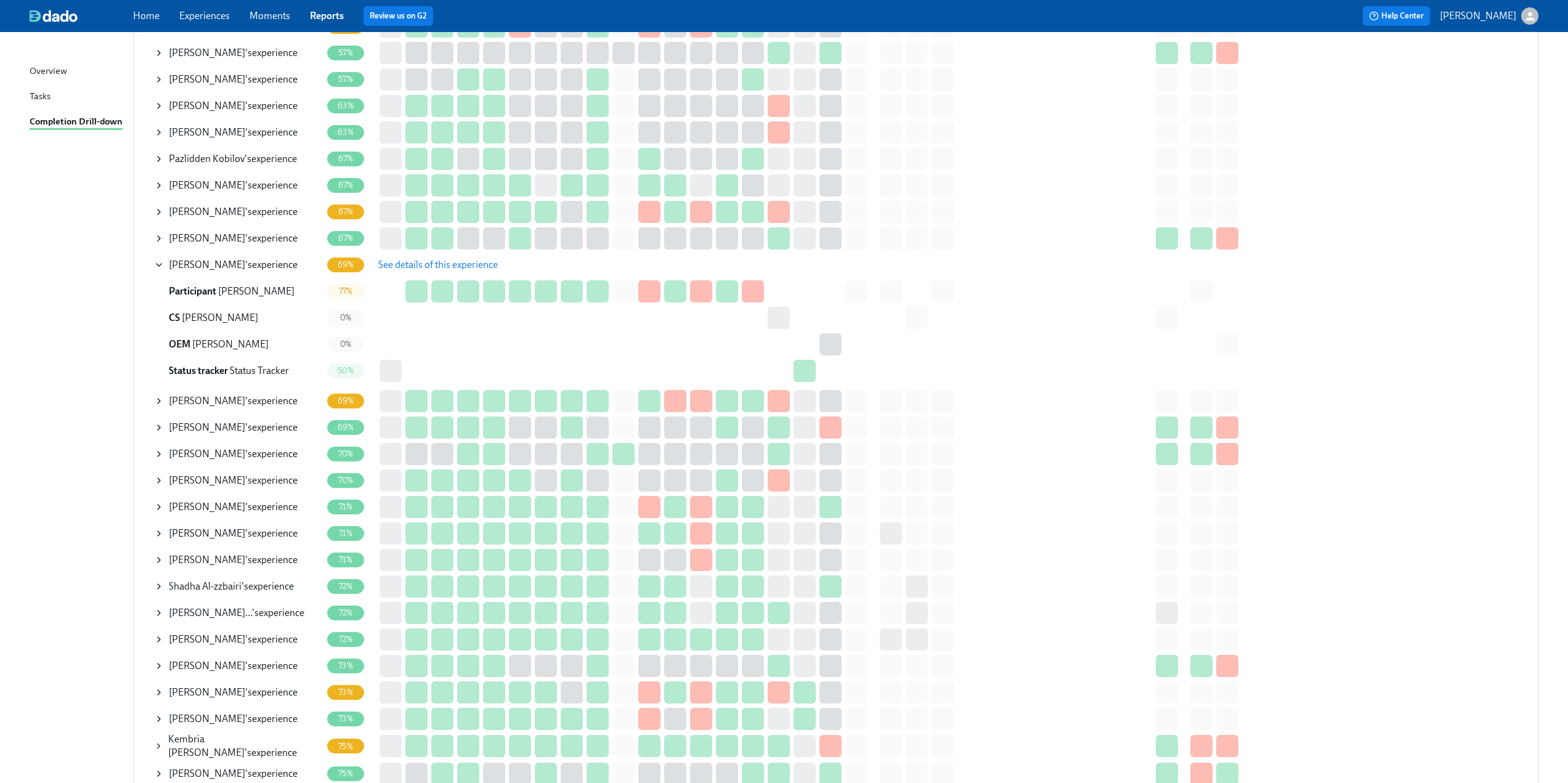
click at [390, 269] on span "See details of this experience" at bounding box center [438, 265] width 120 height 13
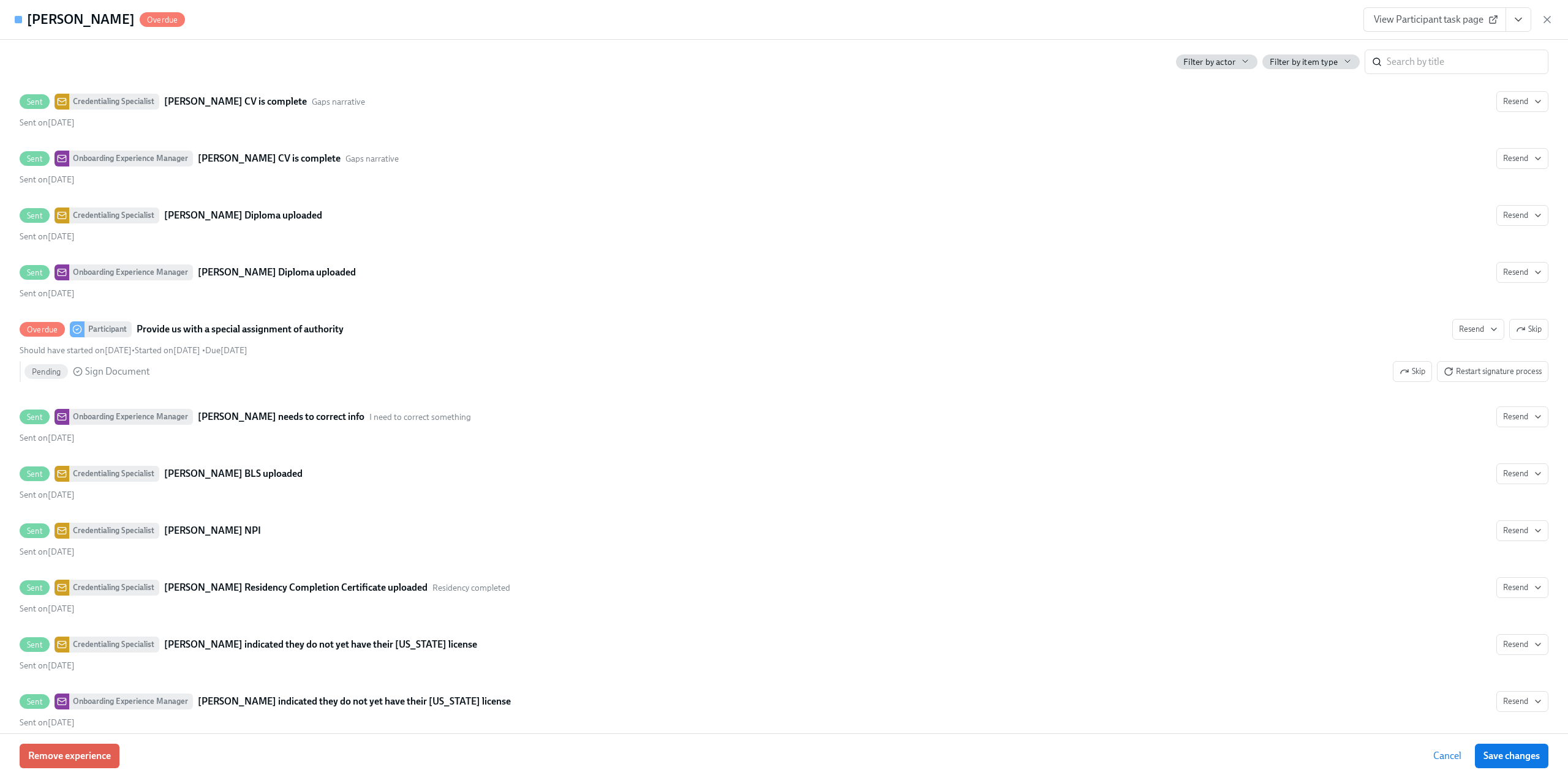
scroll to position [3306, 0]
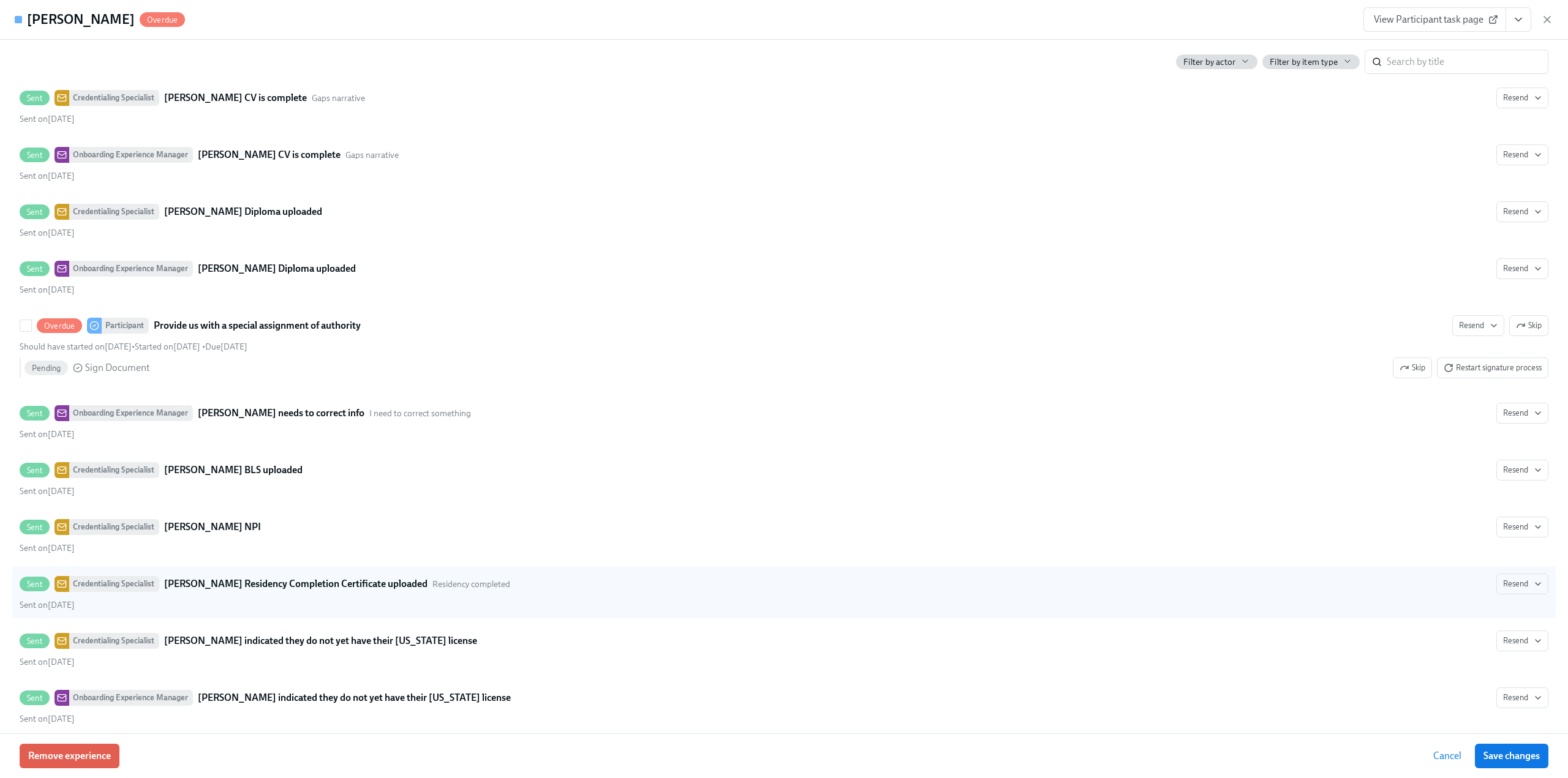
click at [1525, 327] on span "Skip" at bounding box center [1529, 326] width 26 height 12
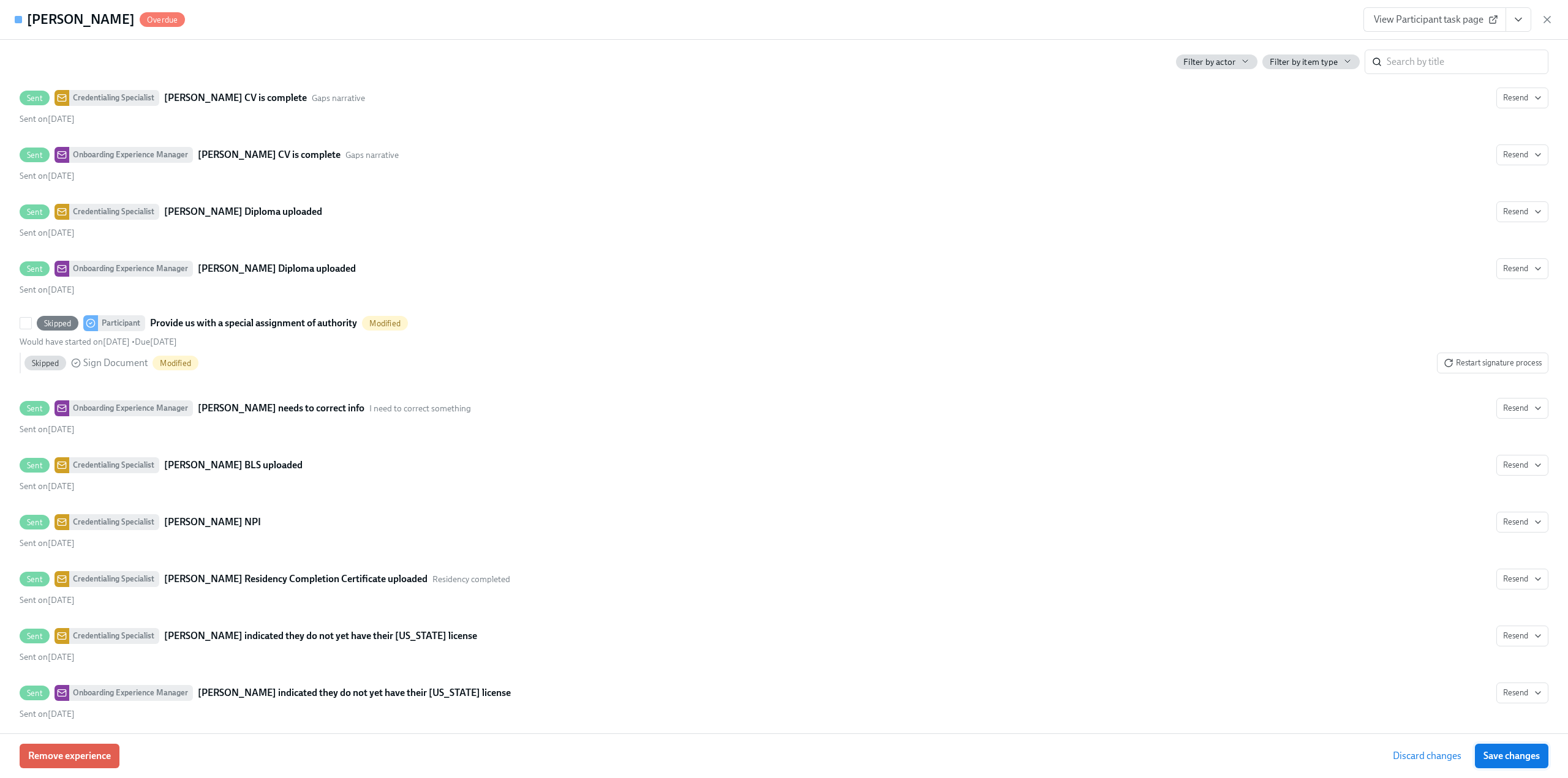
click at [1522, 757] on span "Save changes" at bounding box center [1511, 757] width 56 height 12
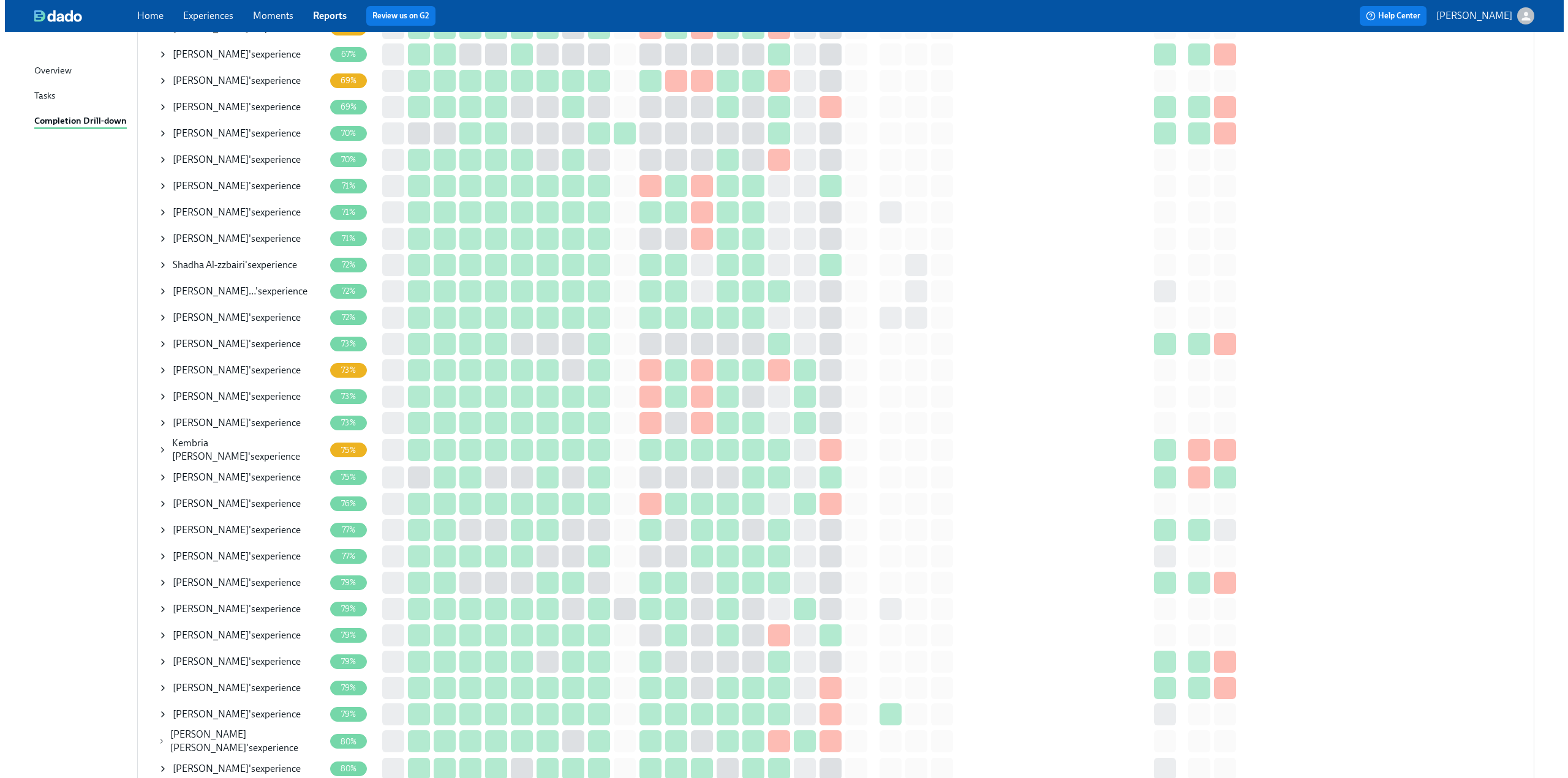
scroll to position [674, 0]
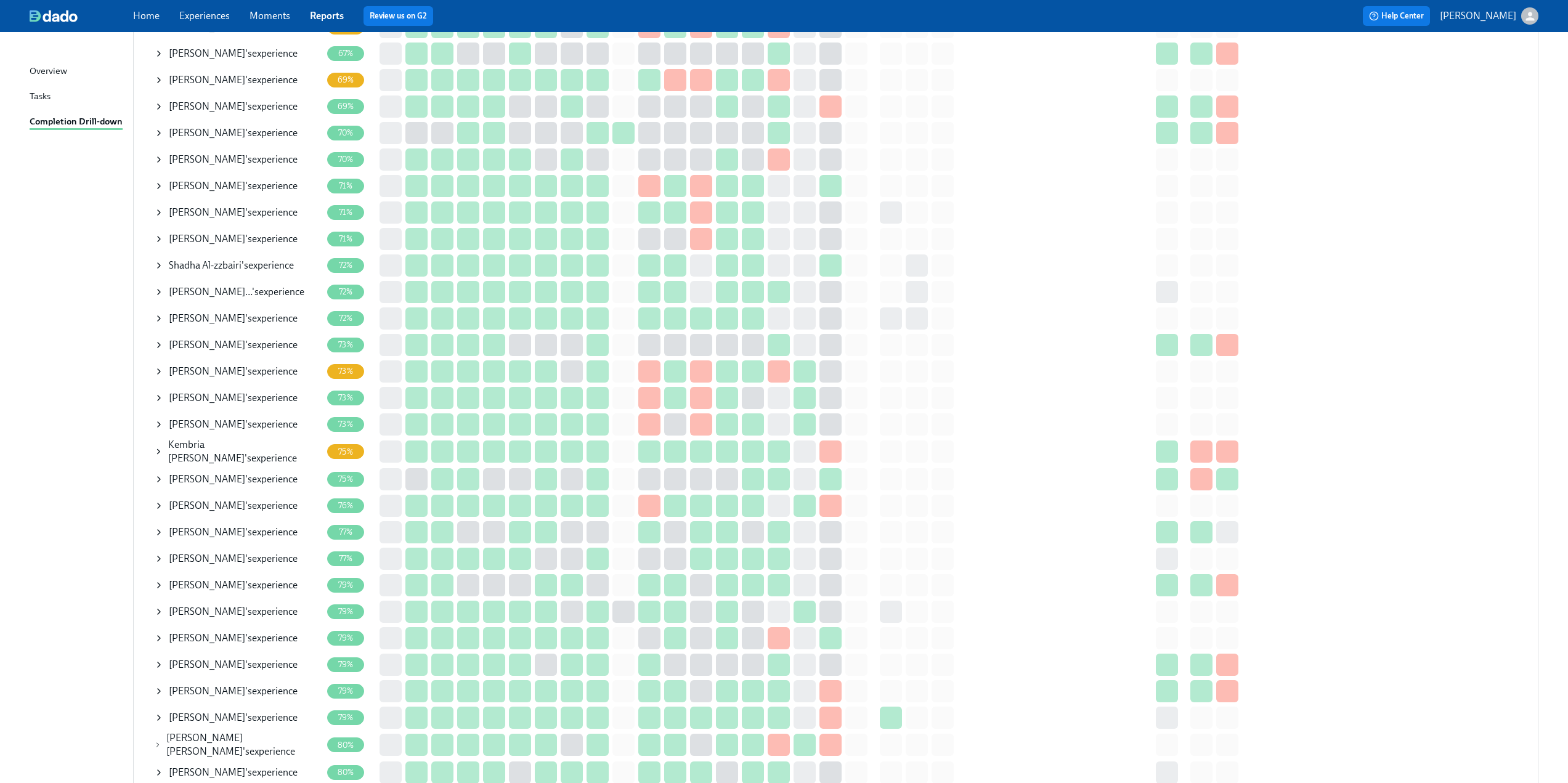
click at [156, 450] on icon at bounding box center [158, 452] width 9 height 10
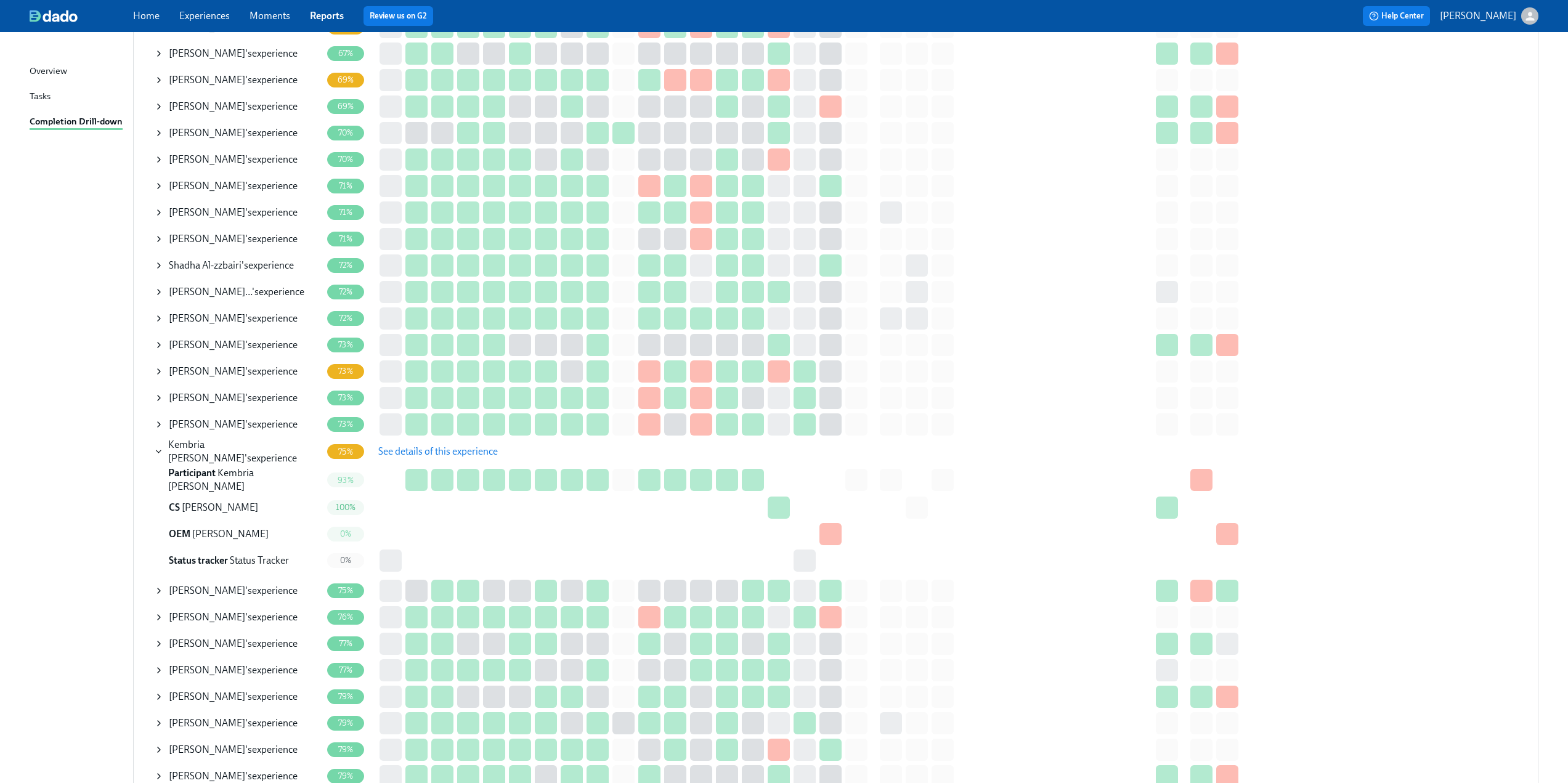
click at [433, 449] on span "See details of this experience" at bounding box center [438, 452] width 120 height 13
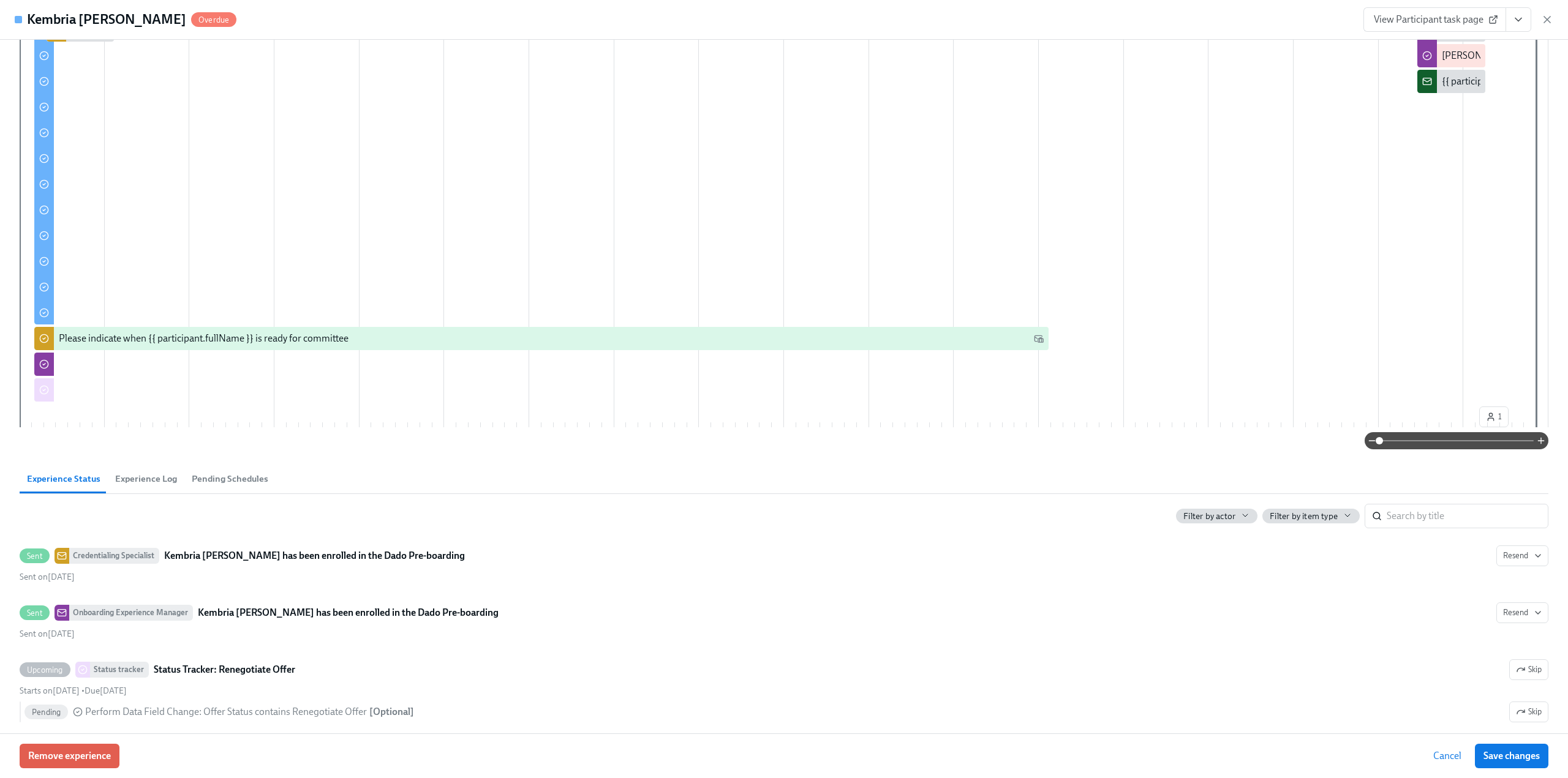
scroll to position [306, 0]
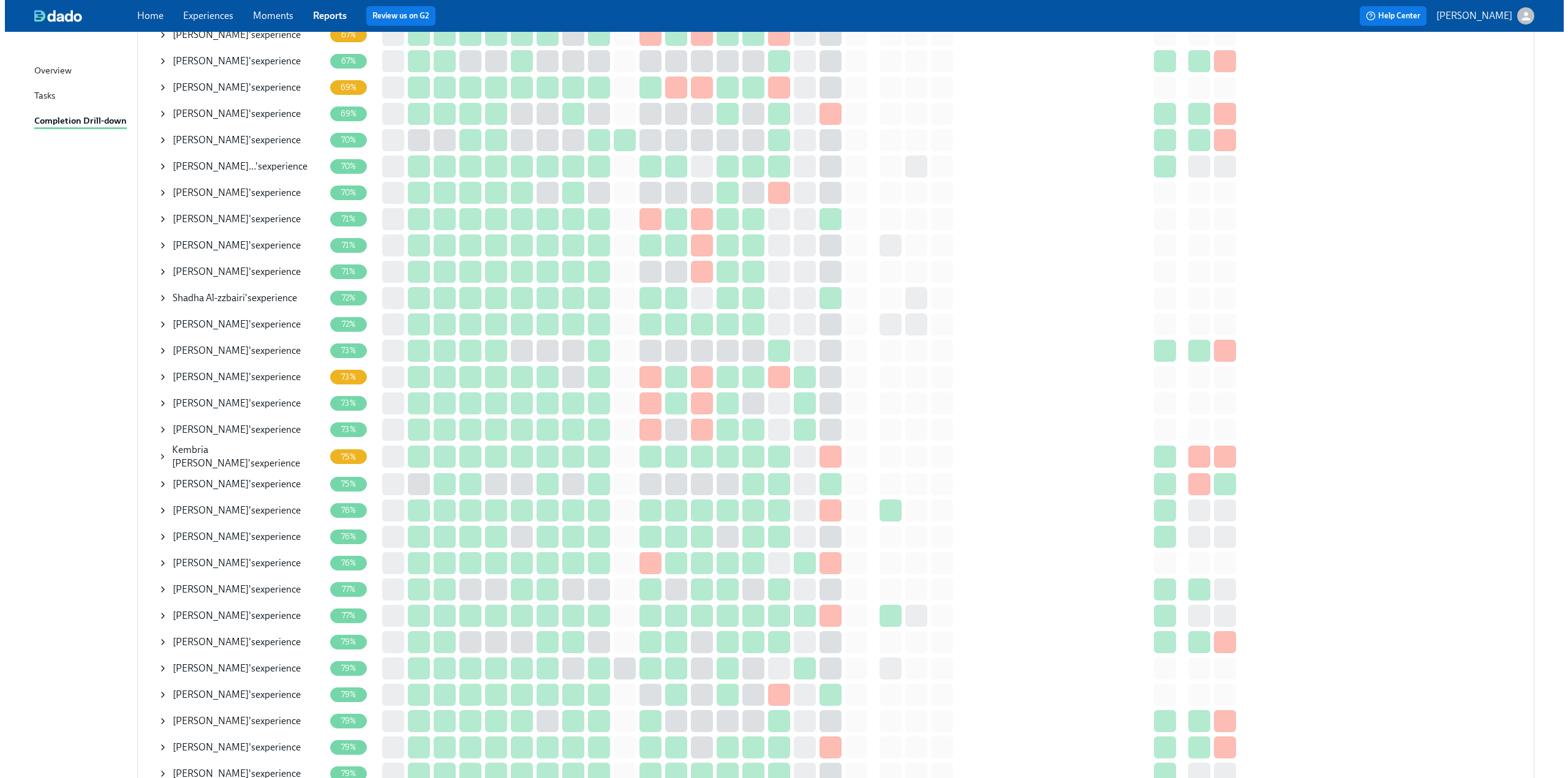
scroll to position [674, 0]
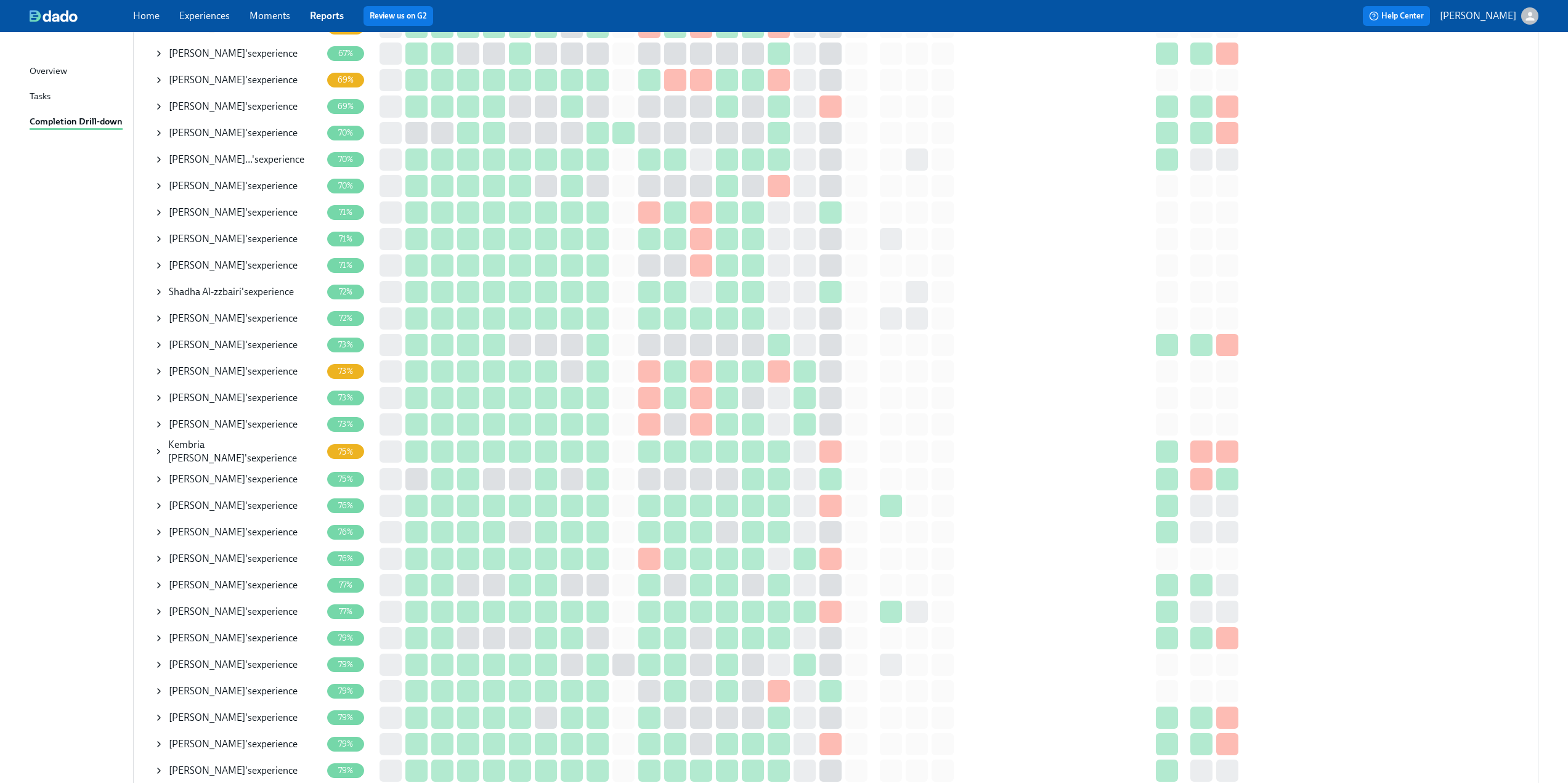
click at [260, 507] on div "[PERSON_NAME] 's experience" at bounding box center [233, 505] width 129 height 13
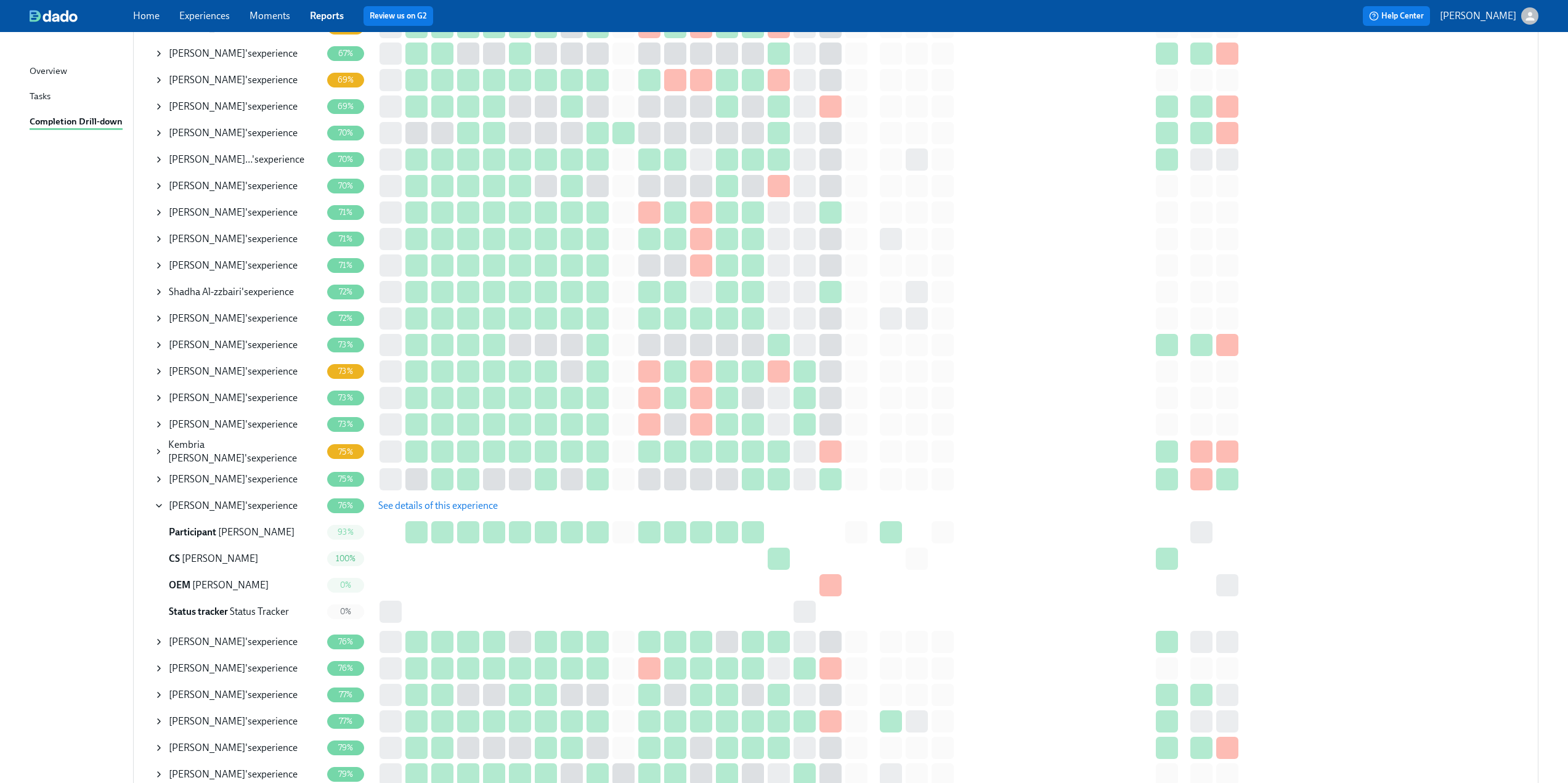
click at [402, 513] on button "See details of this experience" at bounding box center [438, 505] width 137 height 24
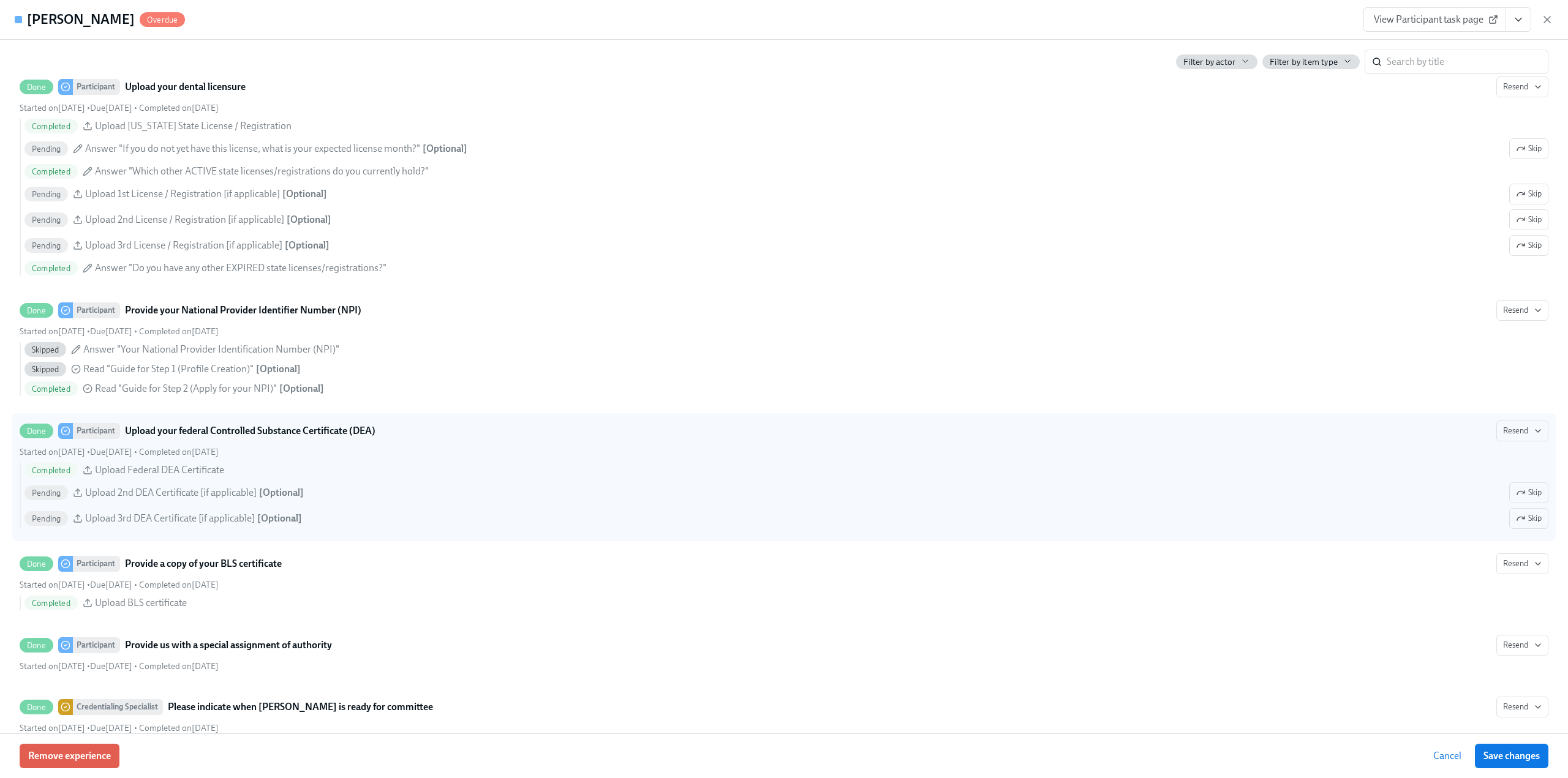
scroll to position [2388, 0]
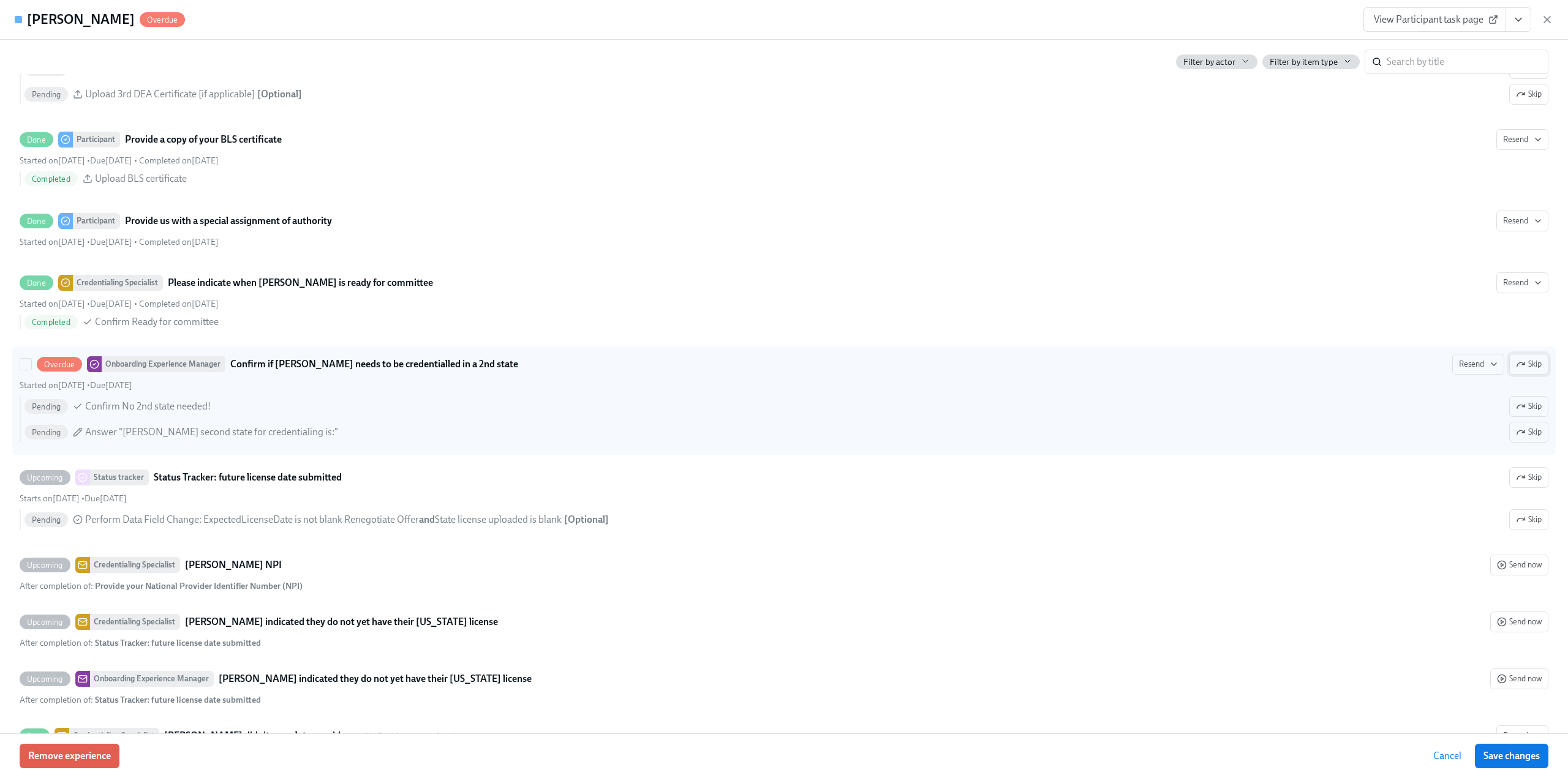
click at [1517, 363] on icon "button" at bounding box center [1521, 364] width 8 height 3
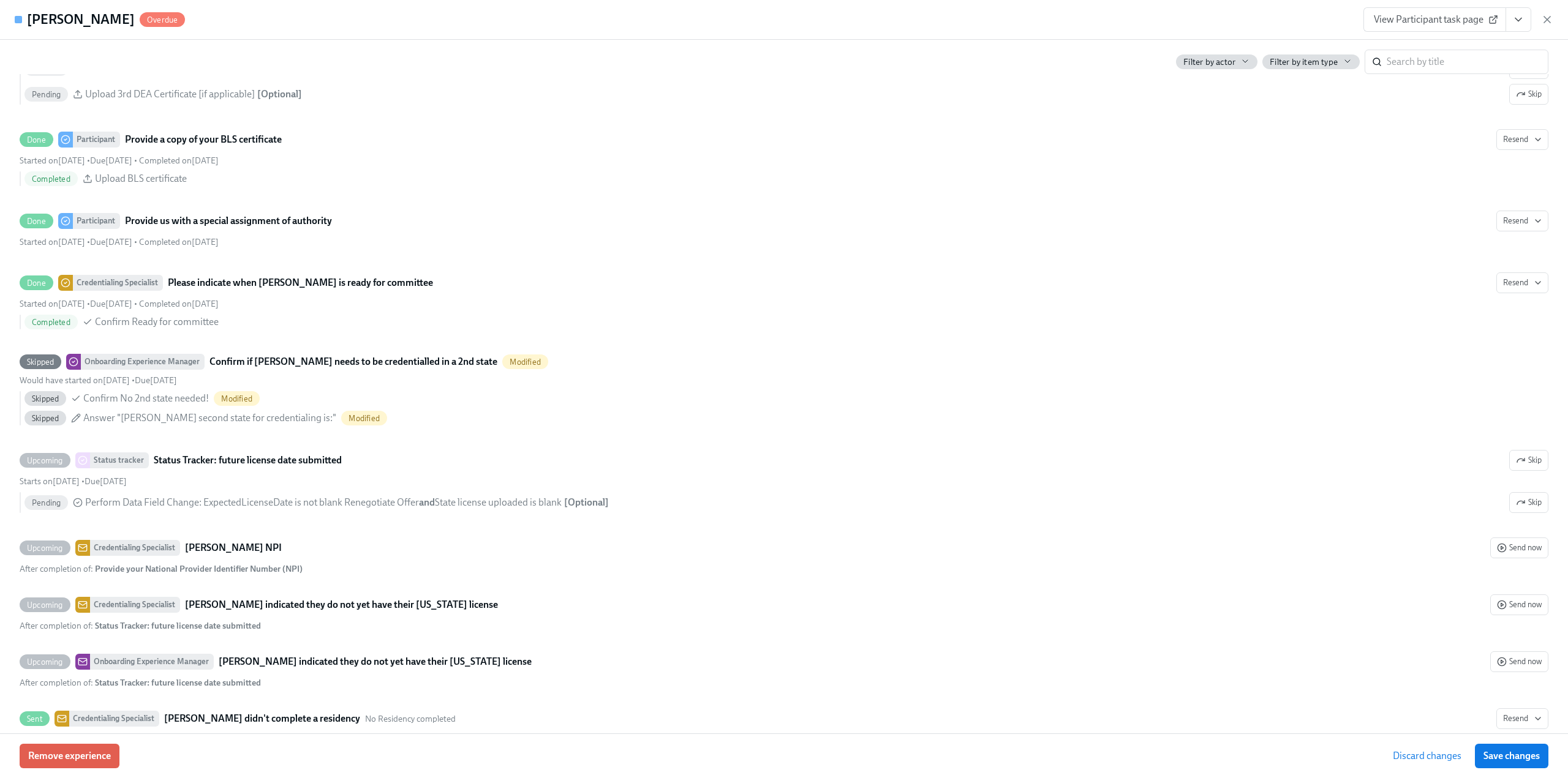
click at [1502, 750] on span "Save changes" at bounding box center [1511, 757] width 56 height 12
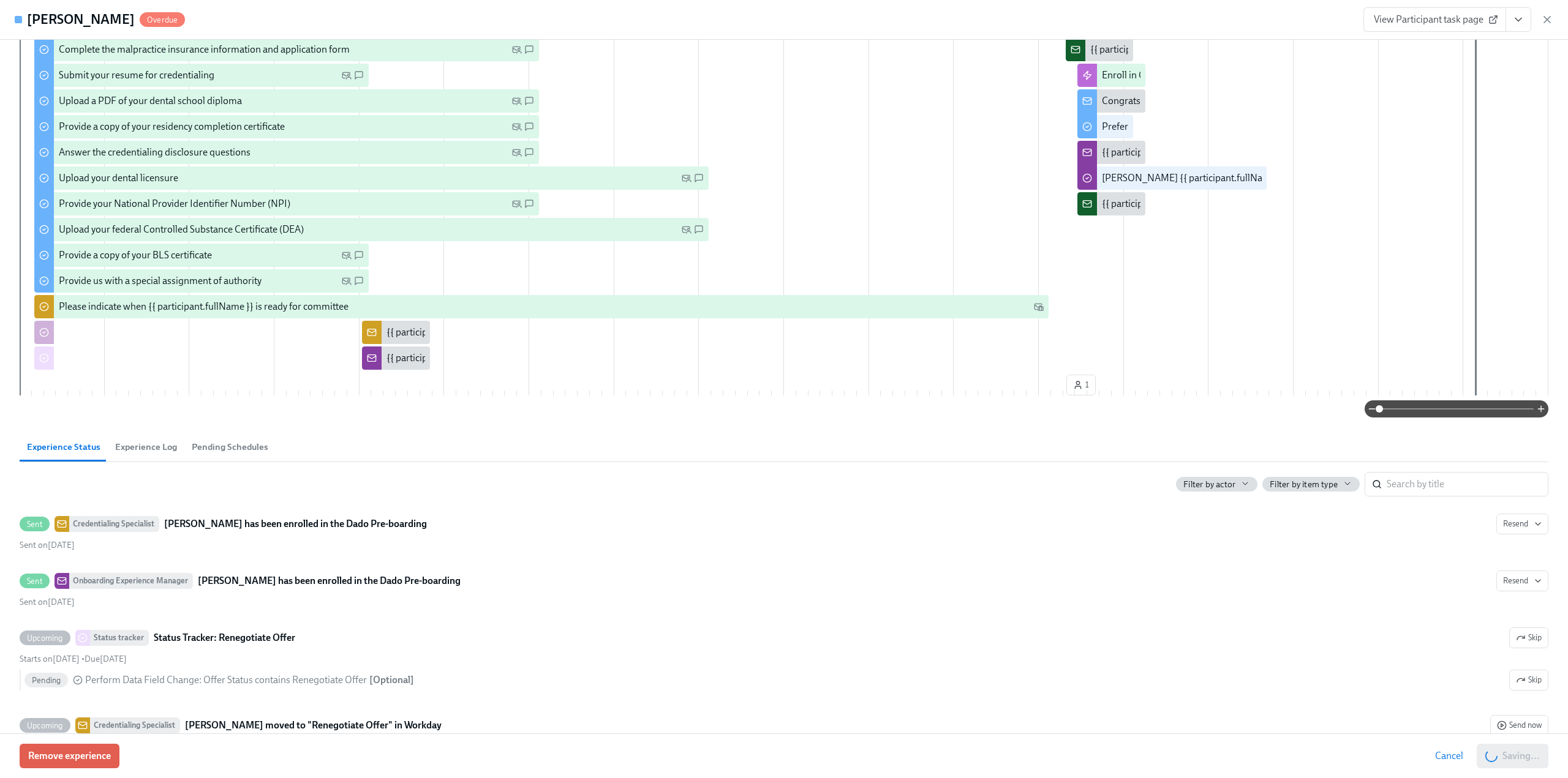
scroll to position [0, 0]
